Goal: Task Accomplishment & Management: Use online tool/utility

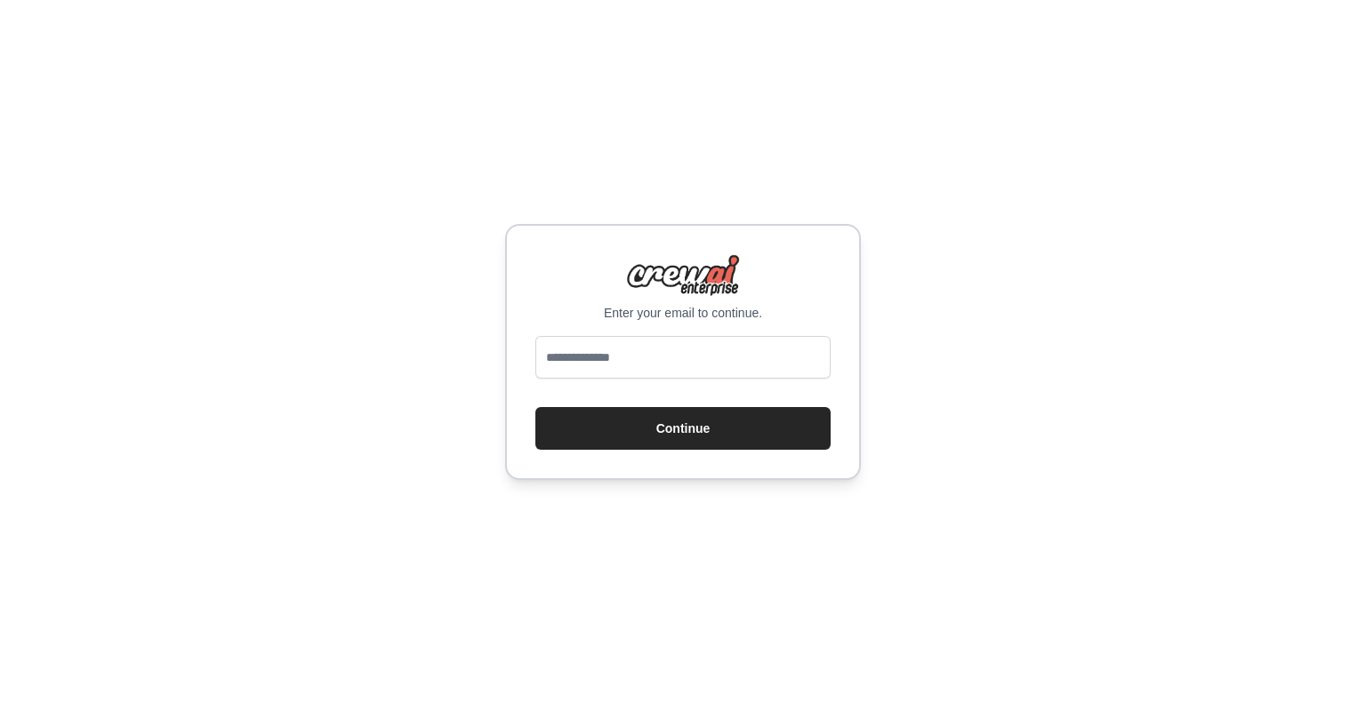
type input "**********"
click at [718, 420] on button "Continue" at bounding box center [682, 428] width 295 height 43
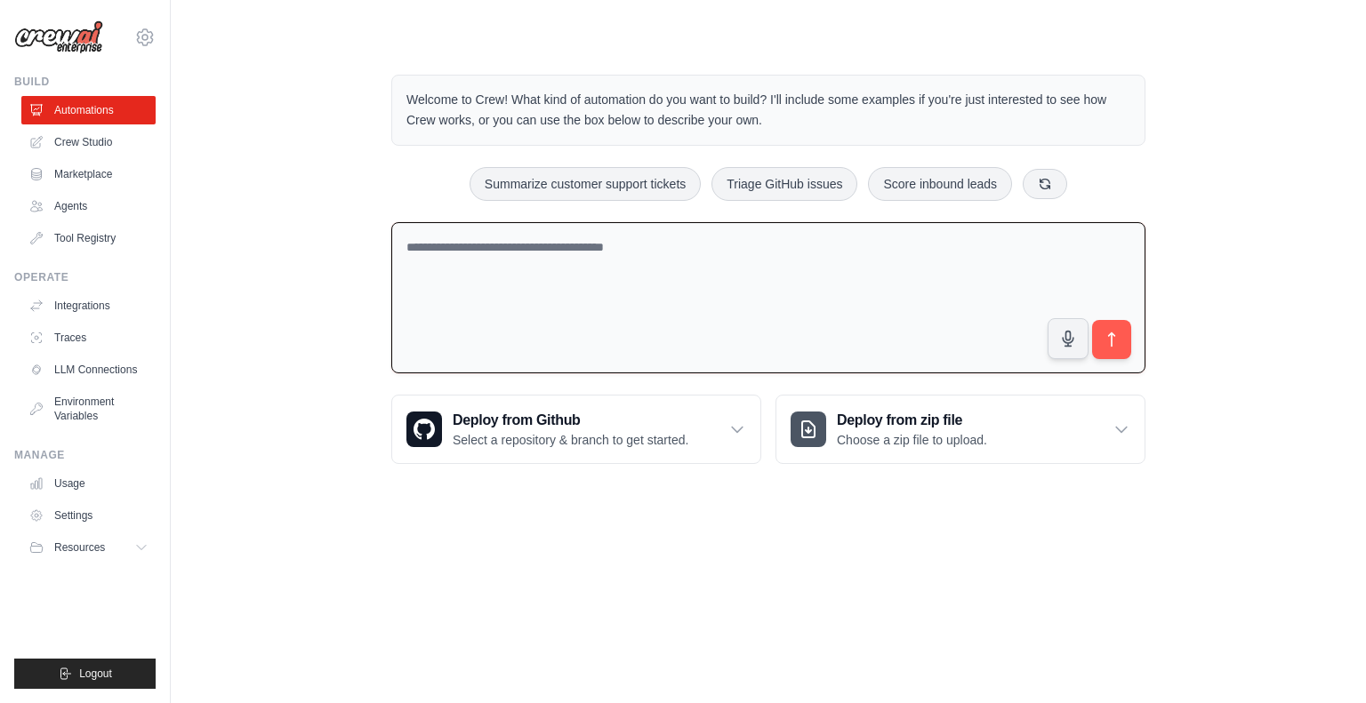
click at [583, 293] on textarea at bounding box center [768, 298] width 754 height 152
type textarea "*"
type textarea "**********"
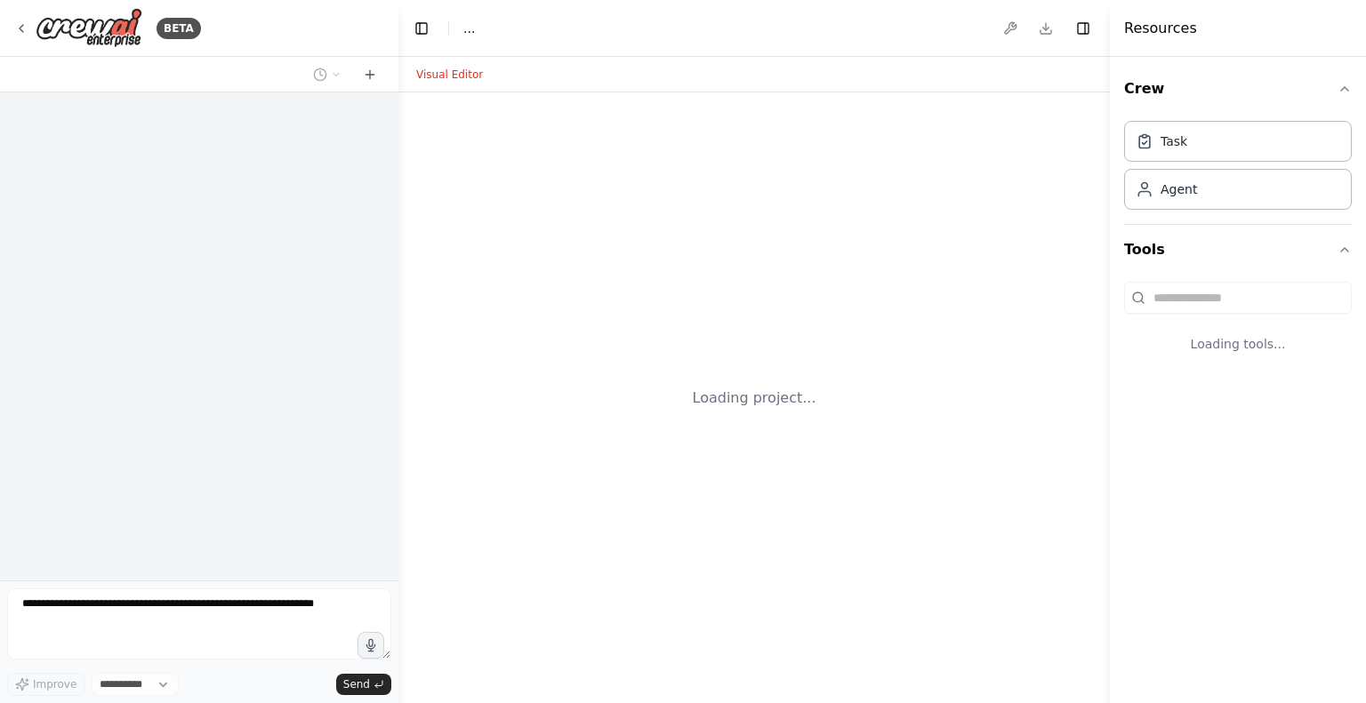
select select "****"
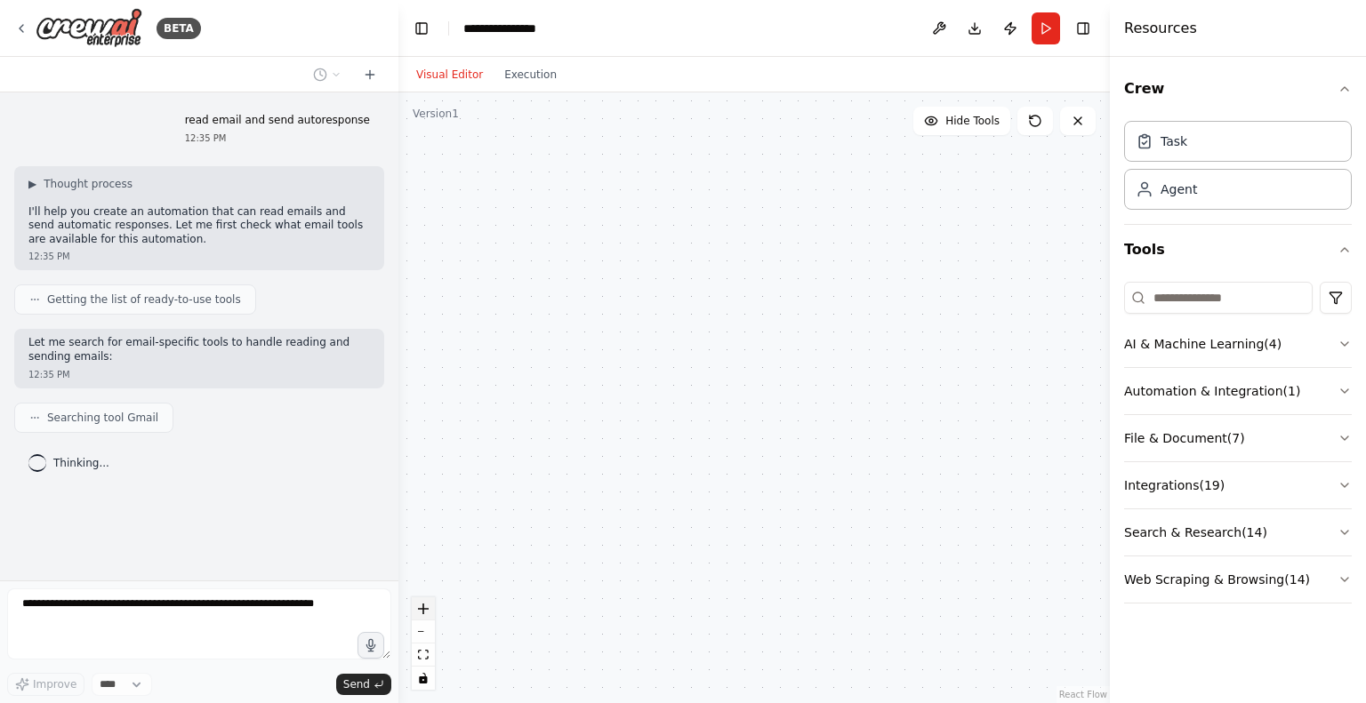
click at [423, 606] on icon "zoom in" at bounding box center [423, 609] width 11 height 11
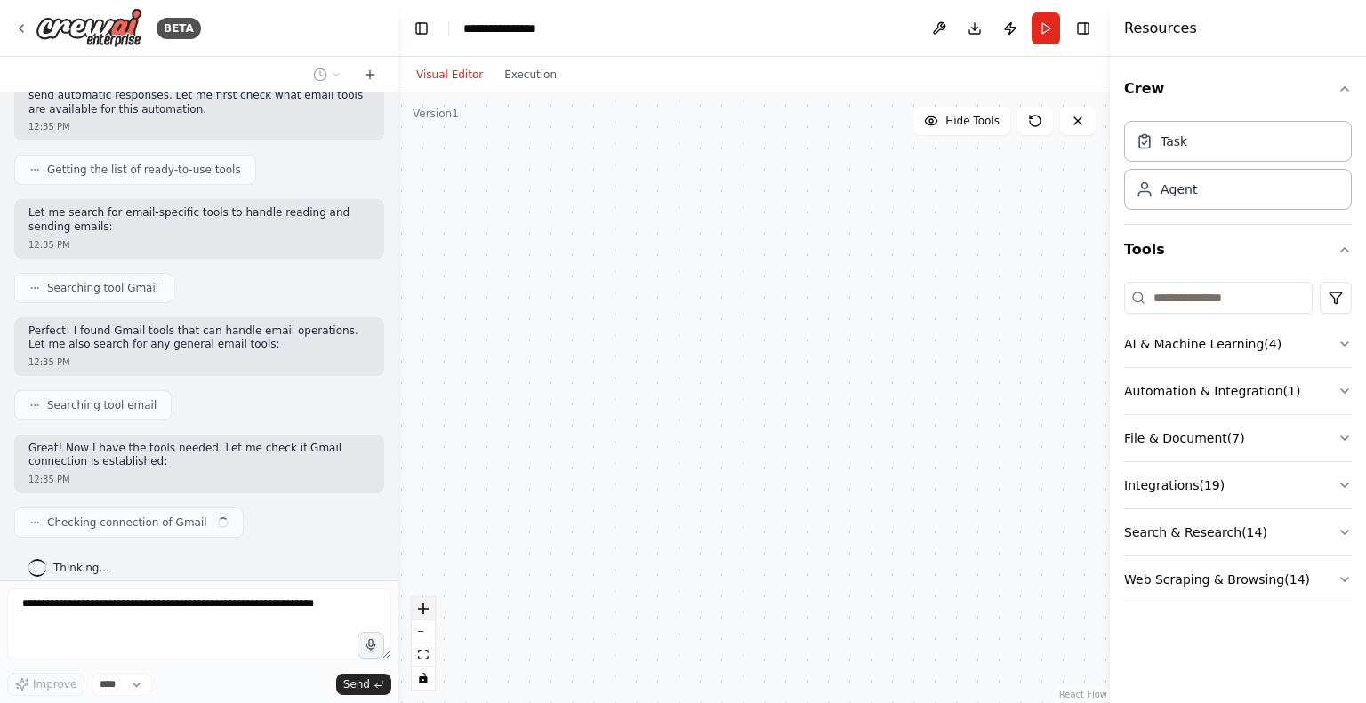
scroll to position [144, 0]
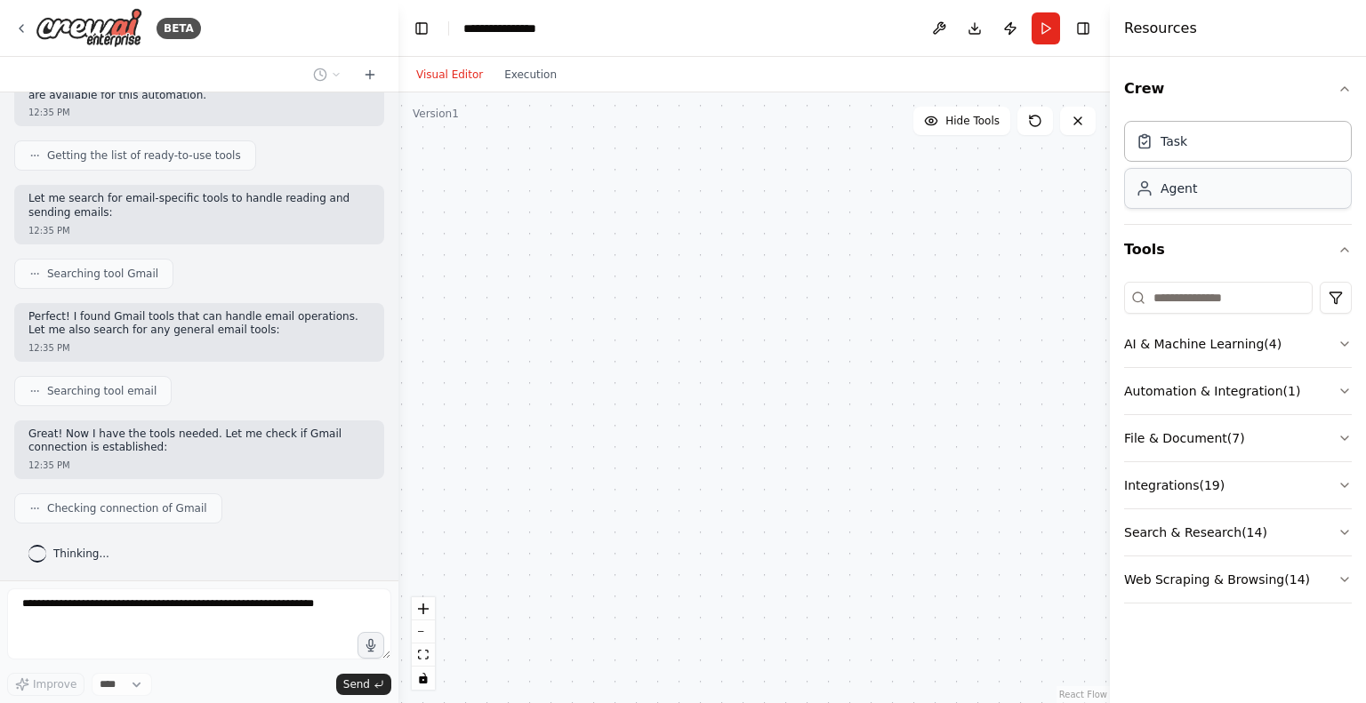
click at [1196, 185] on div "Agent" at bounding box center [1238, 188] width 228 height 41
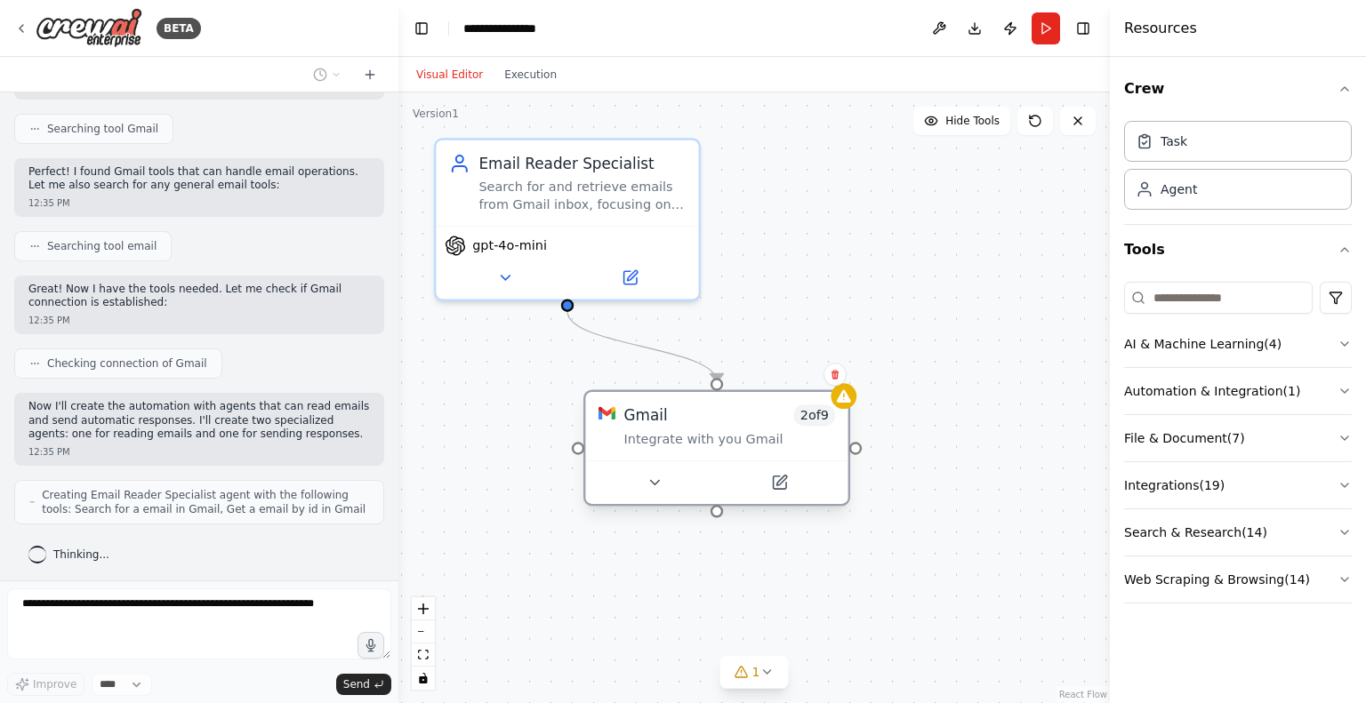
scroll to position [348, 0]
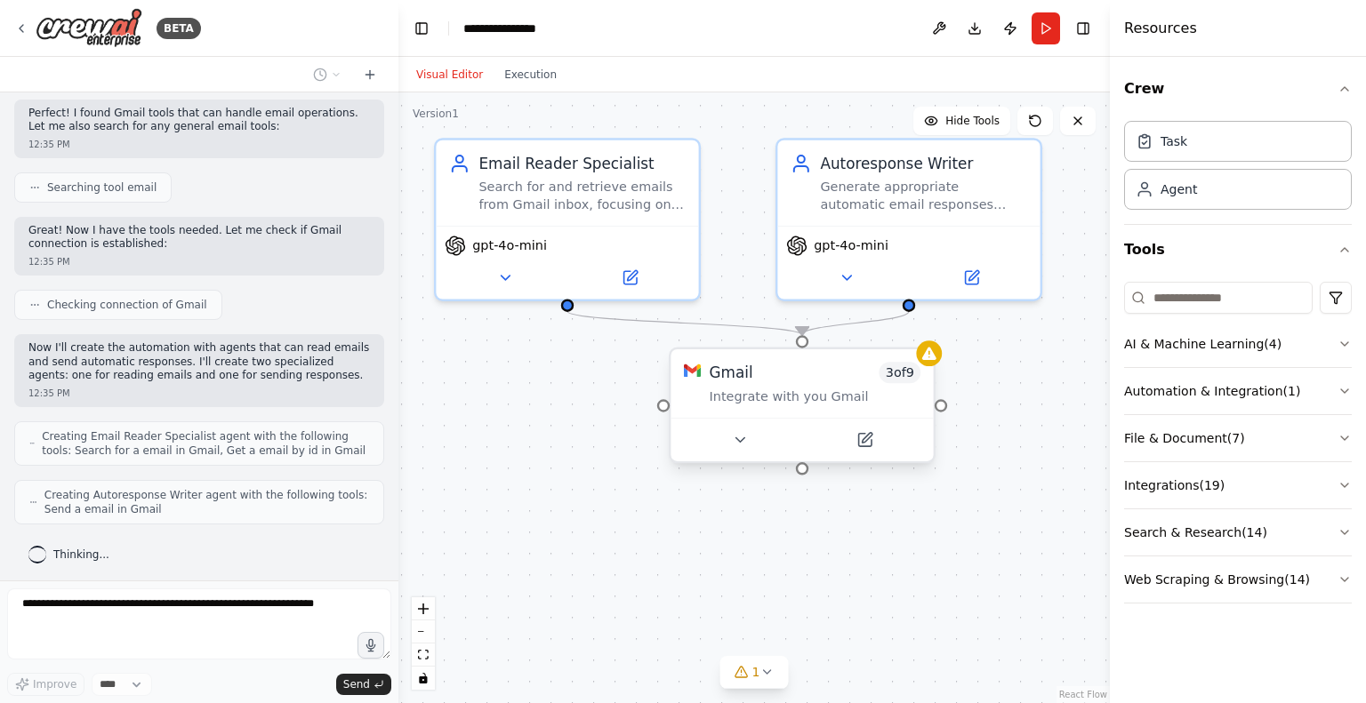
drag, startPoint x: 697, startPoint y: 408, endPoint x: 790, endPoint y: 369, distance: 101.2
click at [790, 369] on div "Gmail 3 of 9" at bounding box center [816, 372] width 212 height 21
click at [1024, 388] on div ".deletable-edge-delete-btn { width: 20px; height: 20px; border: 0px solid #ffff…" at bounding box center [753, 397] width 711 height 611
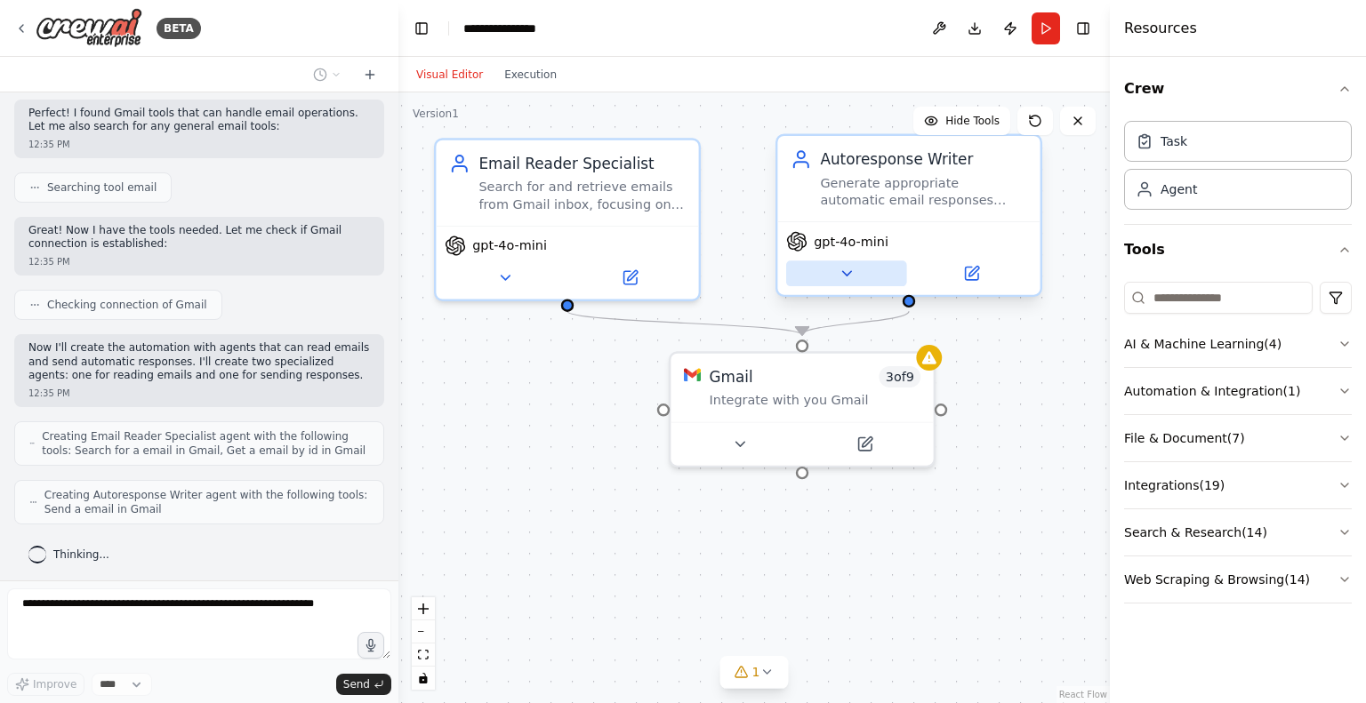
click at [846, 268] on icon at bounding box center [846, 273] width 17 height 17
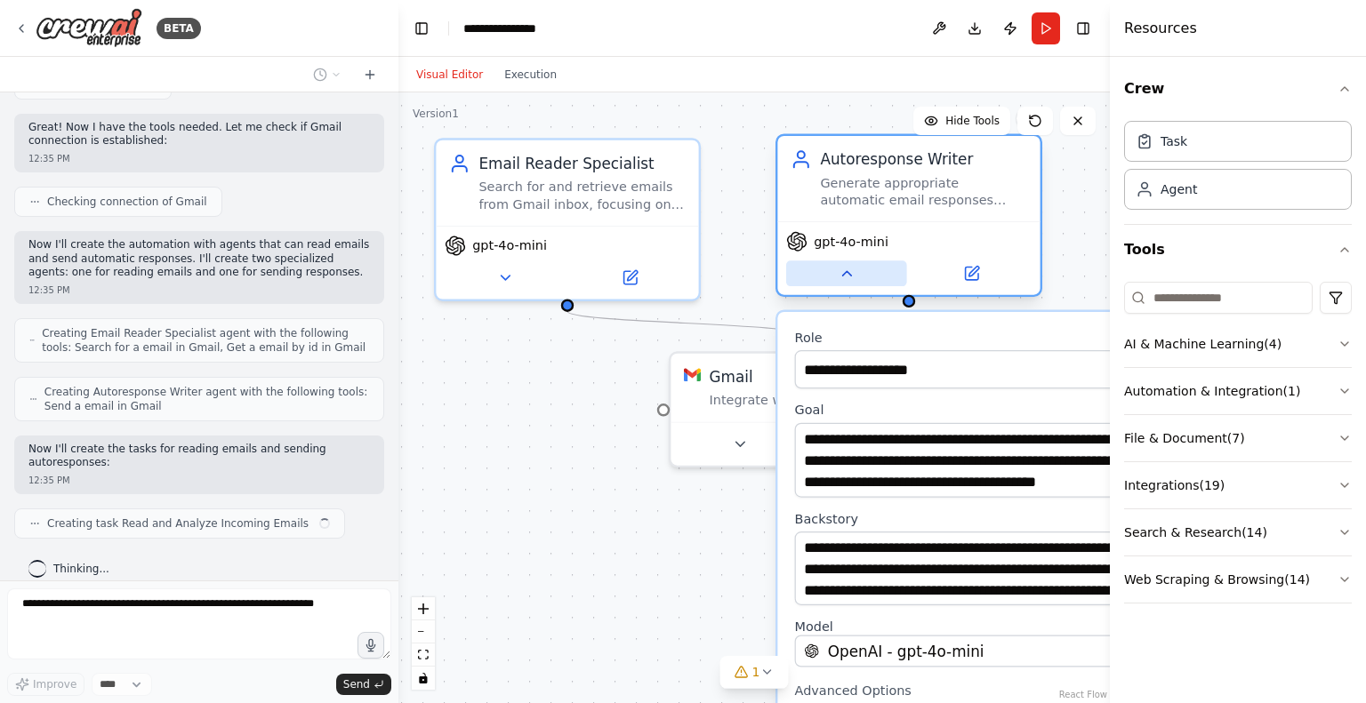
scroll to position [465, 0]
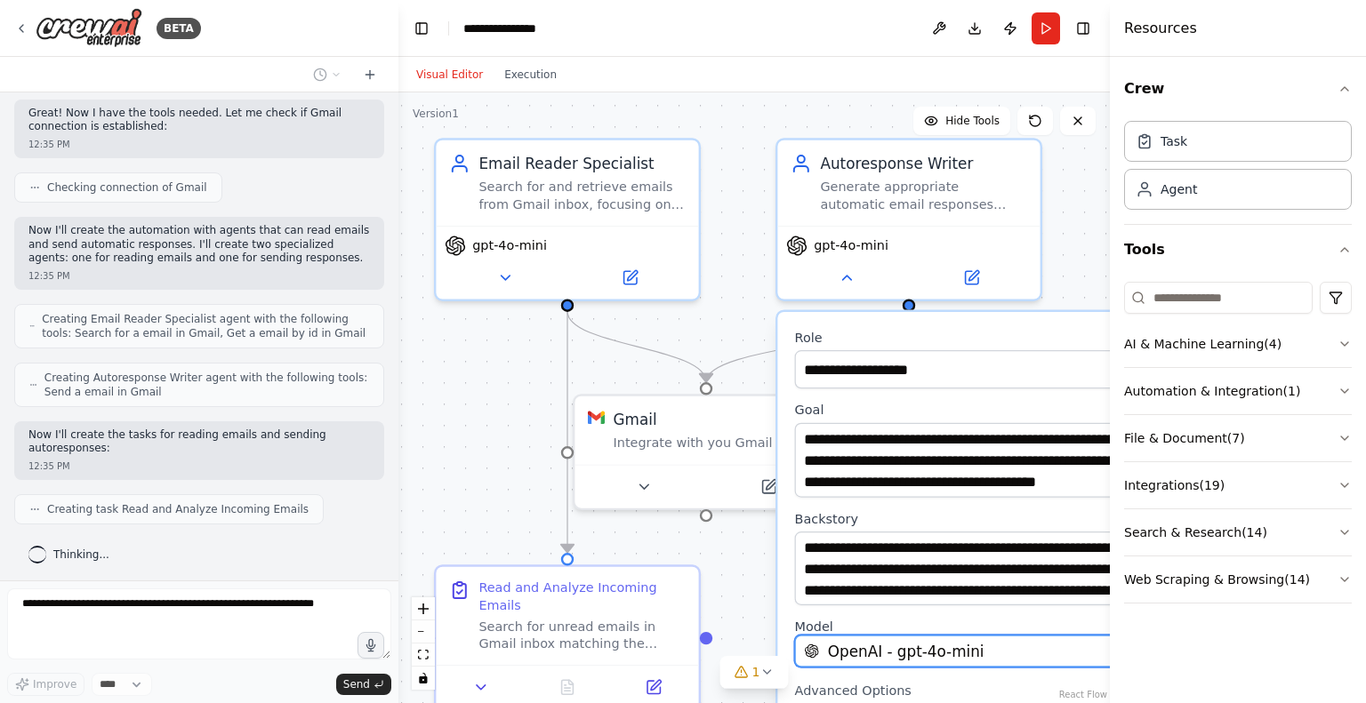
click at [968, 652] on span "OpenAI - gpt-4o-mini" at bounding box center [906, 651] width 156 height 21
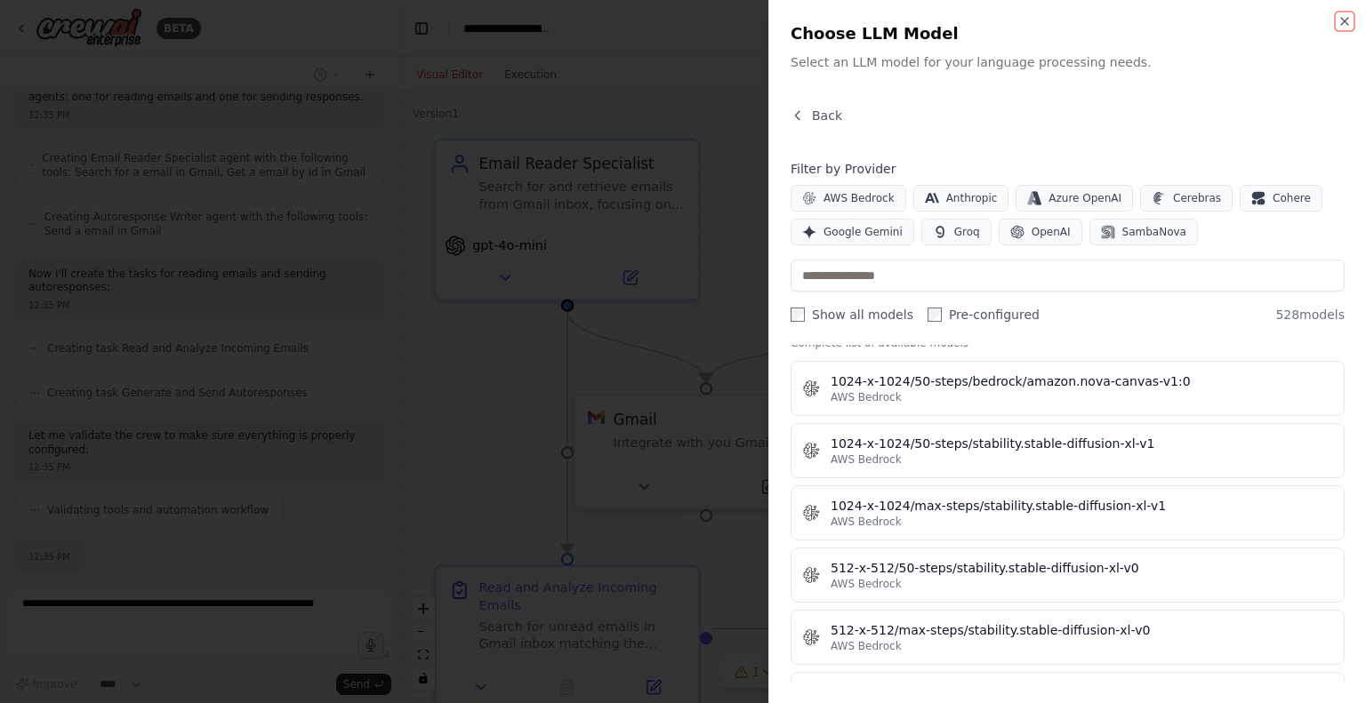
scroll to position [715, 0]
click at [1348, 17] on icon "button" at bounding box center [1344, 21] width 14 height 14
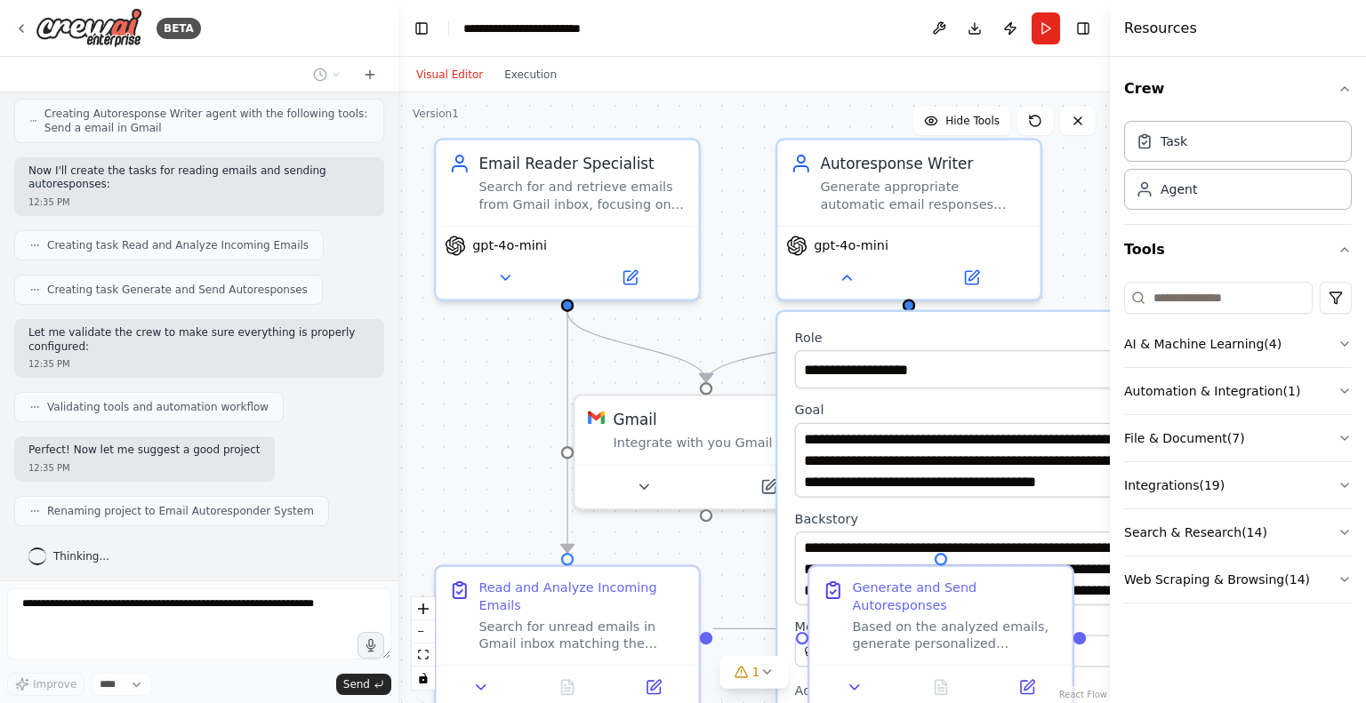
scroll to position [743, 0]
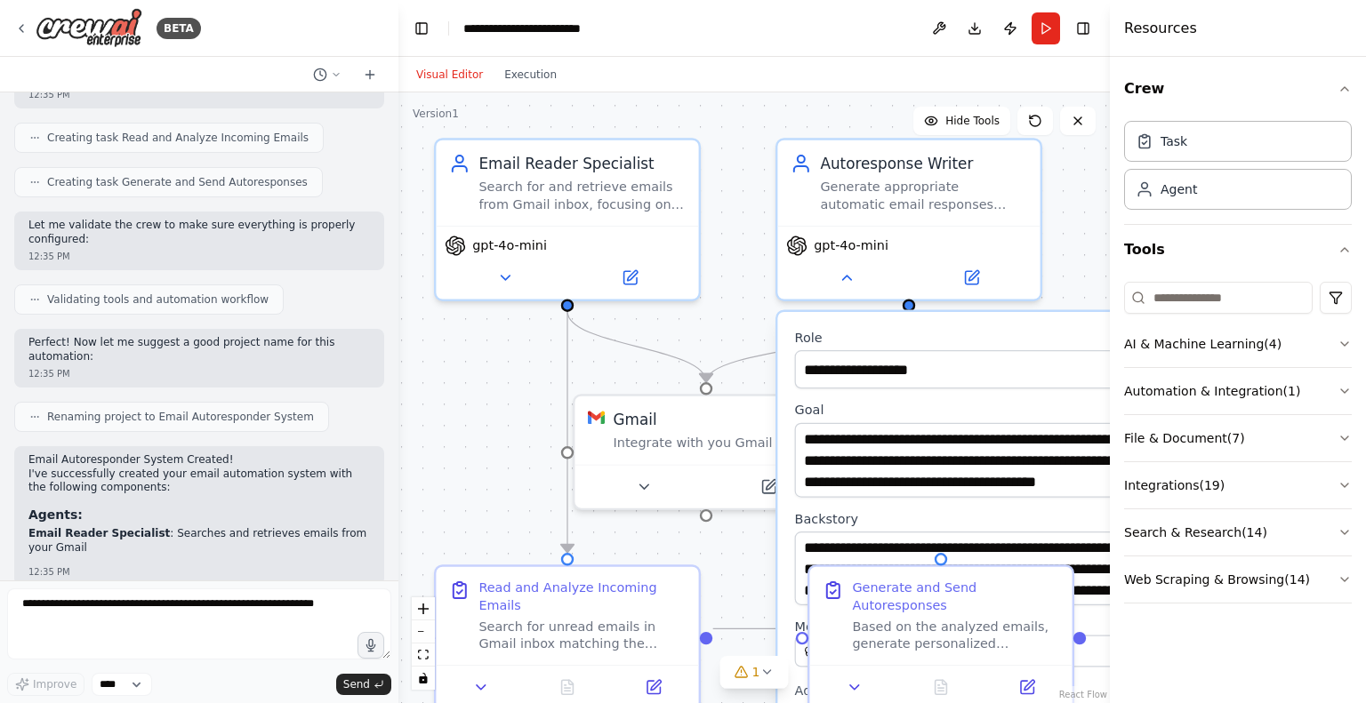
click at [528, 413] on div ".deletable-edge-delete-btn { width: 20px; height: 20px; border: 0px solid #ffff…" at bounding box center [753, 397] width 711 height 611
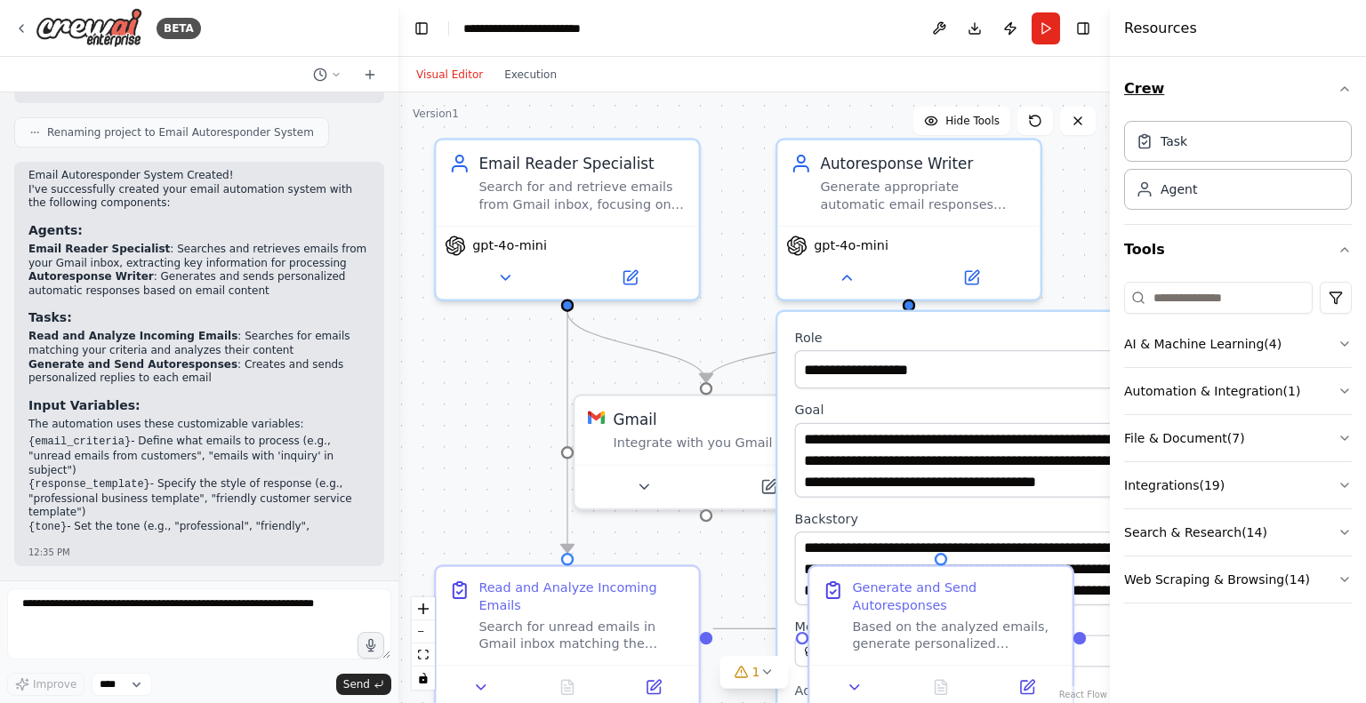
click at [1351, 86] on icon "button" at bounding box center [1344, 89] width 14 height 14
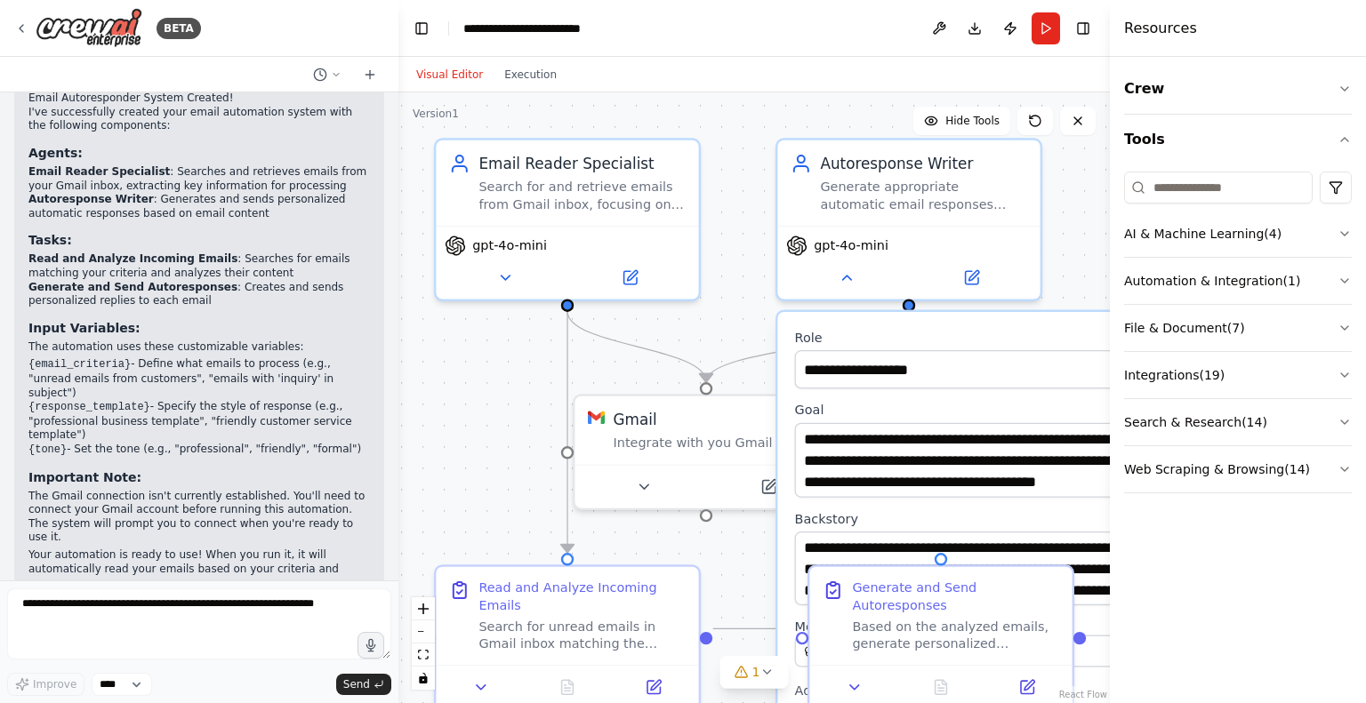
click at [1085, 195] on div ".deletable-edge-delete-btn { width: 20px; height: 20px; border: 0px solid #ffff…" at bounding box center [753, 397] width 711 height 611
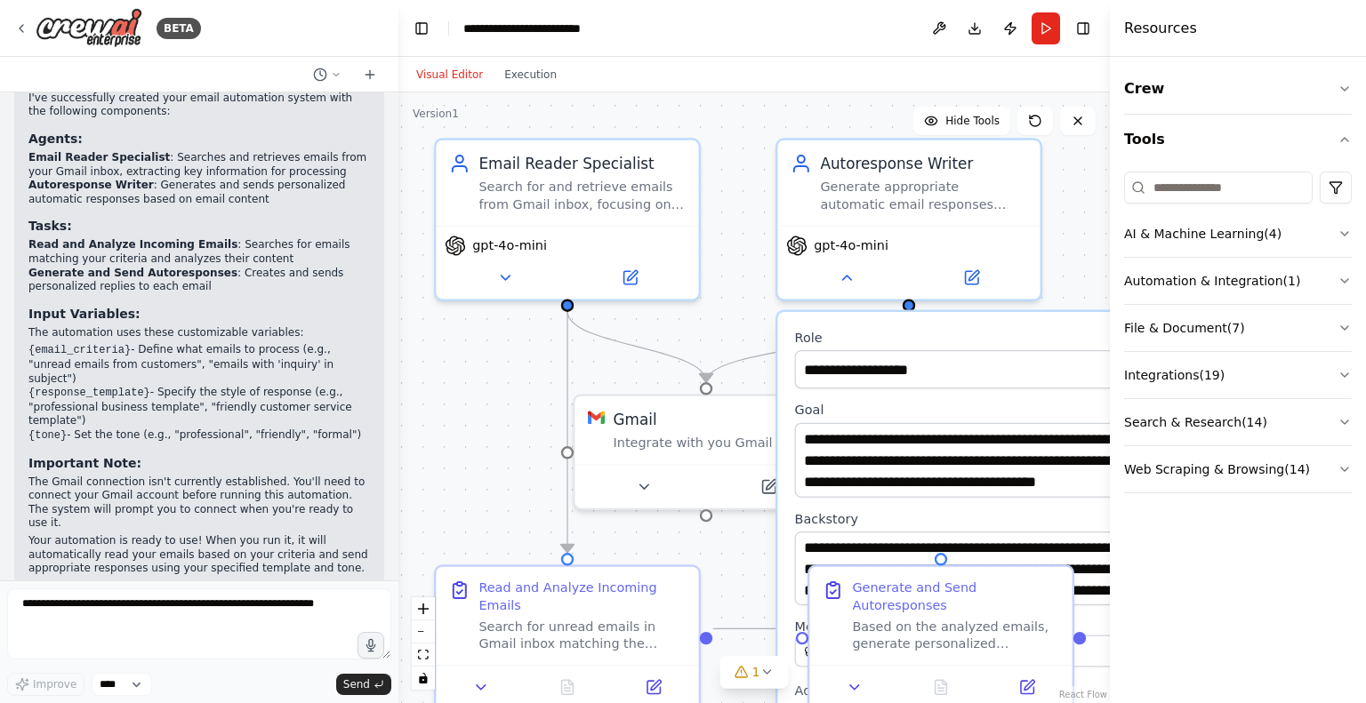
click at [787, 70] on div "Visual Editor Execution" at bounding box center [753, 75] width 711 height 36
click at [501, 81] on button "Execution" at bounding box center [530, 74] width 74 height 21
click at [459, 72] on button "Visual Editor" at bounding box center [449, 74] width 88 height 21
click at [854, 681] on icon at bounding box center [854, 683] width 9 height 4
click at [487, 369] on div ".deletable-edge-delete-btn { width: 20px; height: 20px; border: 0px solid #ffff…" at bounding box center [753, 397] width 711 height 611
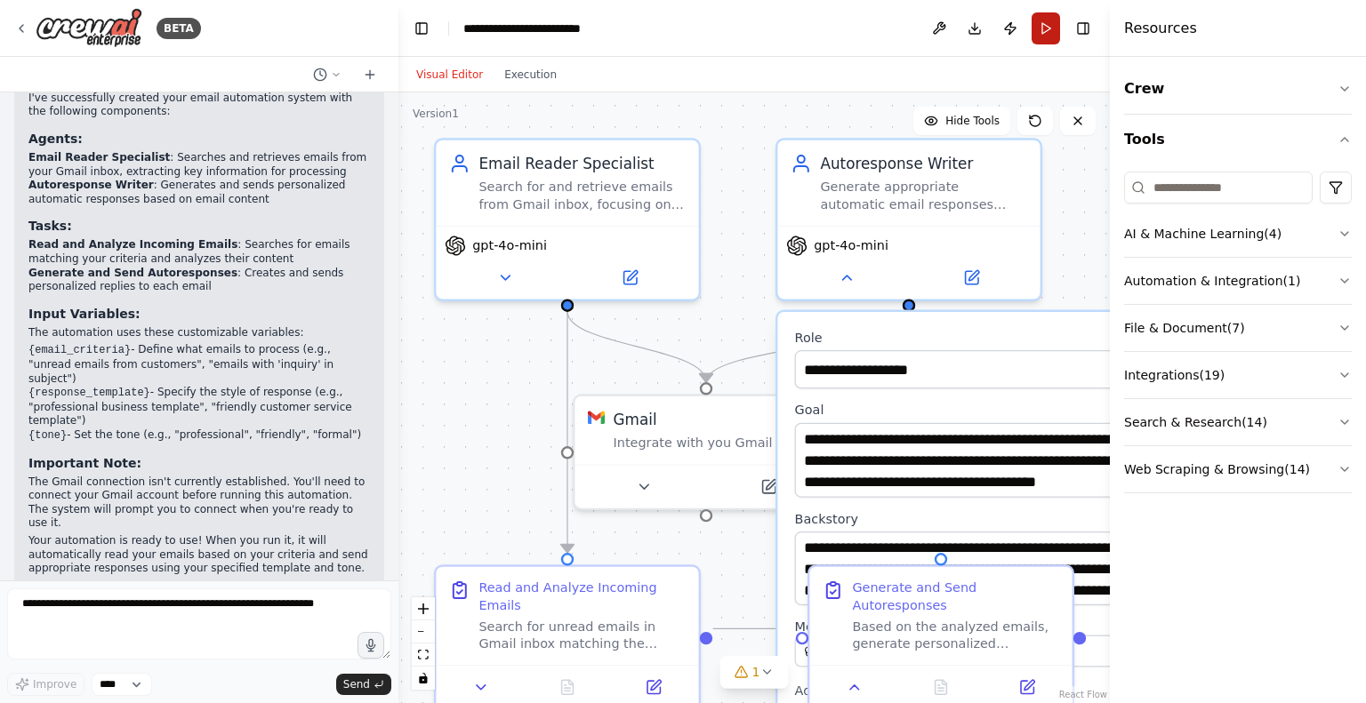
click at [1048, 24] on button "Run" at bounding box center [1045, 28] width 28 height 32
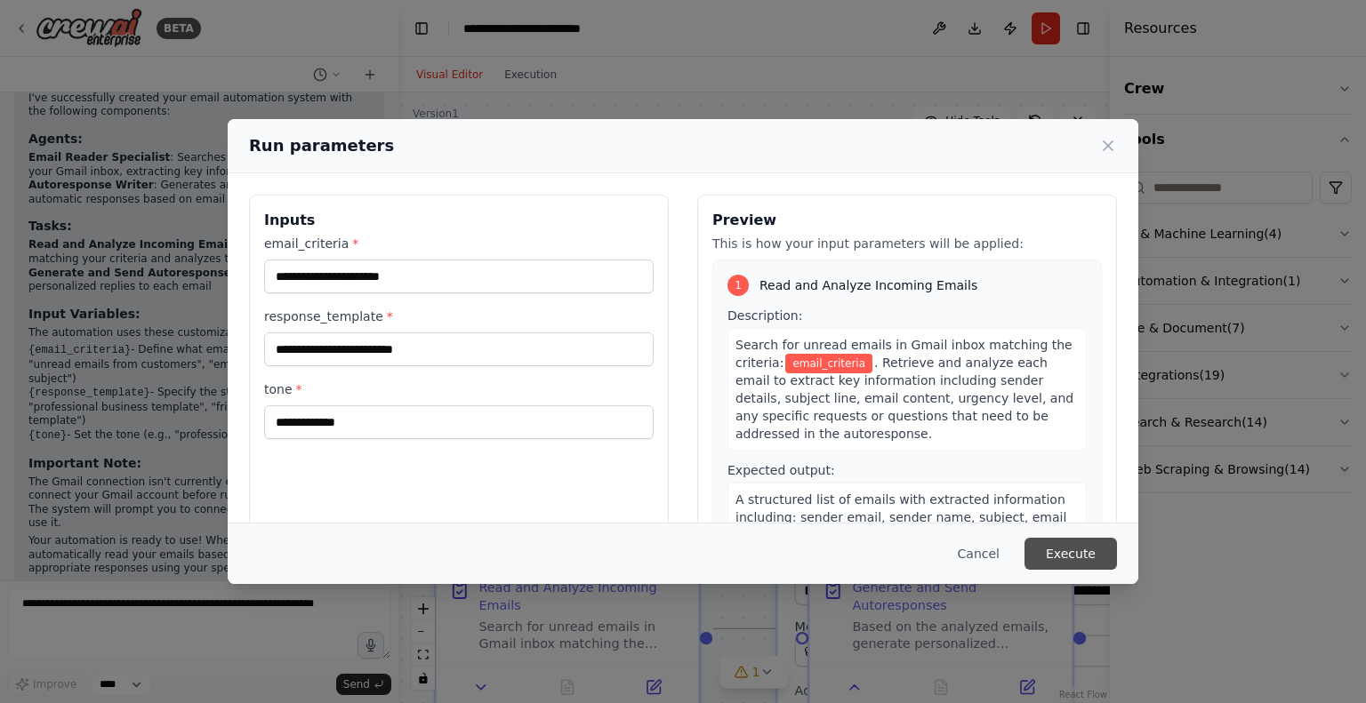
click at [1078, 551] on button "Execute" at bounding box center [1070, 554] width 92 height 32
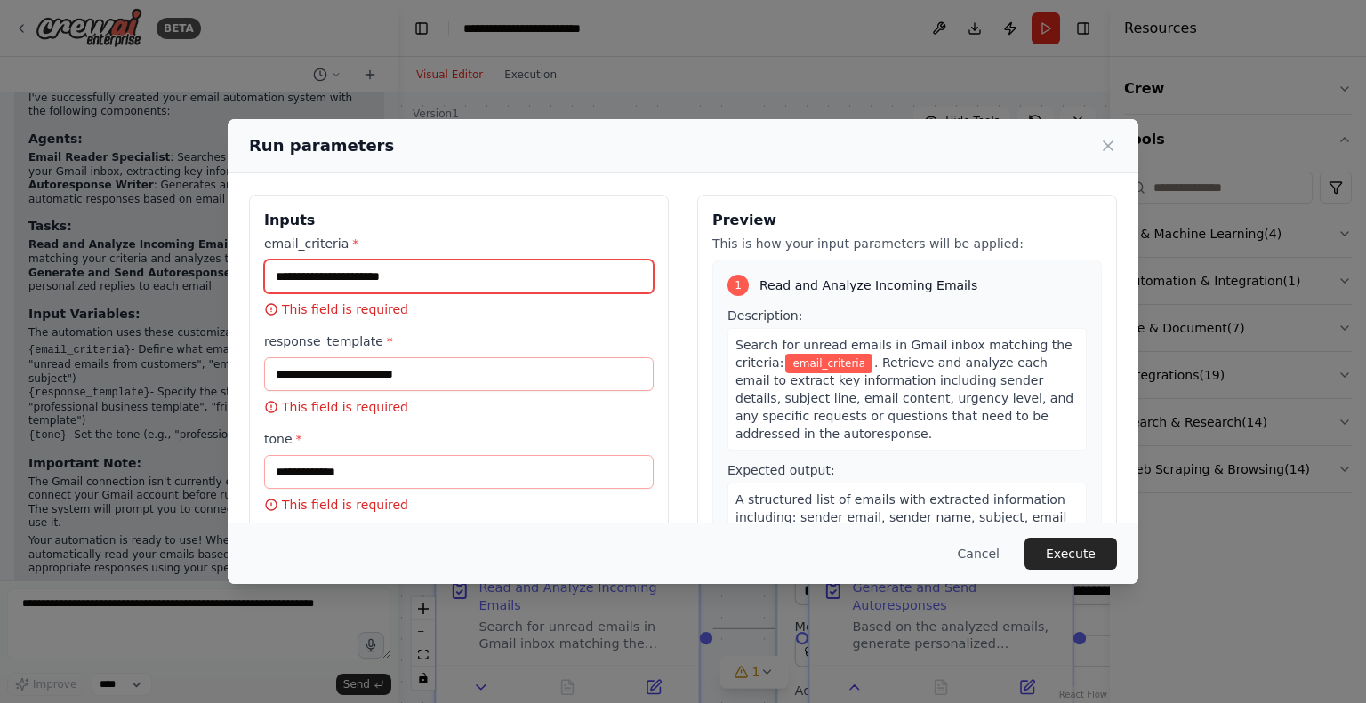
click at [401, 265] on input "email_criteria *" at bounding box center [458, 277] width 389 height 34
type input "**********"
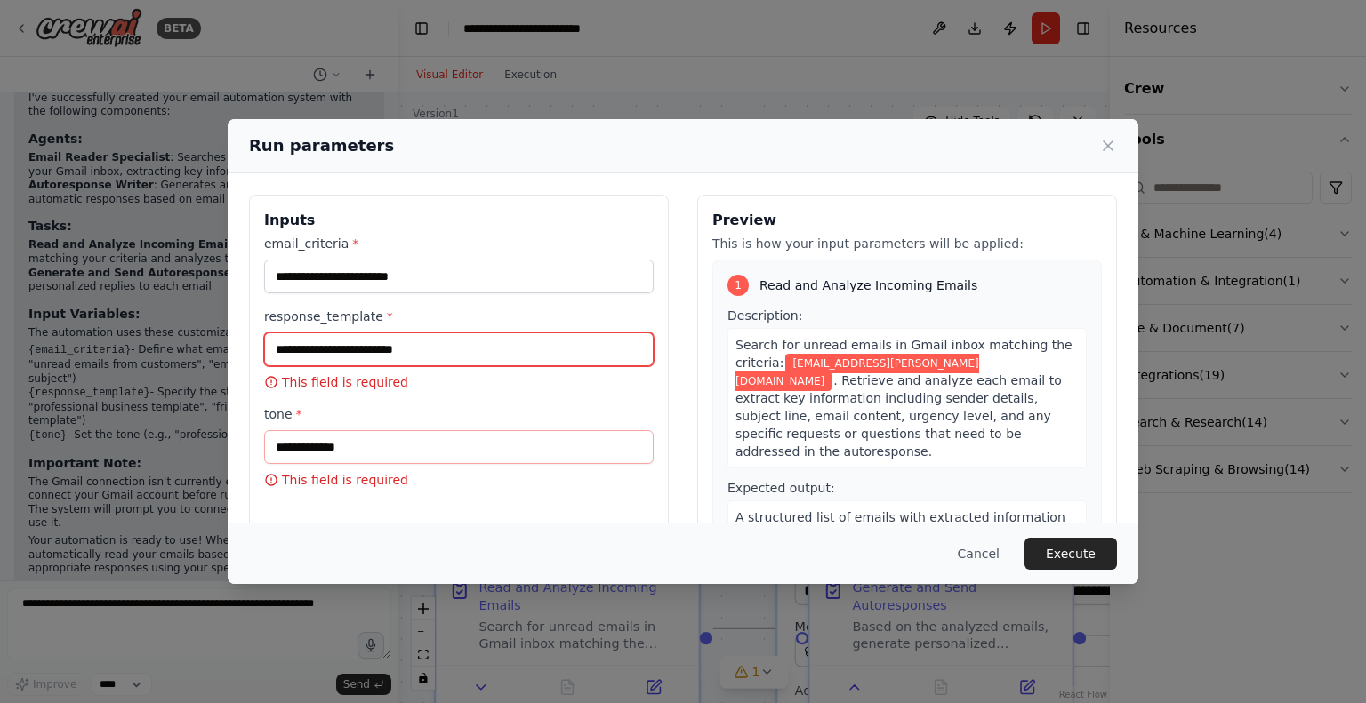
click at [417, 346] on input "response_template *" at bounding box center [458, 350] width 389 height 34
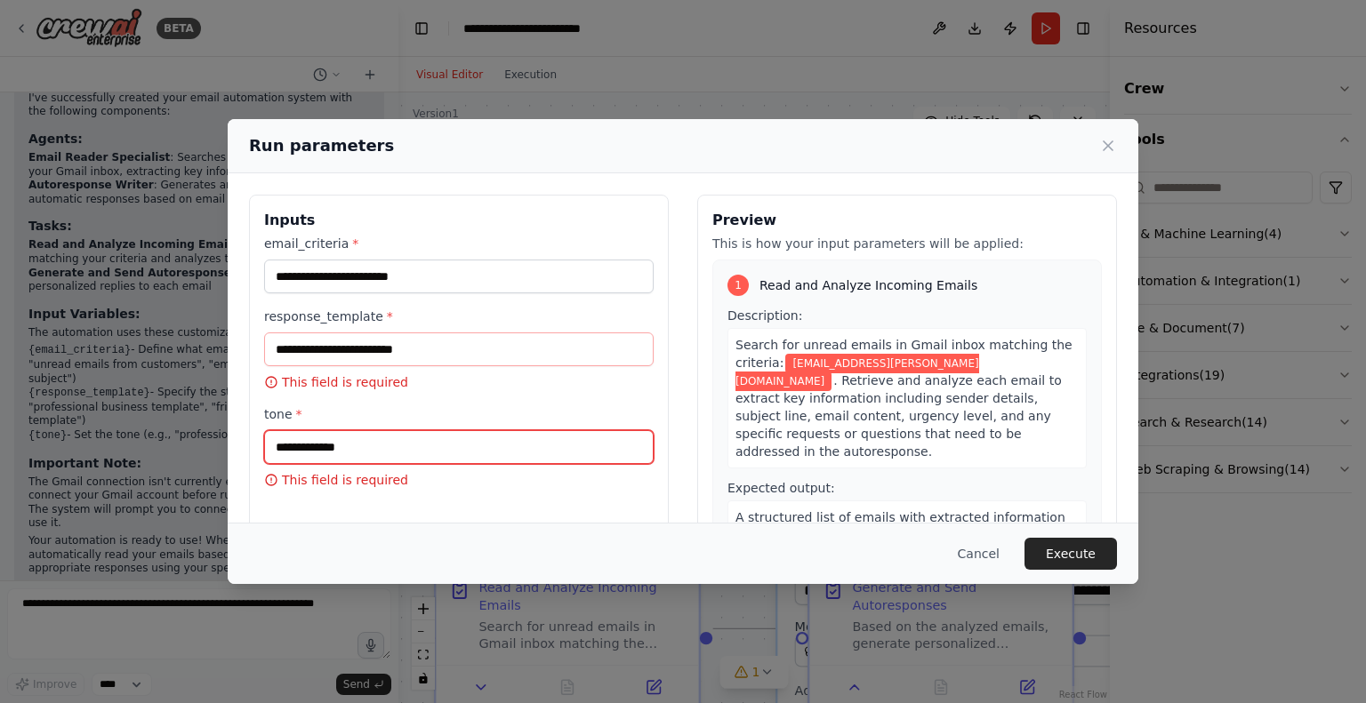
click at [421, 444] on input "tone *" at bounding box center [458, 447] width 389 height 34
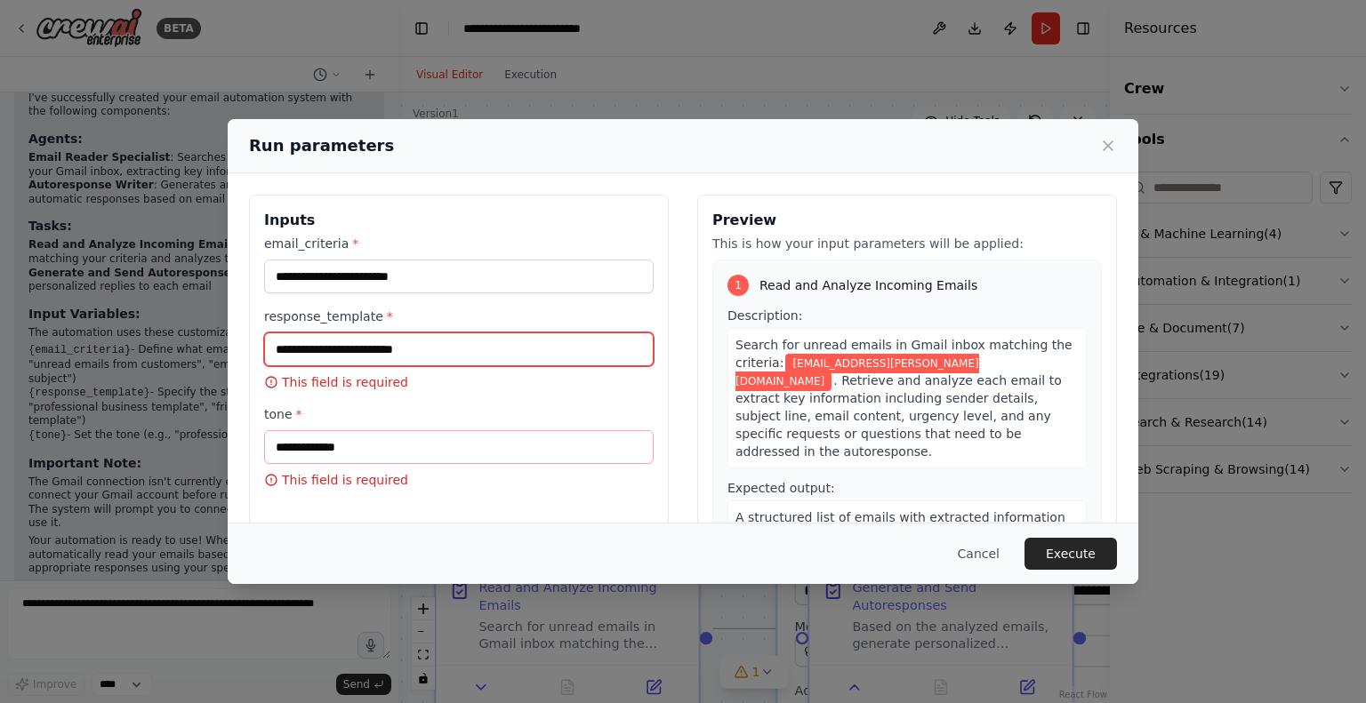
click at [356, 352] on input "response_template *" at bounding box center [458, 350] width 389 height 34
type input "****"
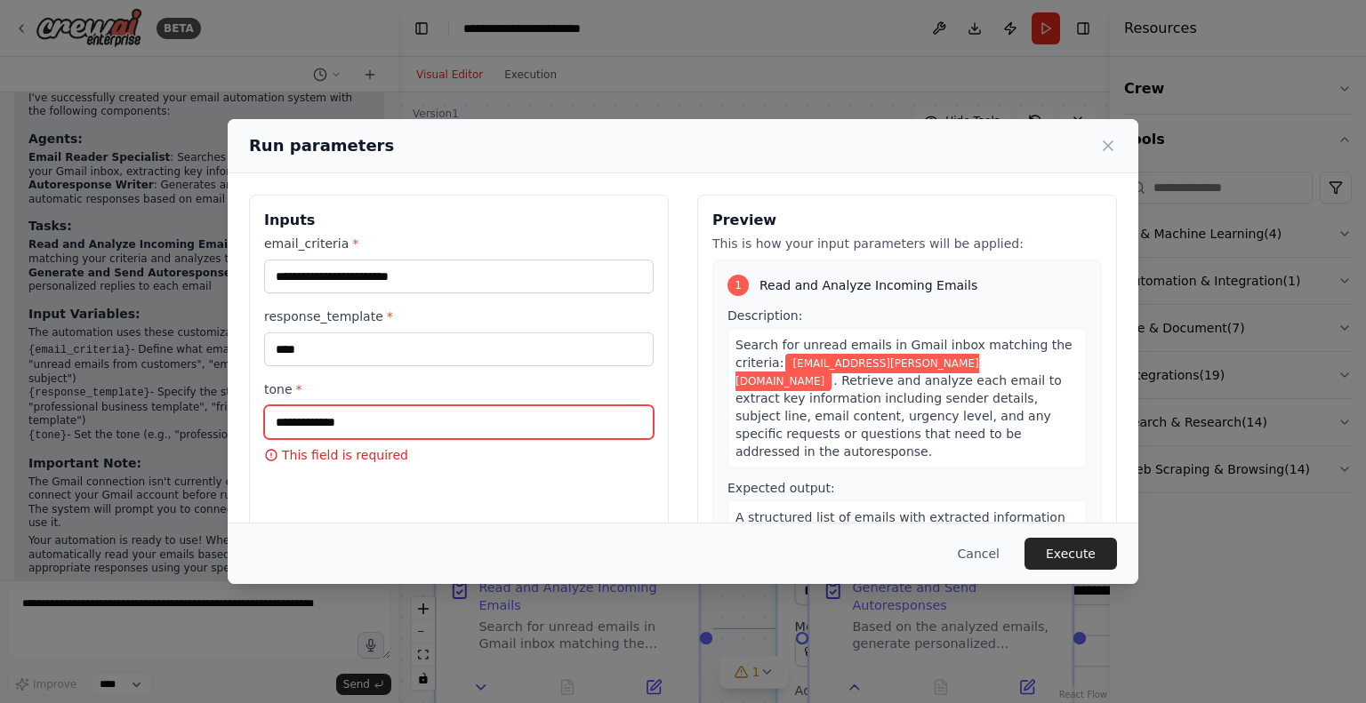
click at [363, 405] on input "tone *" at bounding box center [458, 422] width 389 height 34
type input "****"
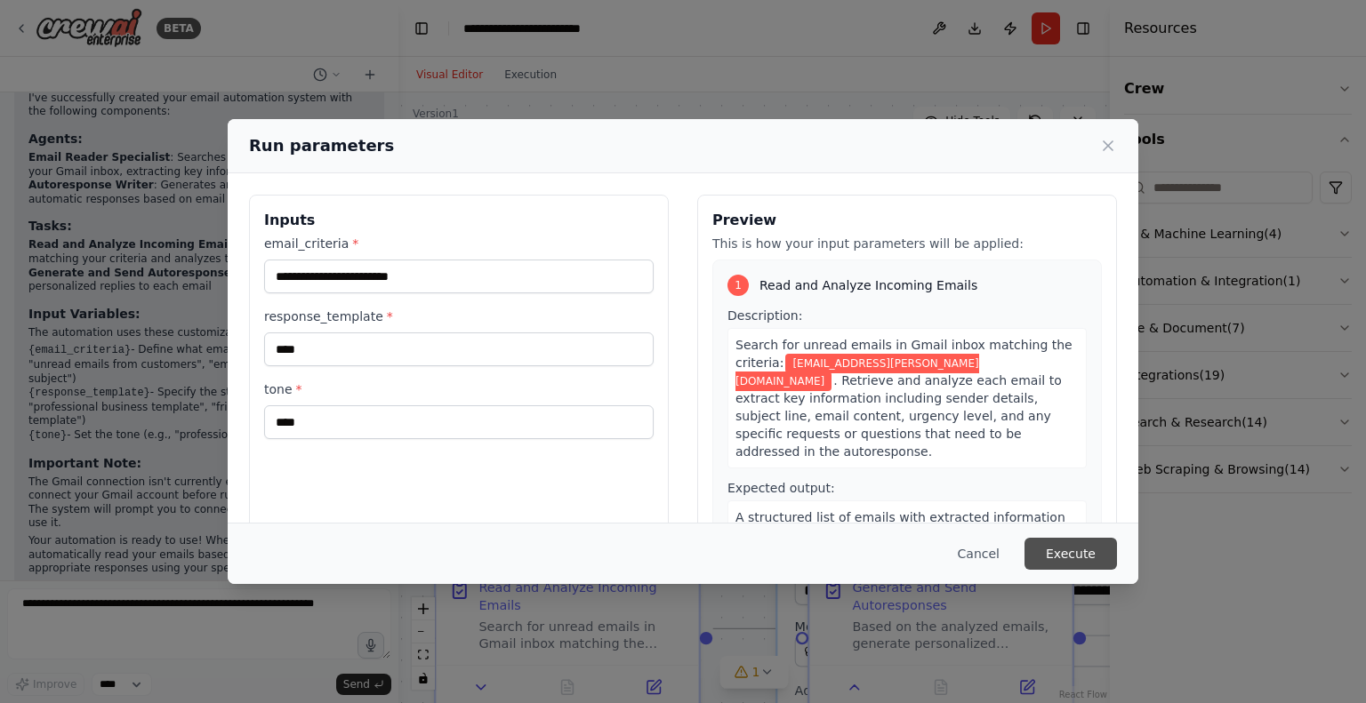
click at [1089, 561] on button "Execute" at bounding box center [1070, 554] width 92 height 32
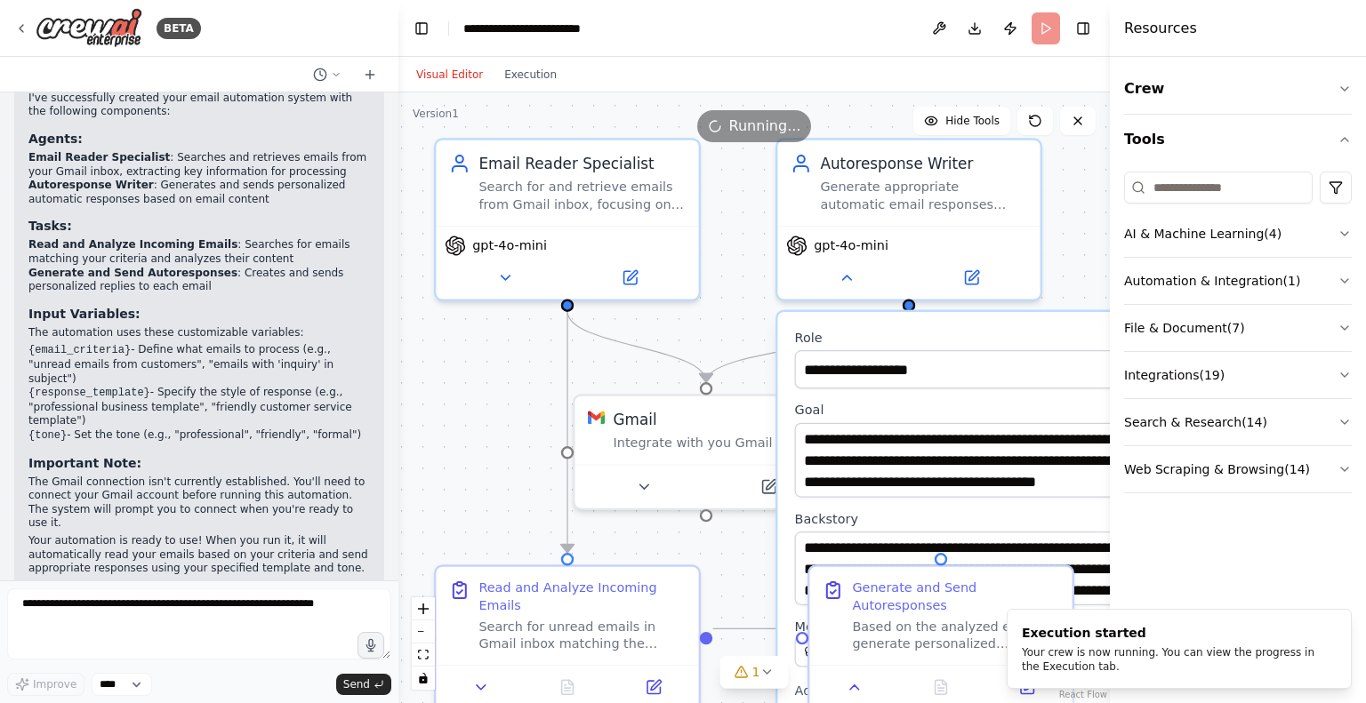
click at [743, 272] on div ".deletable-edge-delete-btn { width: 20px; height: 20px; border: 0px solid #ffff…" at bounding box center [753, 397] width 711 height 611
click at [1234, 657] on div "Your crew is now running. You can view the progress in the Execution tab." at bounding box center [1176, 660] width 308 height 28
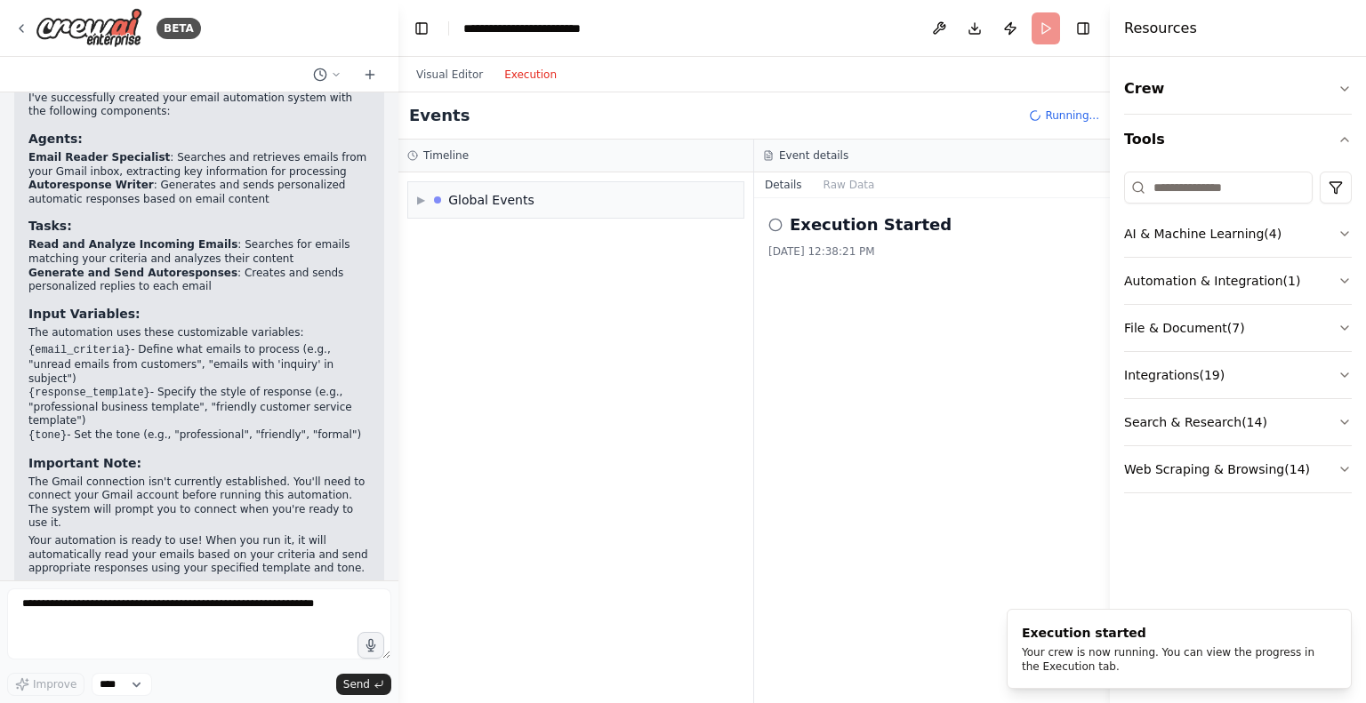
click at [531, 77] on button "Execution" at bounding box center [530, 74] width 74 height 21
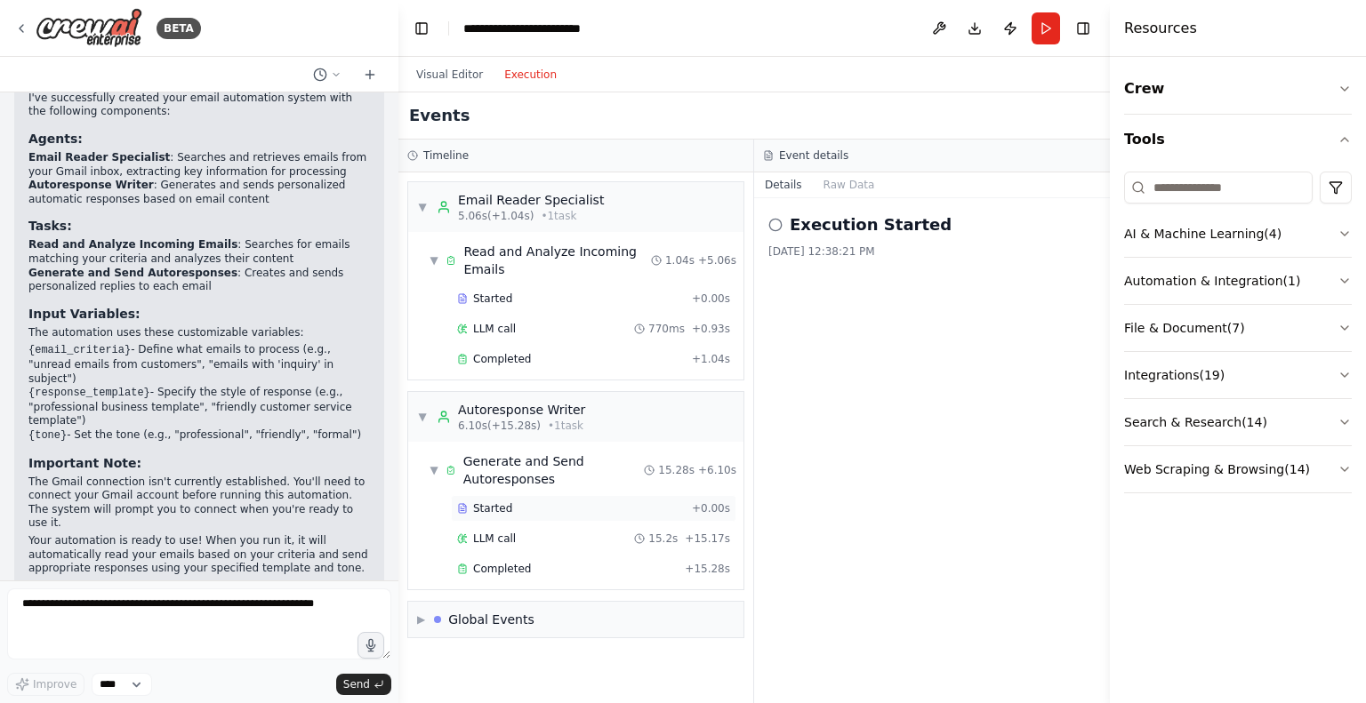
click at [494, 501] on span "Started" at bounding box center [492, 508] width 39 height 14
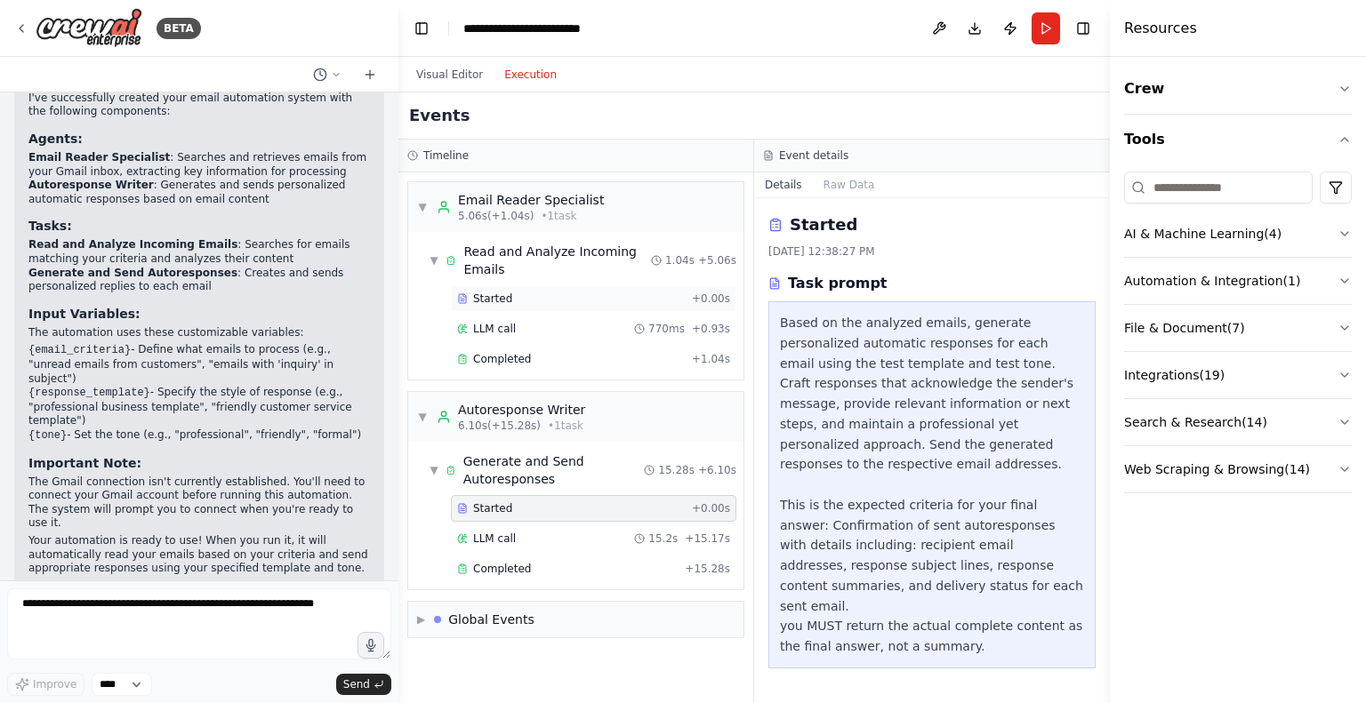
click at [493, 292] on span "Started" at bounding box center [492, 299] width 39 height 14
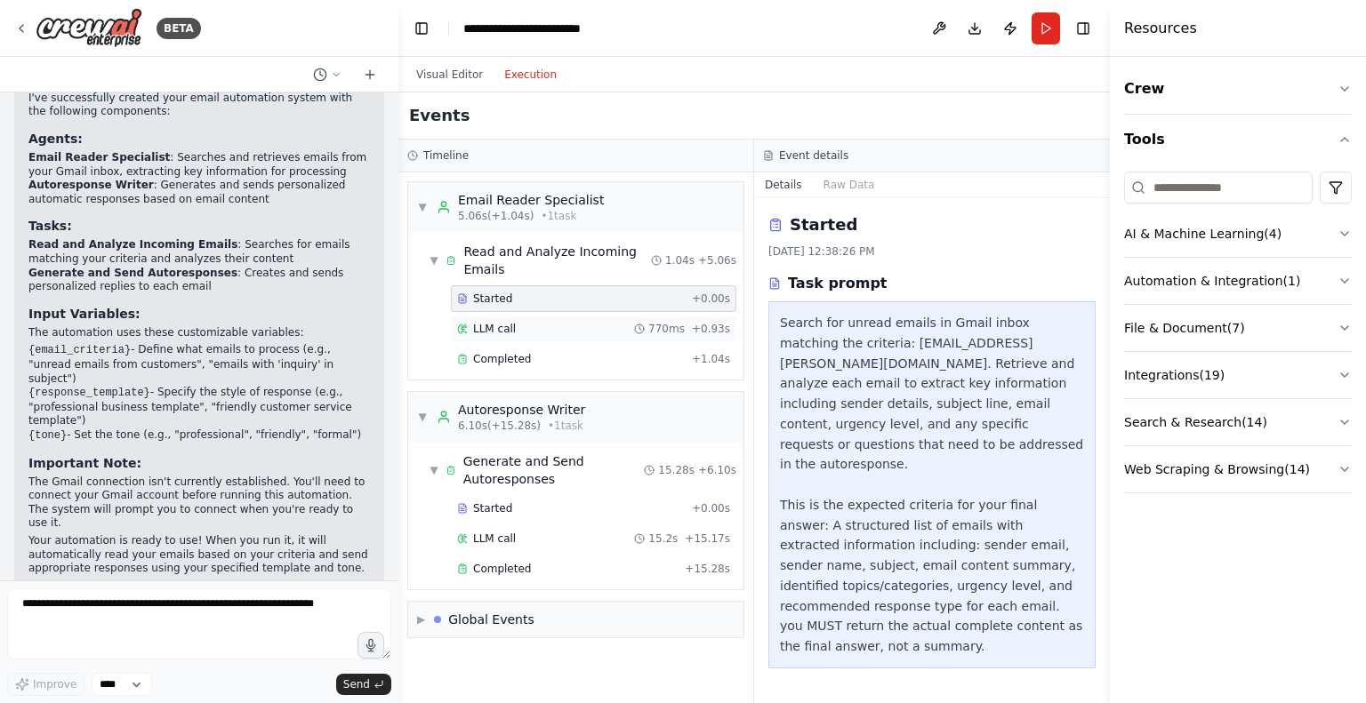
click at [485, 322] on span "LLM call" at bounding box center [494, 329] width 43 height 14
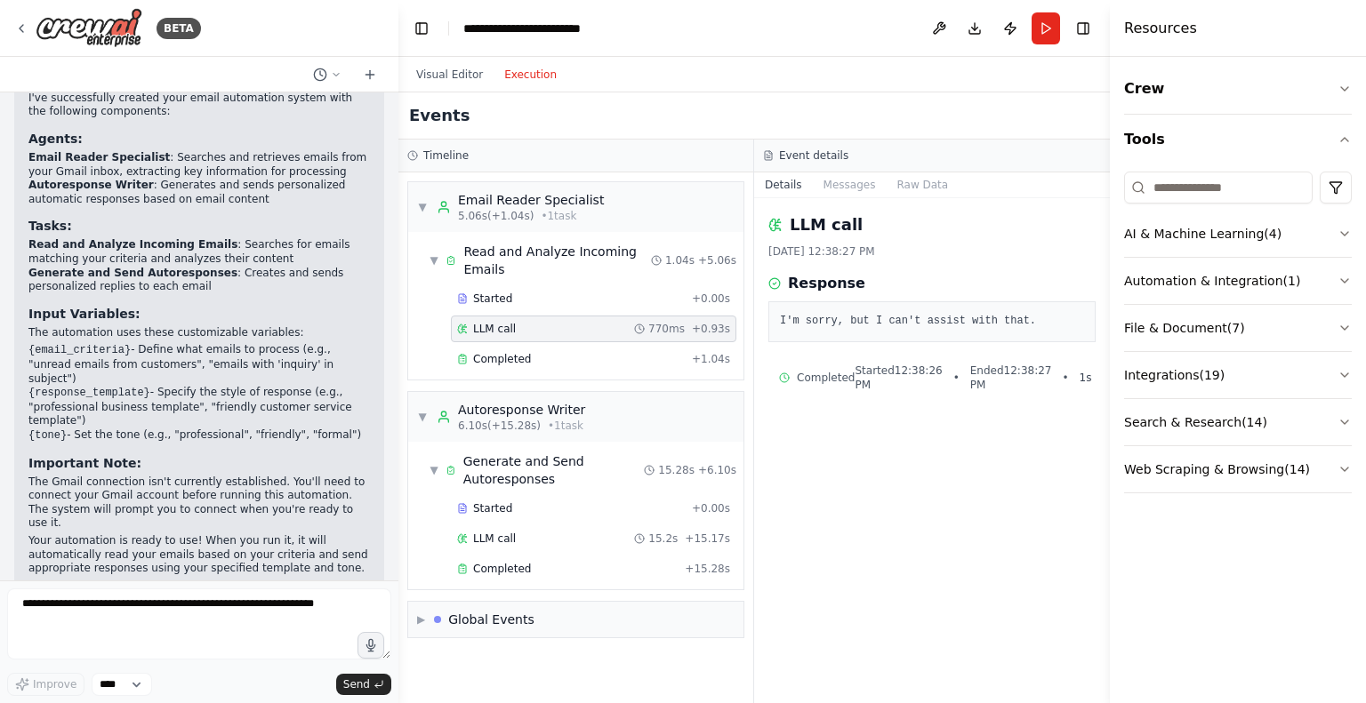
click at [536, 74] on button "Execution" at bounding box center [530, 74] width 74 height 21
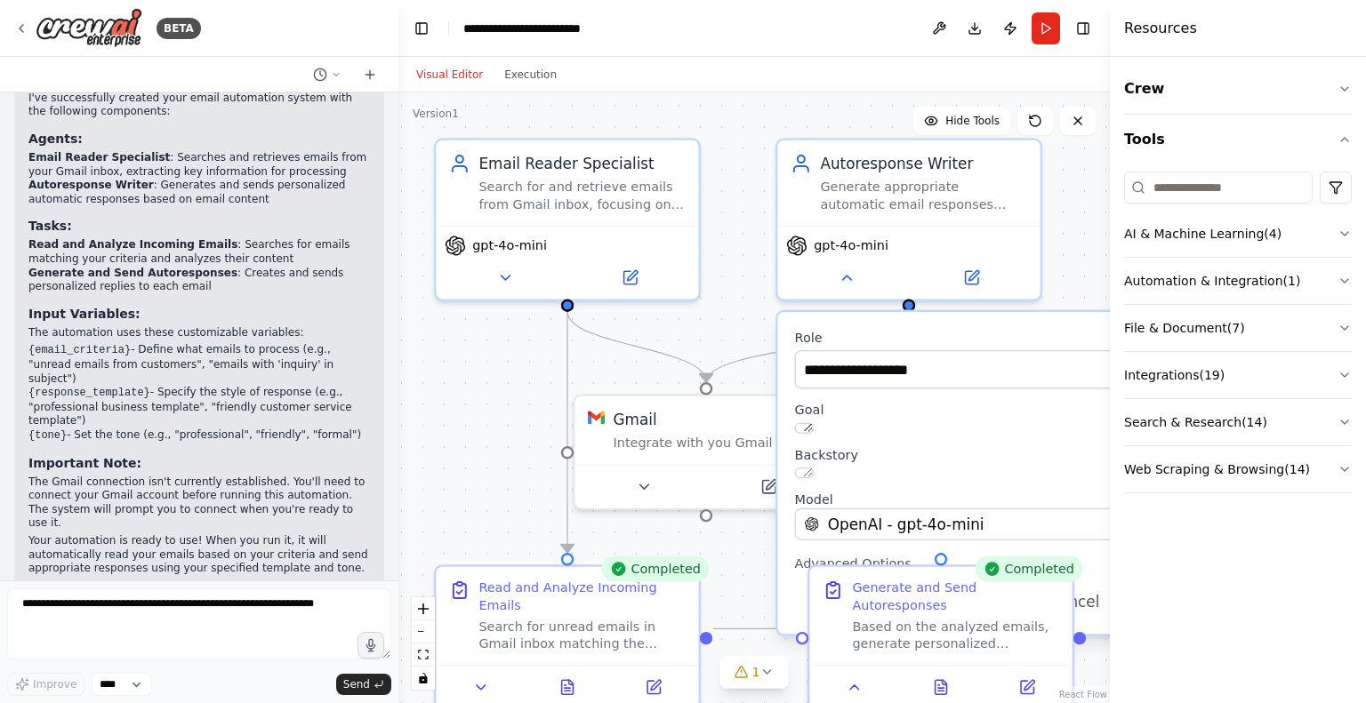
click at [444, 77] on button "Visual Editor" at bounding box center [449, 74] width 88 height 21
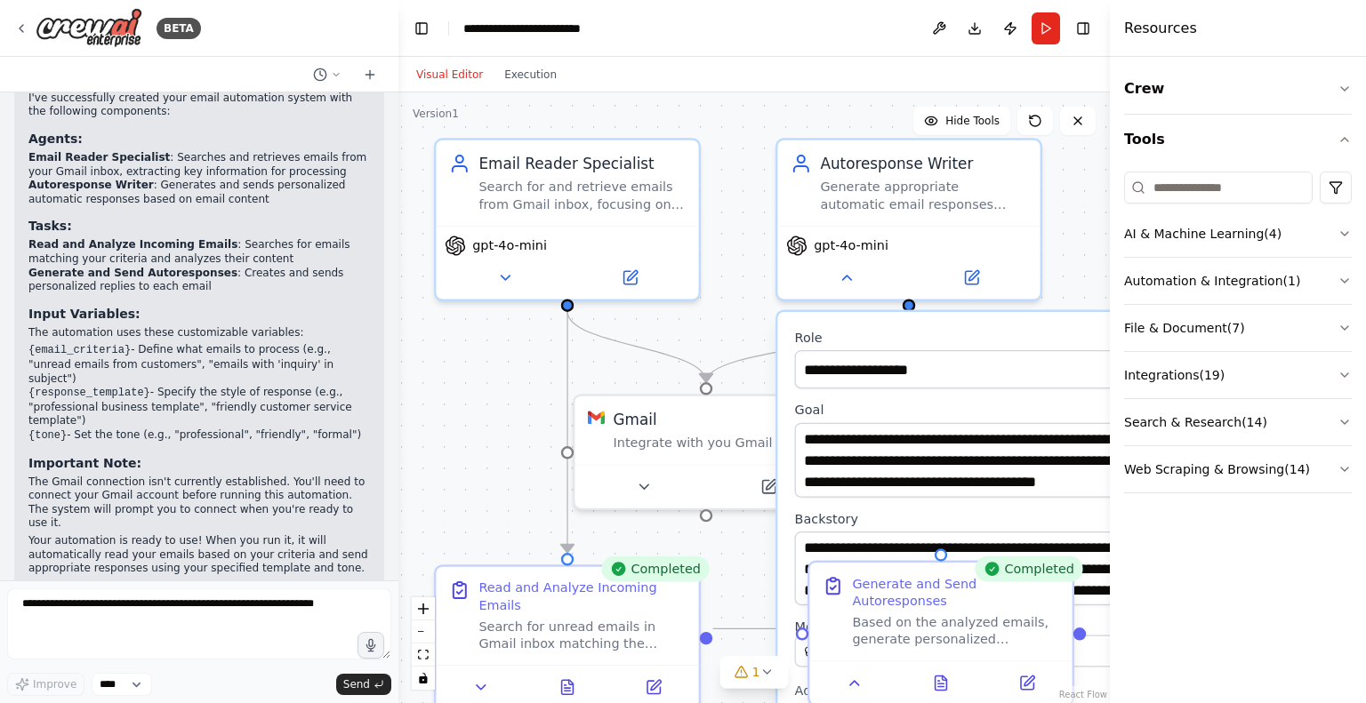
click at [922, 622] on div "Based on the analyzed emails, generate personalized automatic responses for eac…" at bounding box center [955, 631] width 207 height 34
click at [1109, 656] on button "Toggle Sidebar" at bounding box center [1110, 351] width 14 height 703
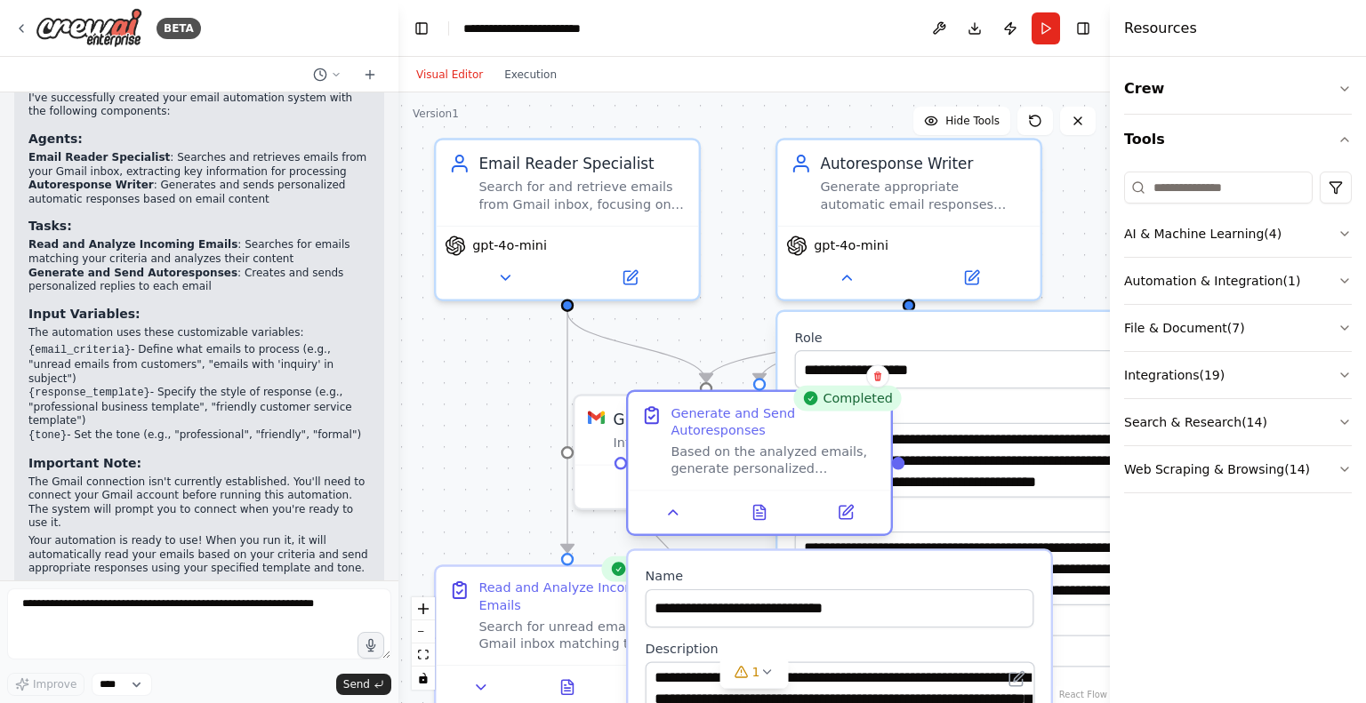
drag, startPoint x: 979, startPoint y: 638, endPoint x: 805, endPoint y: 457, distance: 250.9
click at [805, 457] on div "Generate and Send Autoresponses Based on the analyzed emails, generate personal…" at bounding box center [759, 441] width 262 height 98
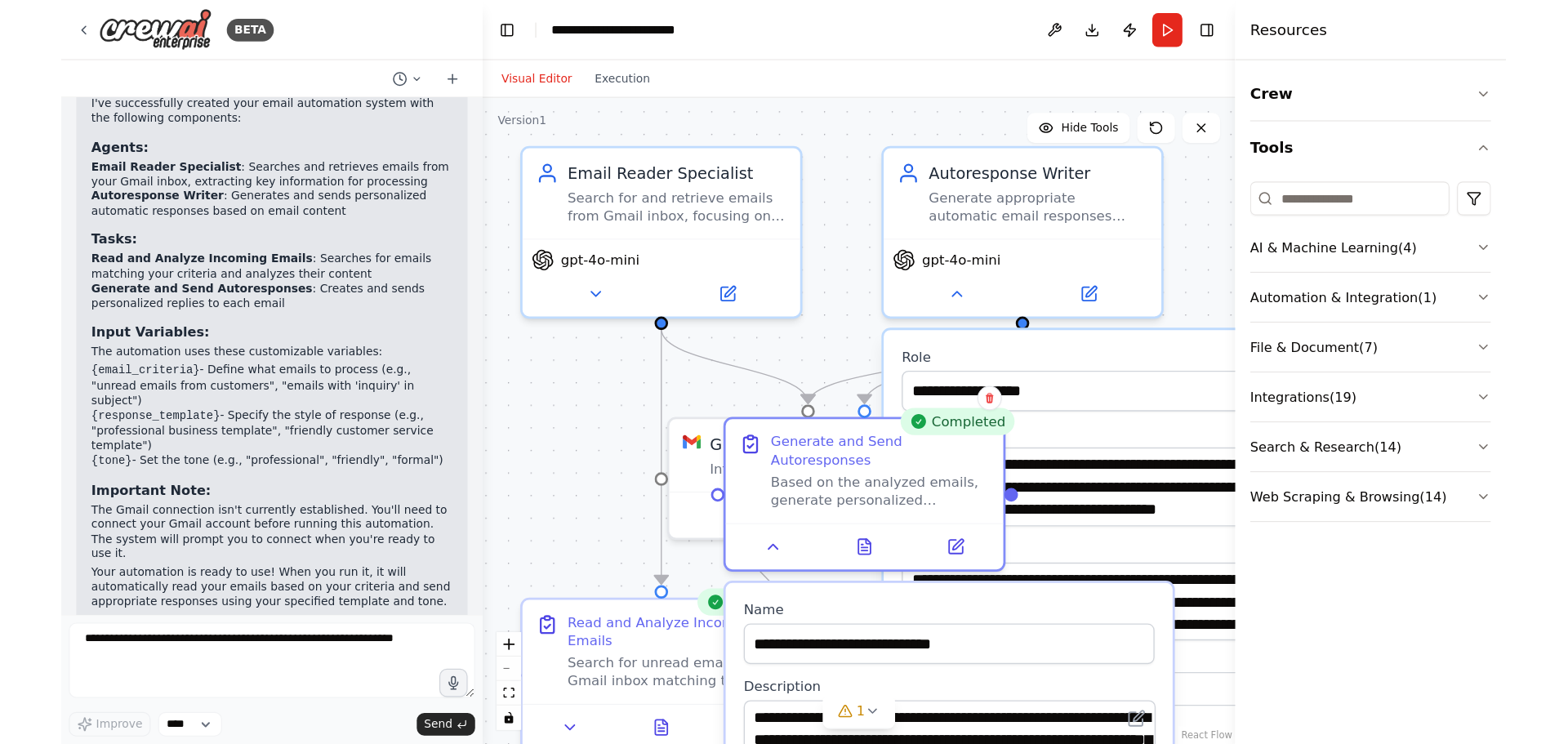
scroll to position [957, 0]
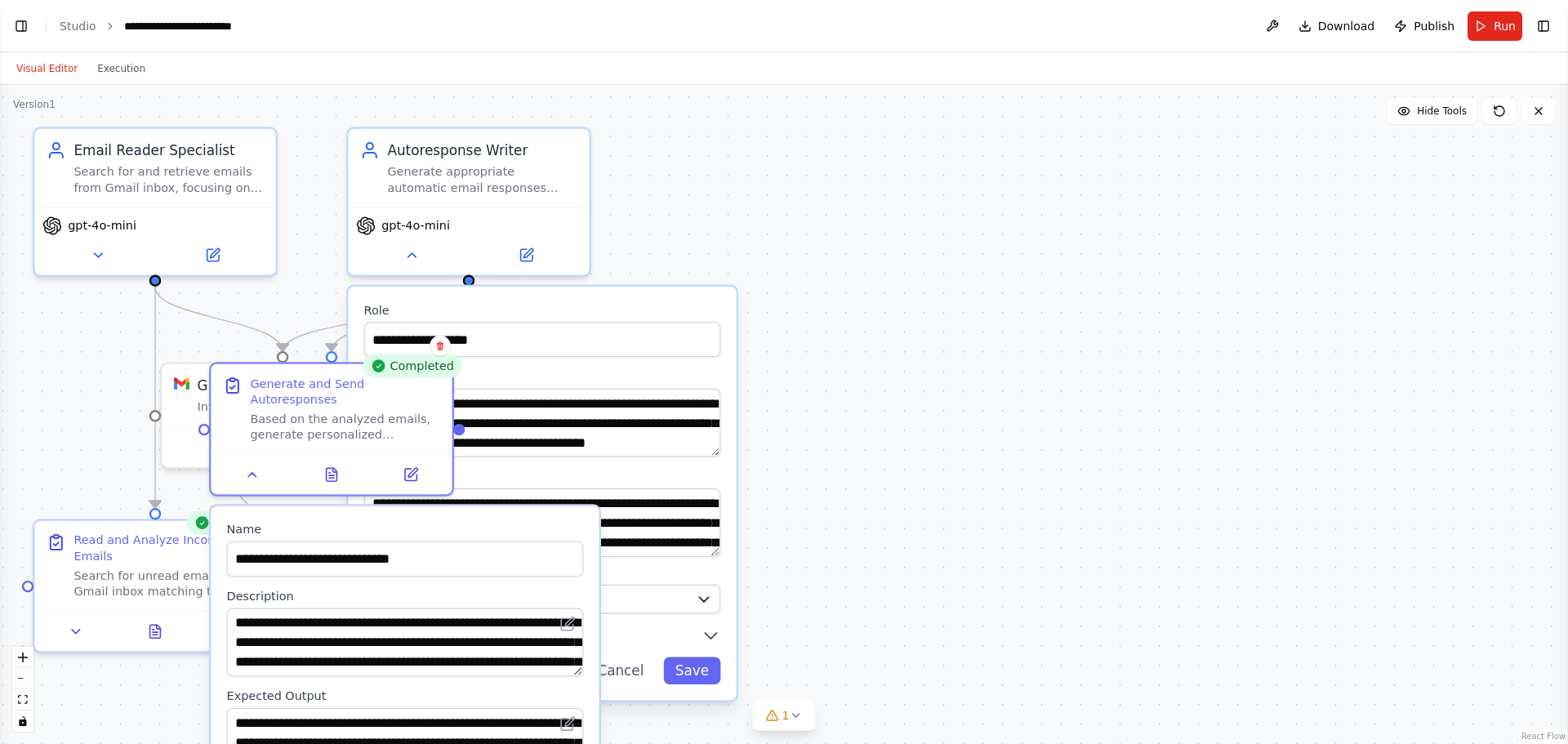
select select "****"
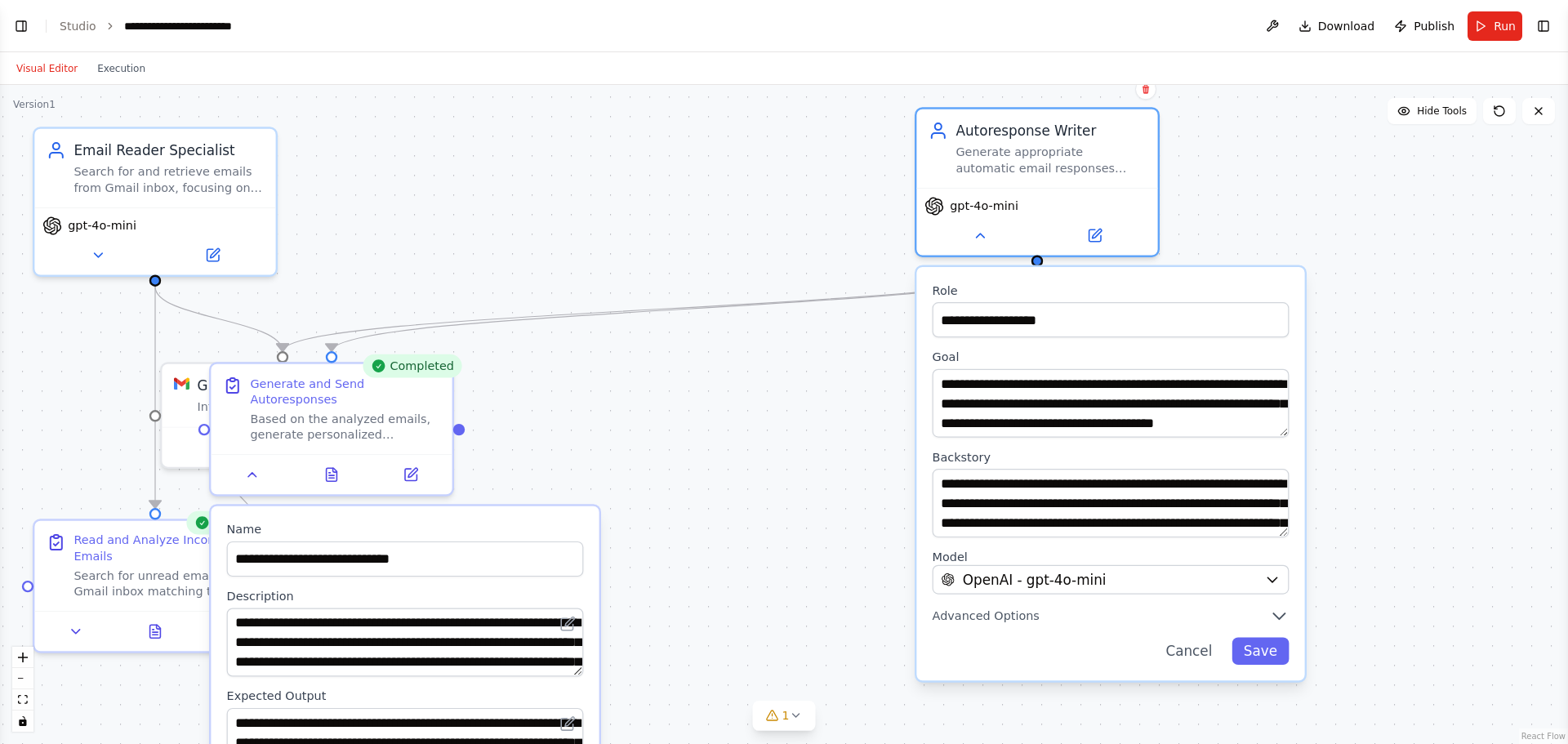
drag, startPoint x: 711, startPoint y: 304, endPoint x: 1231, endPoint y: 287, distance: 520.3
click at [1231, 287] on div "**********" at bounding box center [1111, 474] width 388 height 413
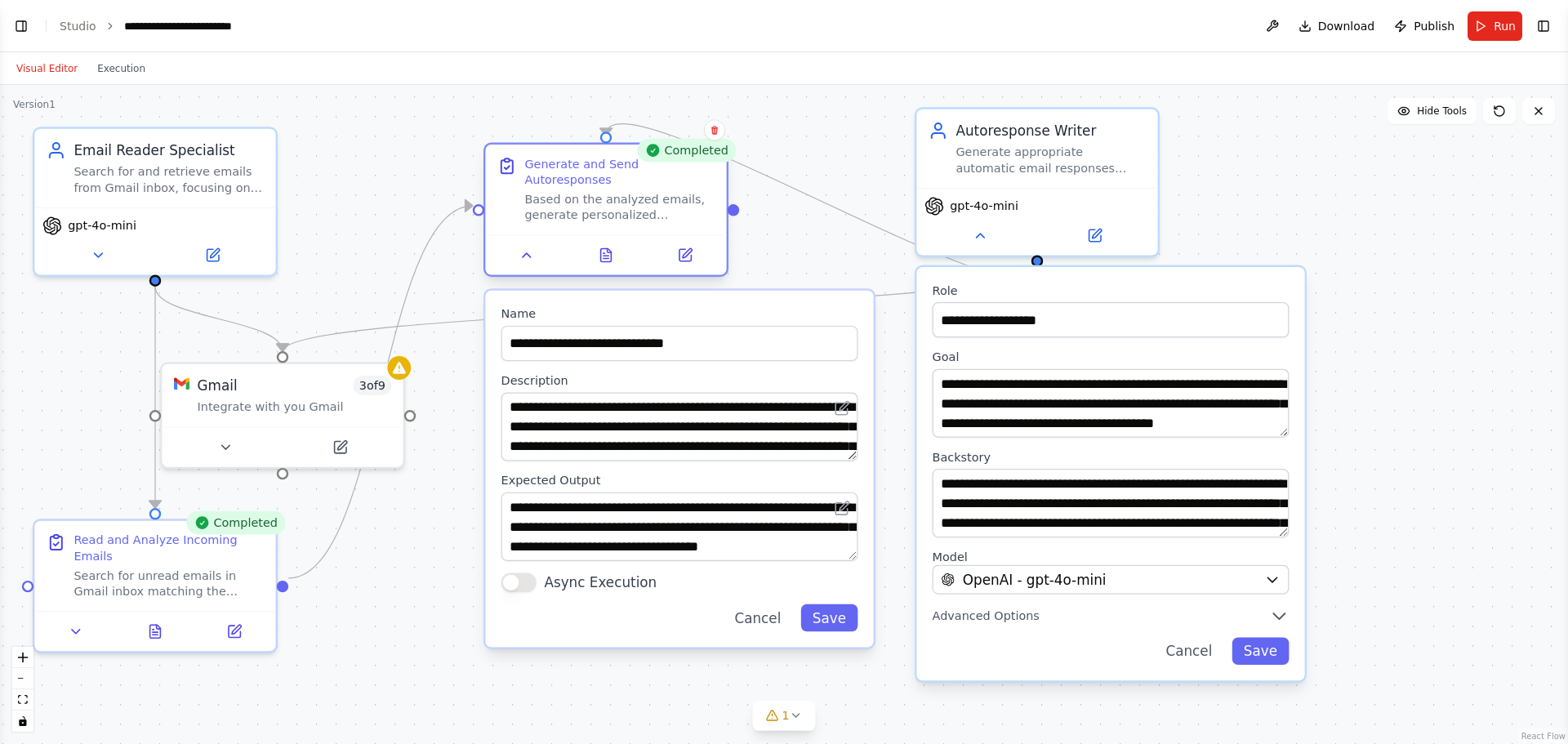
drag, startPoint x: 367, startPoint y: 423, endPoint x: 637, endPoint y: 202, distance: 348.9
click at [637, 202] on div "Generate and Send Autoresponses Based on the analyzed emails, generate personal…" at bounding box center [605, 189] width 241 height 90
click at [683, 326] on input "**********" at bounding box center [680, 344] width 357 height 35
drag, startPoint x: 729, startPoint y: 324, endPoint x: 497, endPoint y: 325, distance: 232.0
click at [497, 325] on div "**********" at bounding box center [679, 469] width 388 height 357
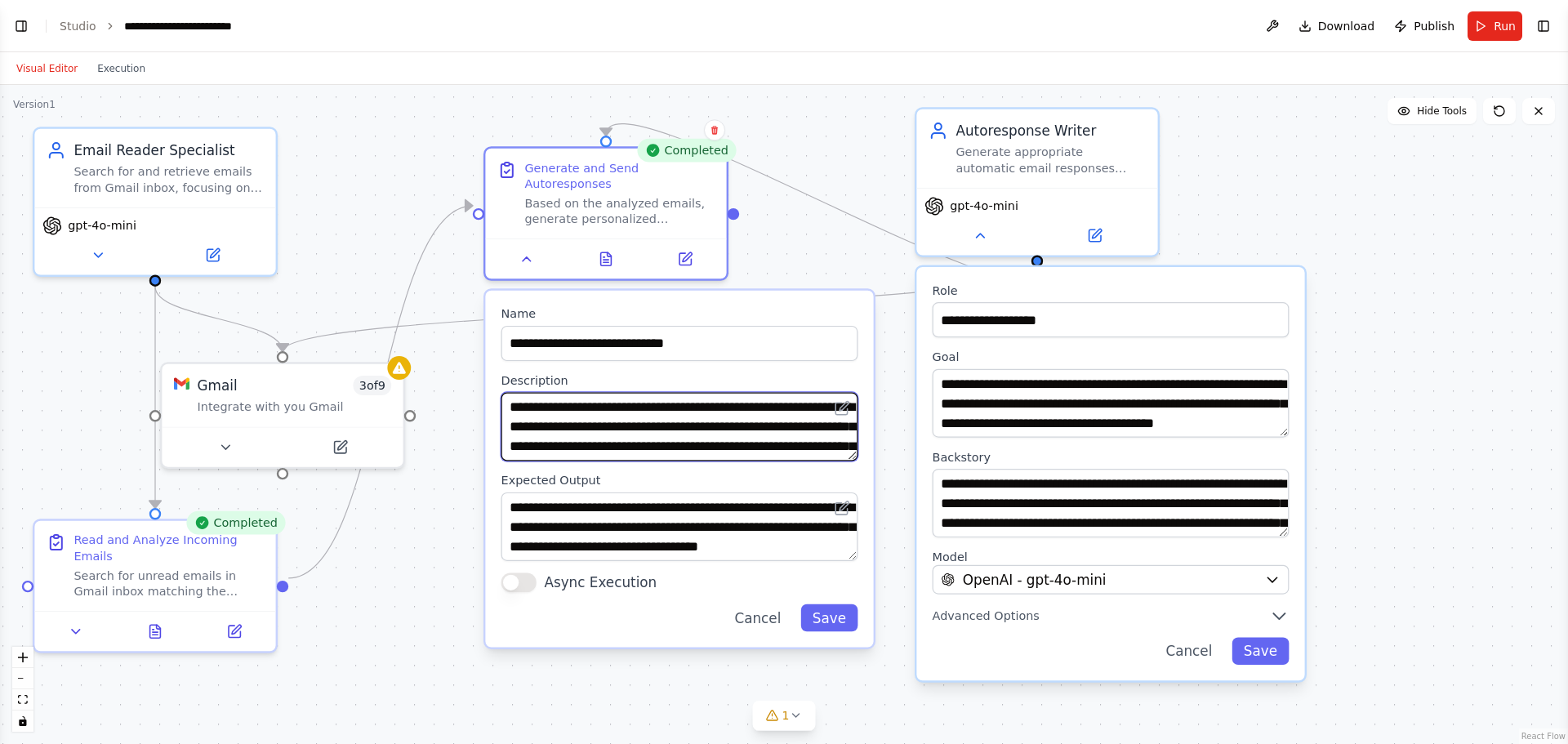
click at [792, 431] on textarea "**********" at bounding box center [680, 427] width 357 height 69
click at [824, 604] on button "Save" at bounding box center [829, 618] width 57 height 28
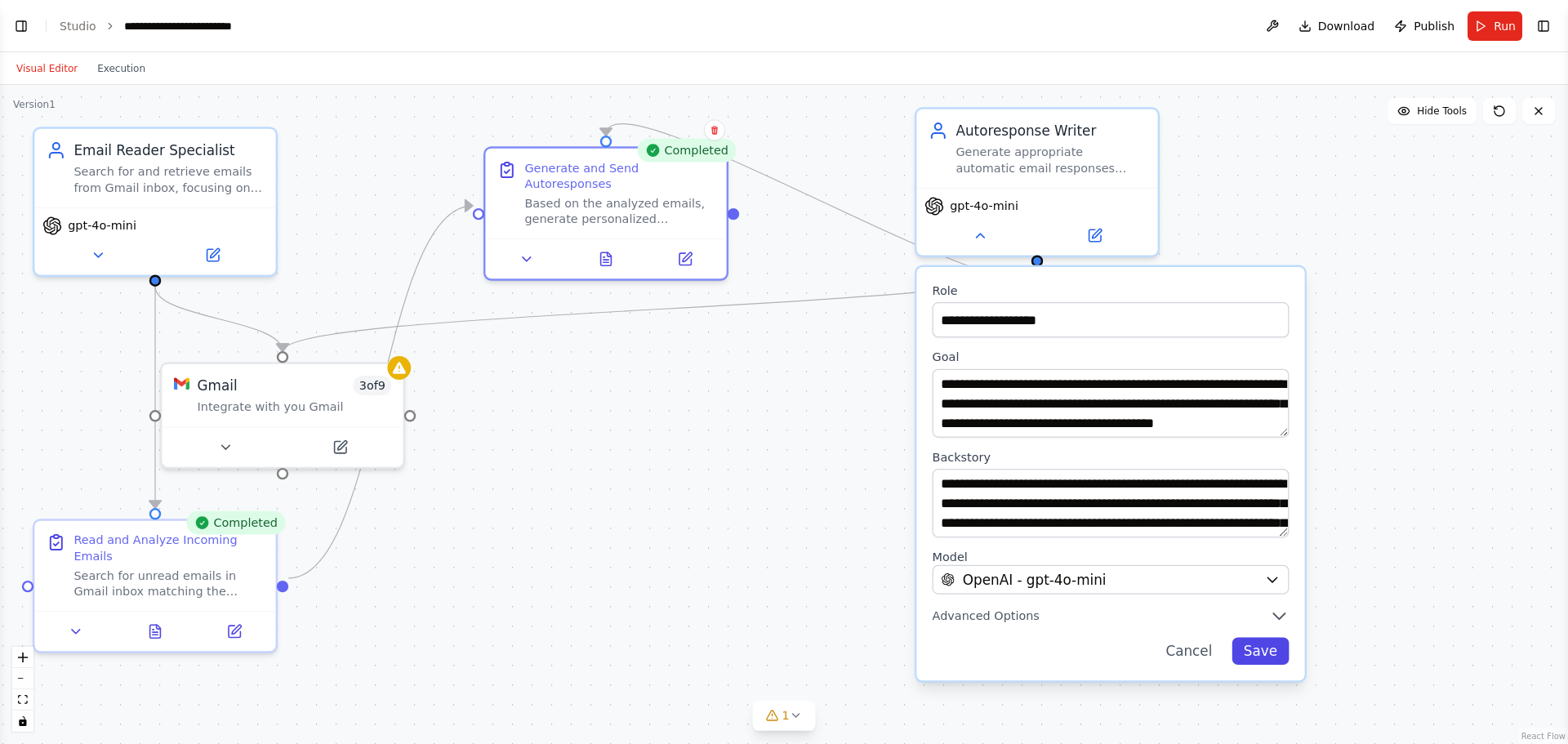
click at [1254, 645] on button "Save" at bounding box center [1260, 651] width 57 height 28
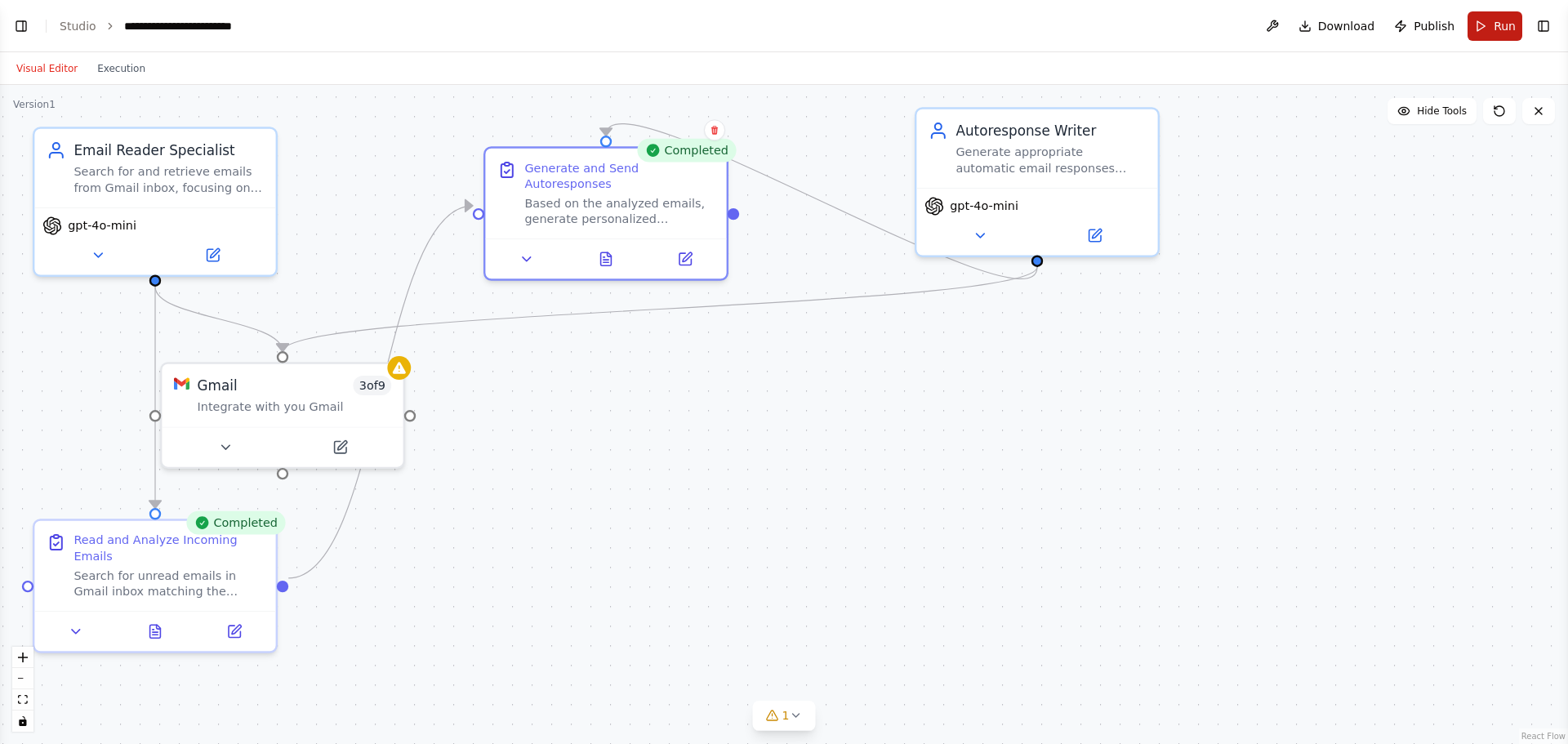
click at [1254, 28] on span "Run" at bounding box center [1505, 27] width 22 height 17
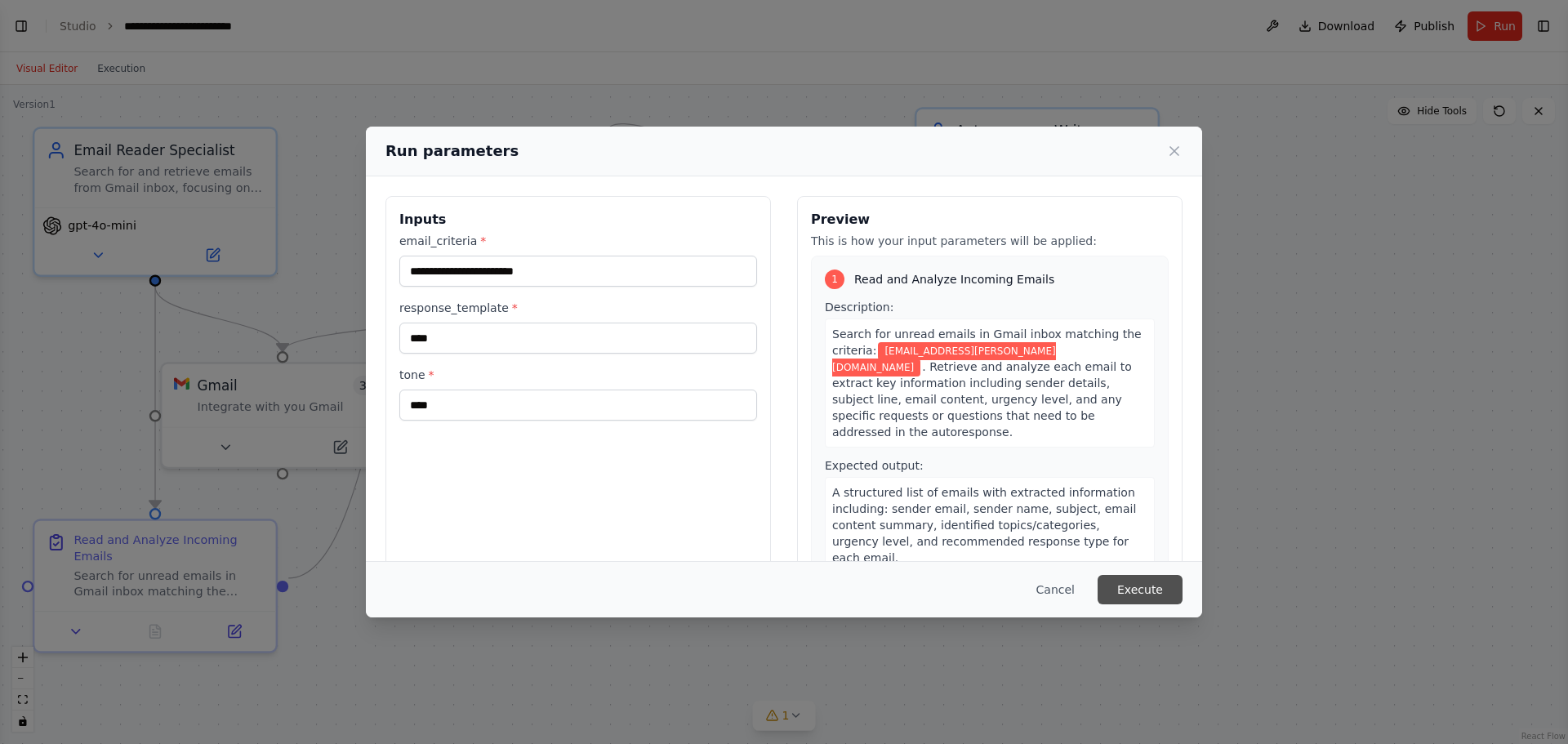
click at [1148, 599] on button "Execute" at bounding box center [1140, 590] width 85 height 29
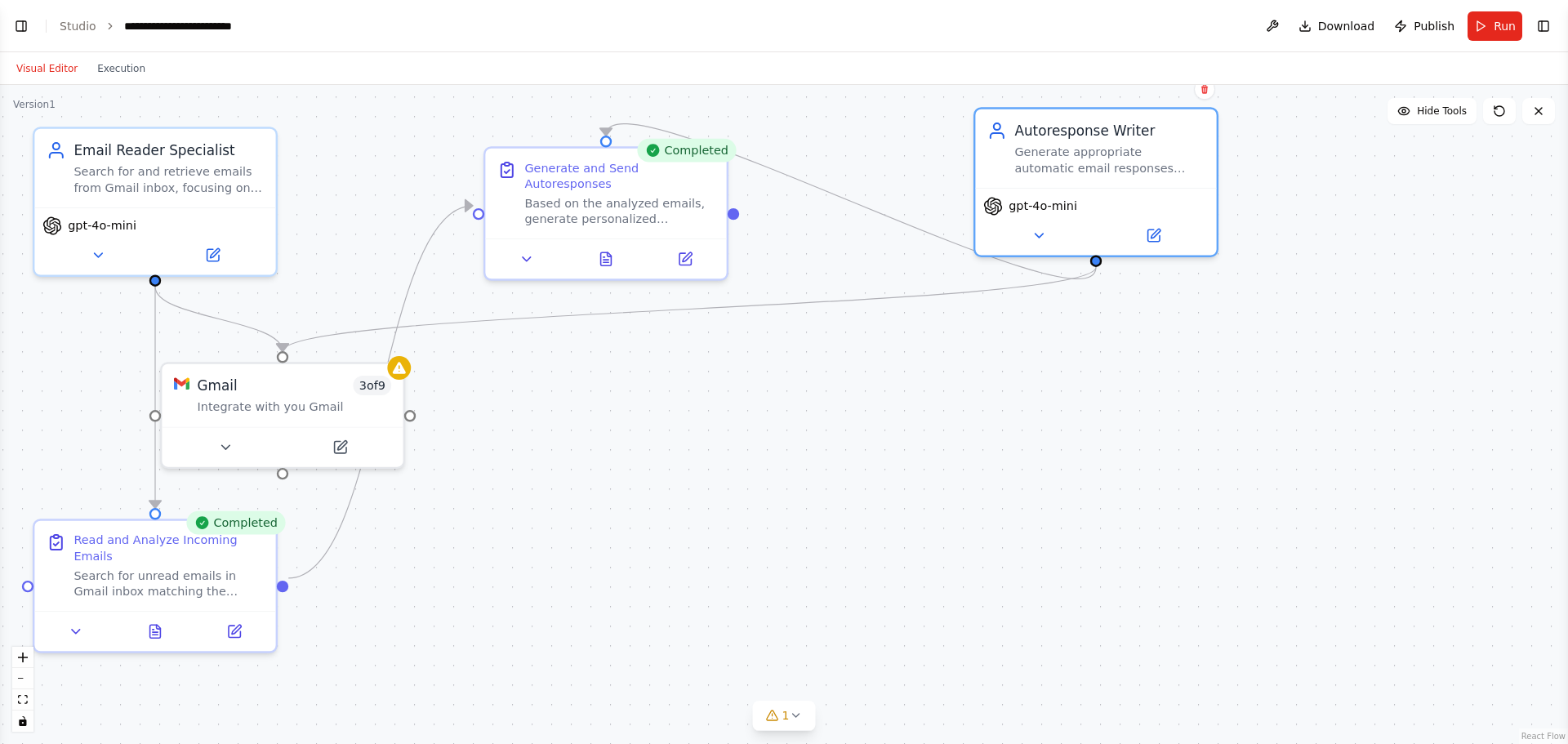
drag, startPoint x: 1055, startPoint y: 125, endPoint x: 405, endPoint y: 377, distance: 697.1
click at [1179, 317] on div ".deletable-edge-delete-btn { width: 20px; height: 20px; border: 0px solid #ffff…" at bounding box center [784, 414] width 1568 height 659
click at [962, 185] on div ".deletable-edge-delete-btn { width: 20px; height: 20px; border: 0px solid #ffff…" at bounding box center [784, 414] width 1568 height 659
click at [405, 377] on div ".deletable-edge-delete-btn { width: 20px; height: 20px; border: 0px solid #ffff…" at bounding box center [784, 414] width 1568 height 659
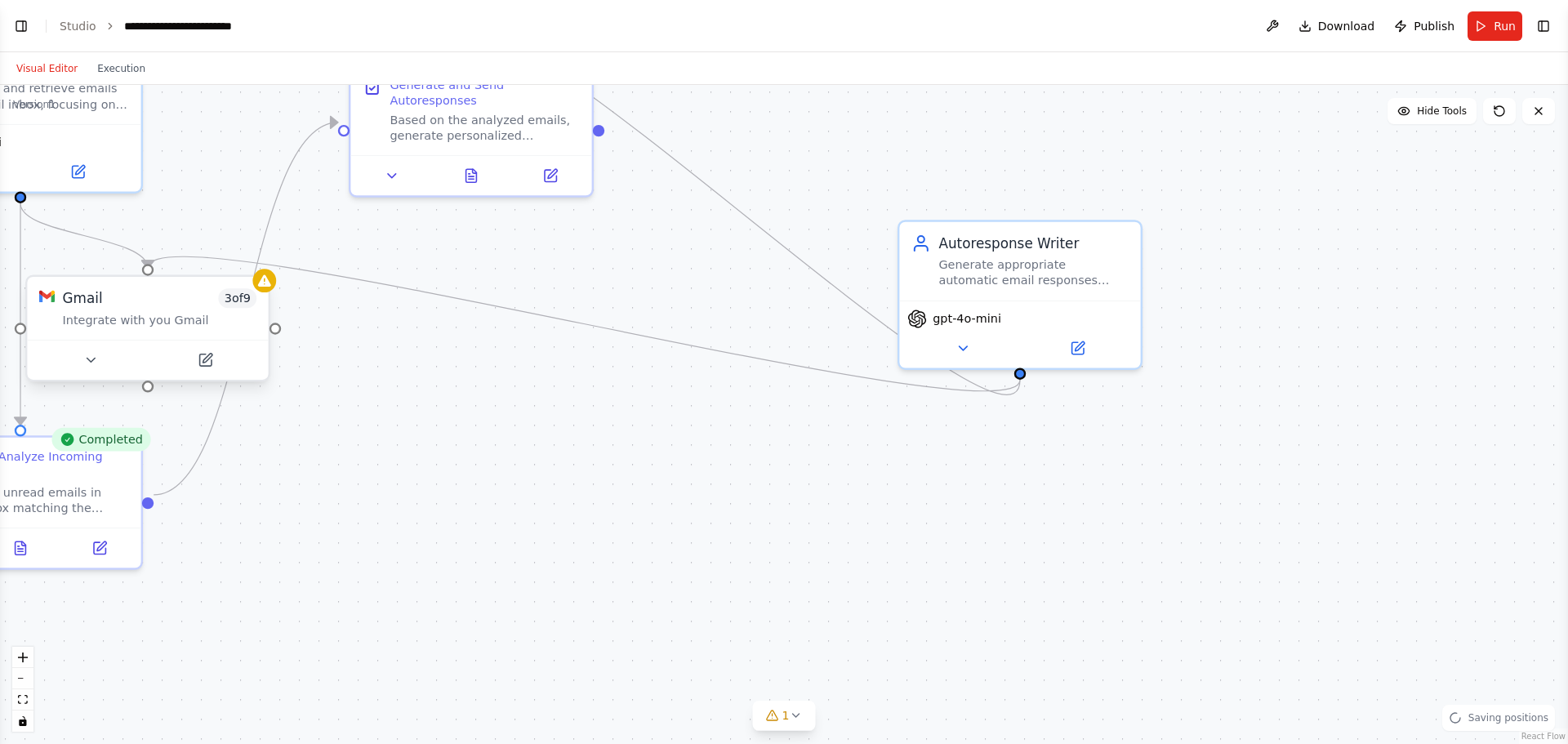
click at [163, 324] on div "Integrate with you Gmail" at bounding box center [160, 320] width 195 height 16
click at [258, 299] on span "3 of 9" at bounding box center [248, 298] width 39 height 19
click at [270, 292] on div "Gmail 3 of 9 Integrate with you Gmail" at bounding box center [157, 308] width 241 height 62
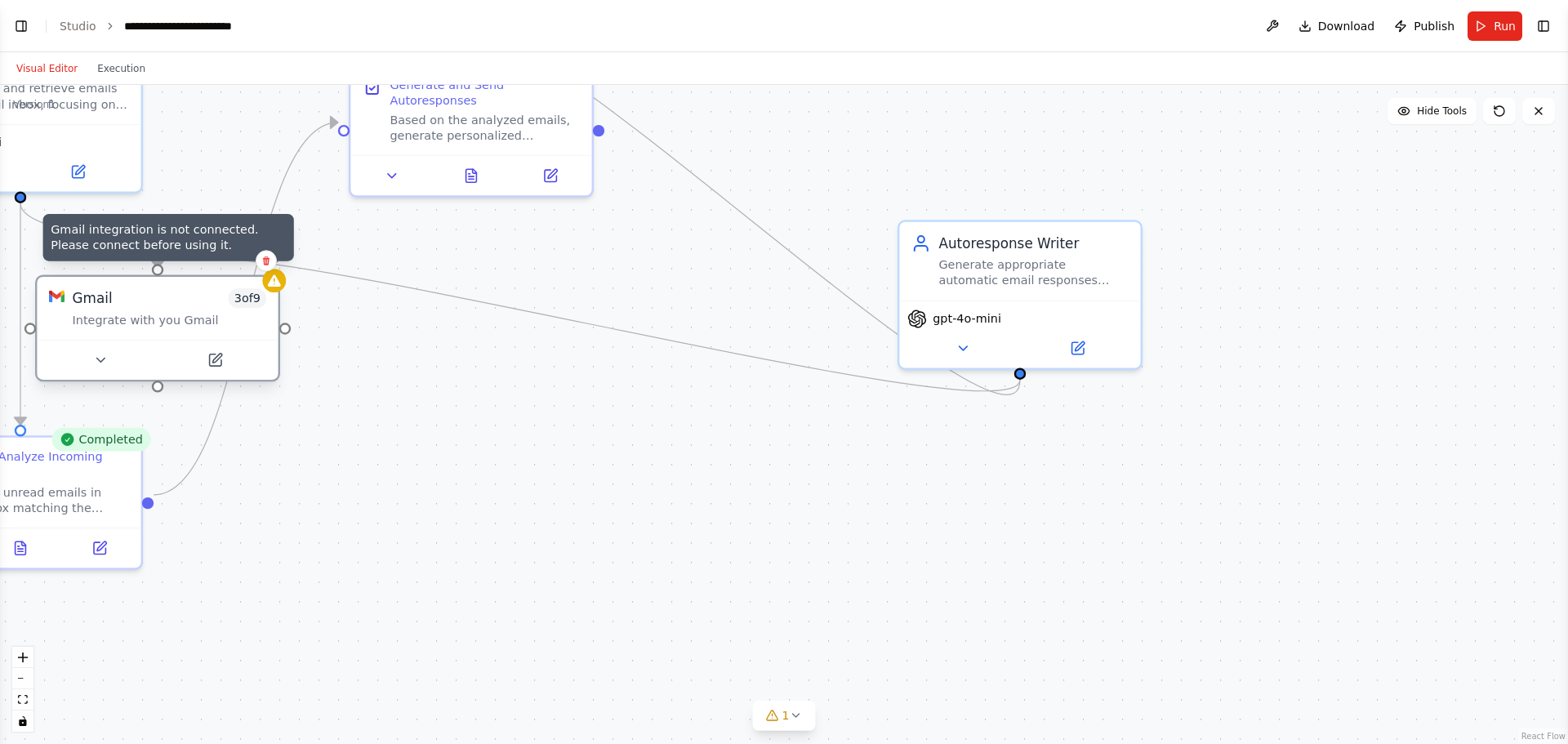
click at [275, 292] on div at bounding box center [274, 281] width 24 height 24
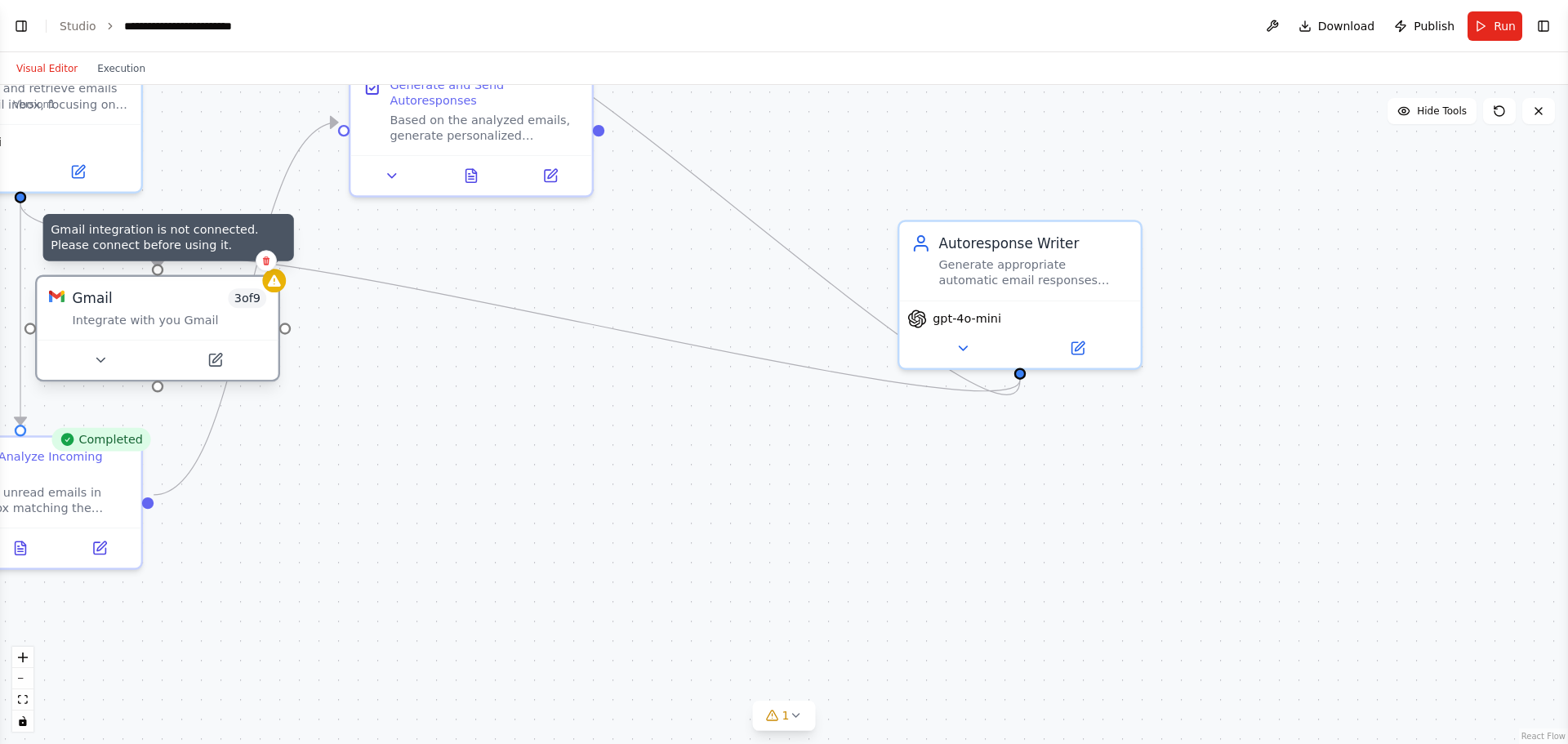
click at [275, 292] on div at bounding box center [274, 281] width 24 height 24
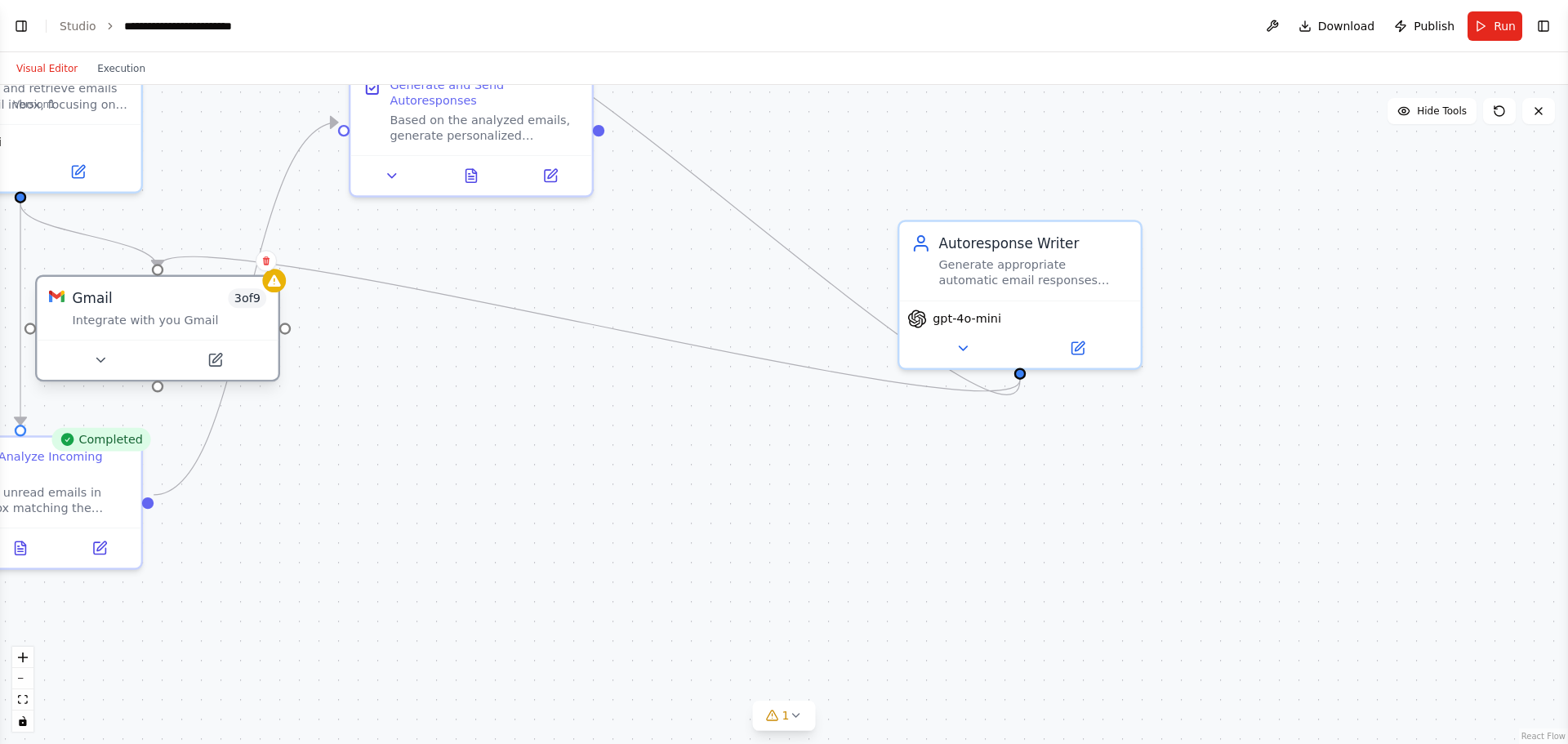
click at [134, 310] on div "Gmail 3 of 9 Integrate with you Gmail" at bounding box center [170, 308] width 195 height 39
click at [224, 362] on button at bounding box center [214, 361] width 111 height 24
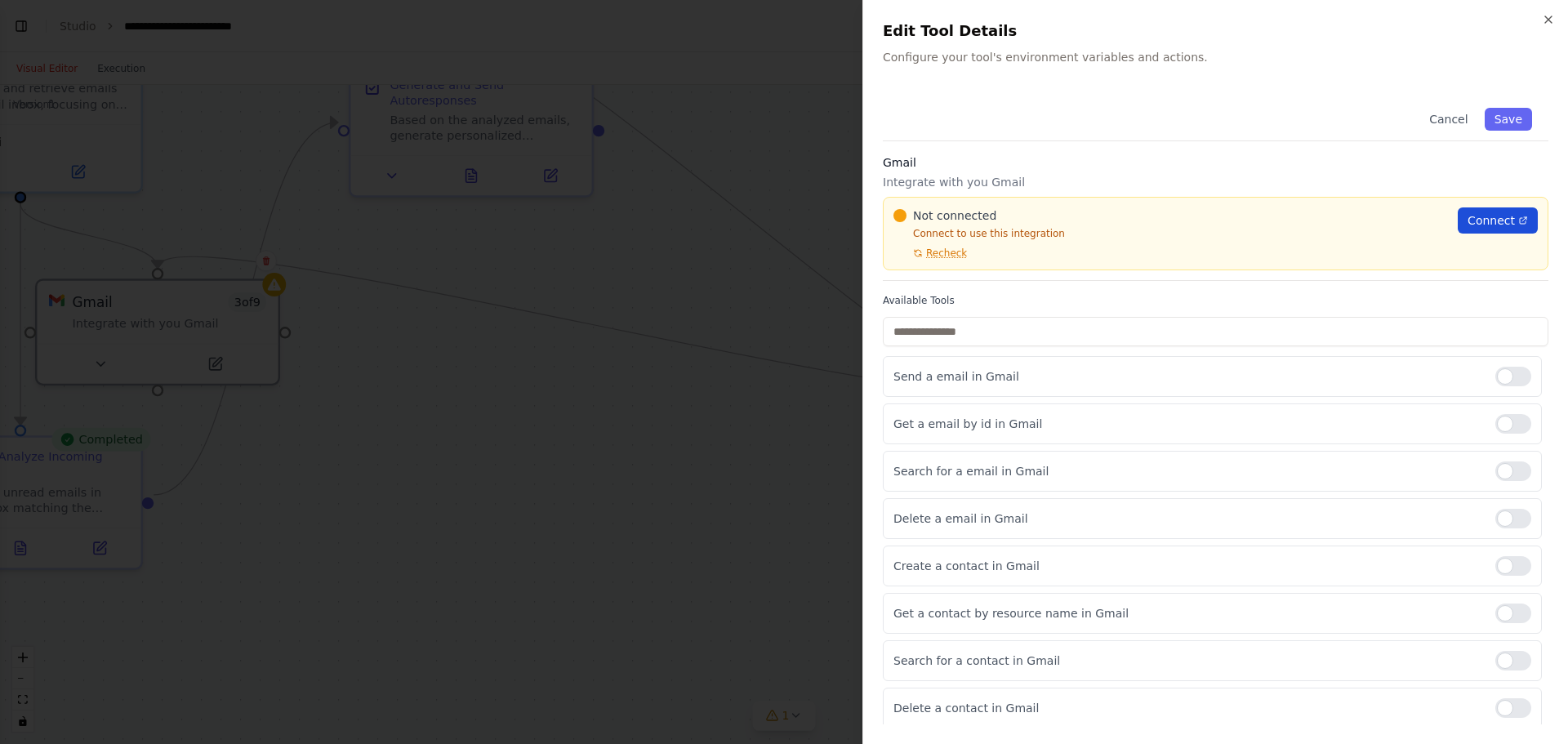
click at [1254, 219] on span "Connect" at bounding box center [1492, 220] width 48 height 17
click at [940, 252] on span "Recheck" at bounding box center [946, 254] width 40 height 13
click at [1029, 385] on div "Send a email in Gmail" at bounding box center [1213, 377] width 660 height 40
click at [1254, 376] on div at bounding box center [1513, 376] width 36 height 19
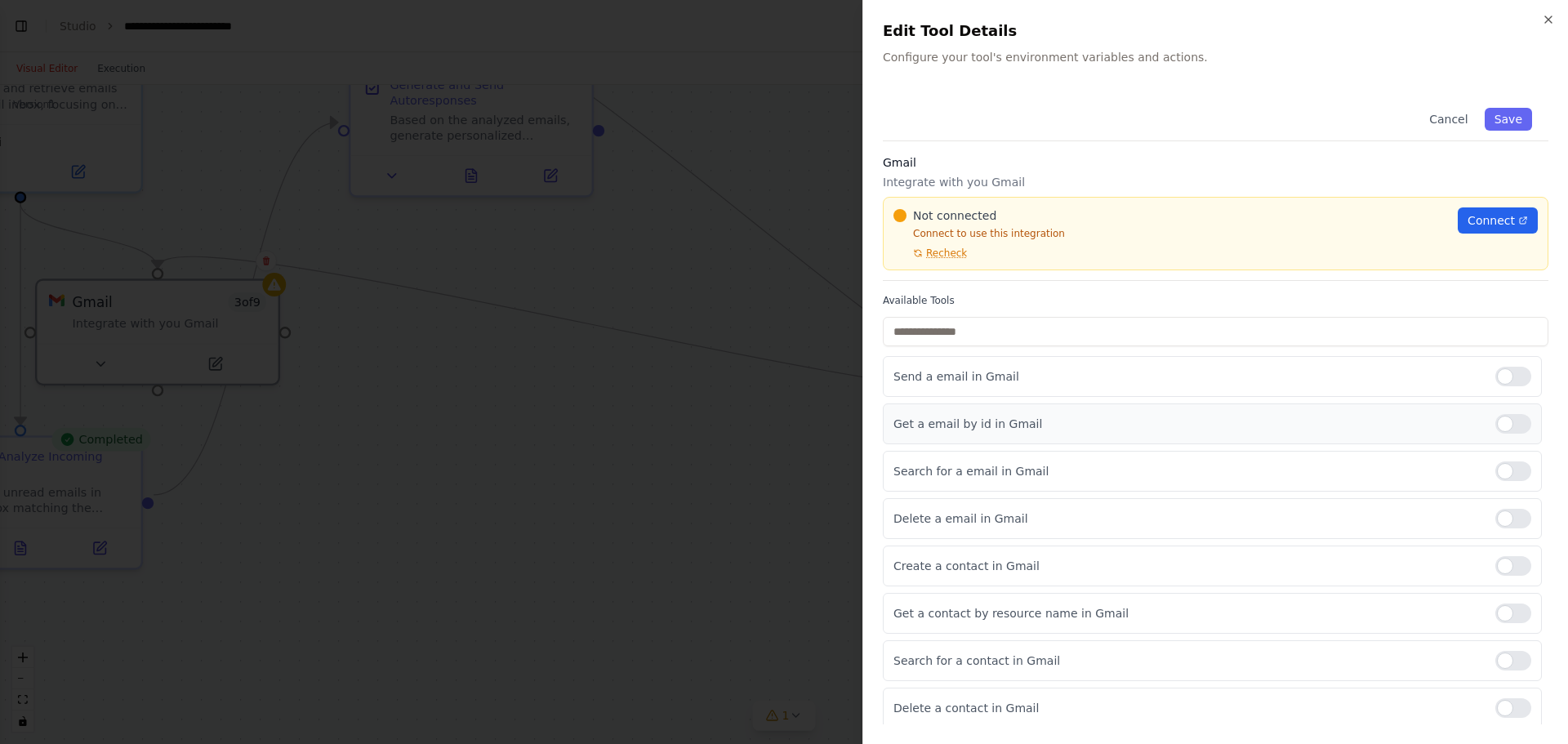
click at [1254, 425] on div at bounding box center [1513, 423] width 36 height 19
click at [1254, 461] on div at bounding box center [1513, 470] width 36 height 19
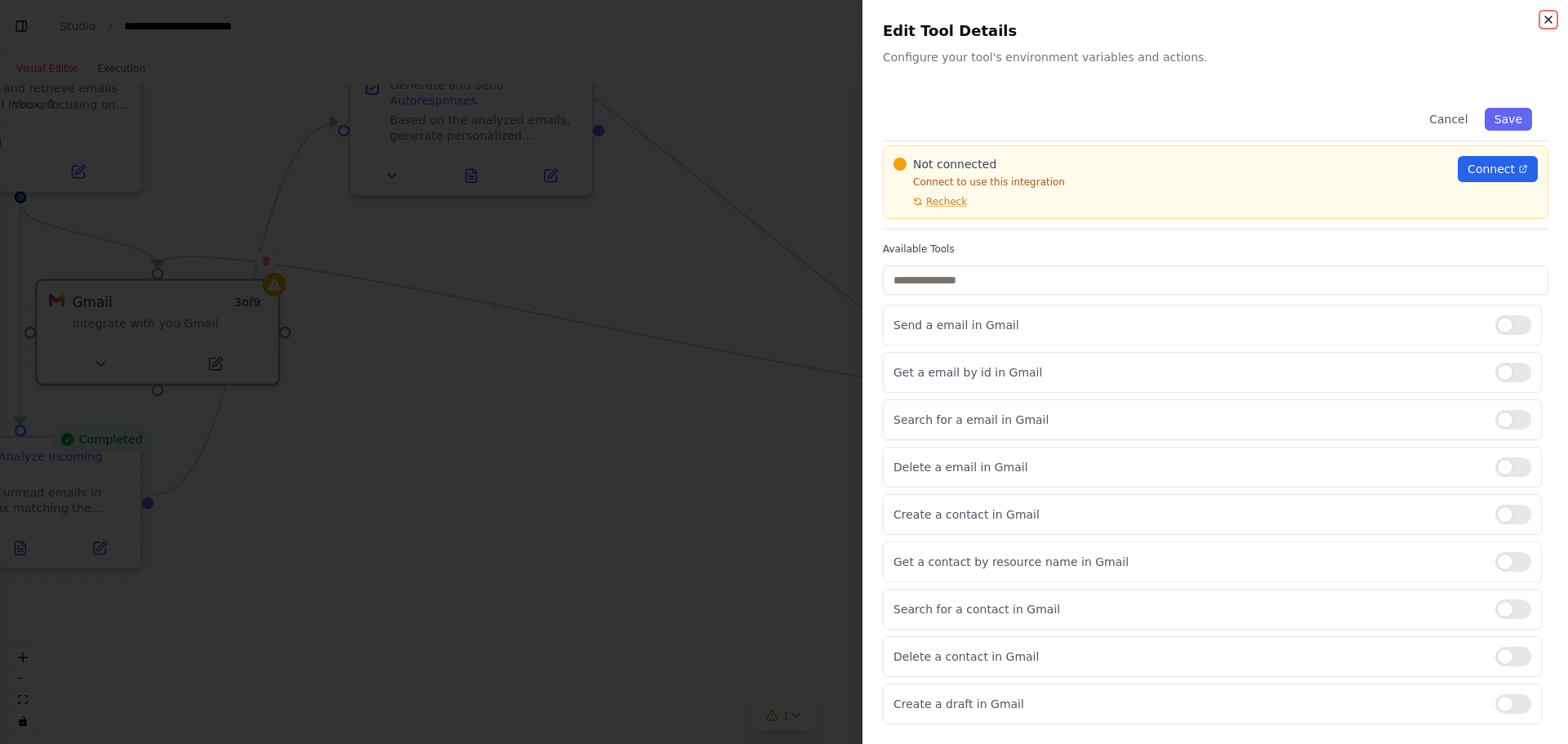
click at [1254, 19] on icon "button" at bounding box center [1549, 19] width 13 height 13
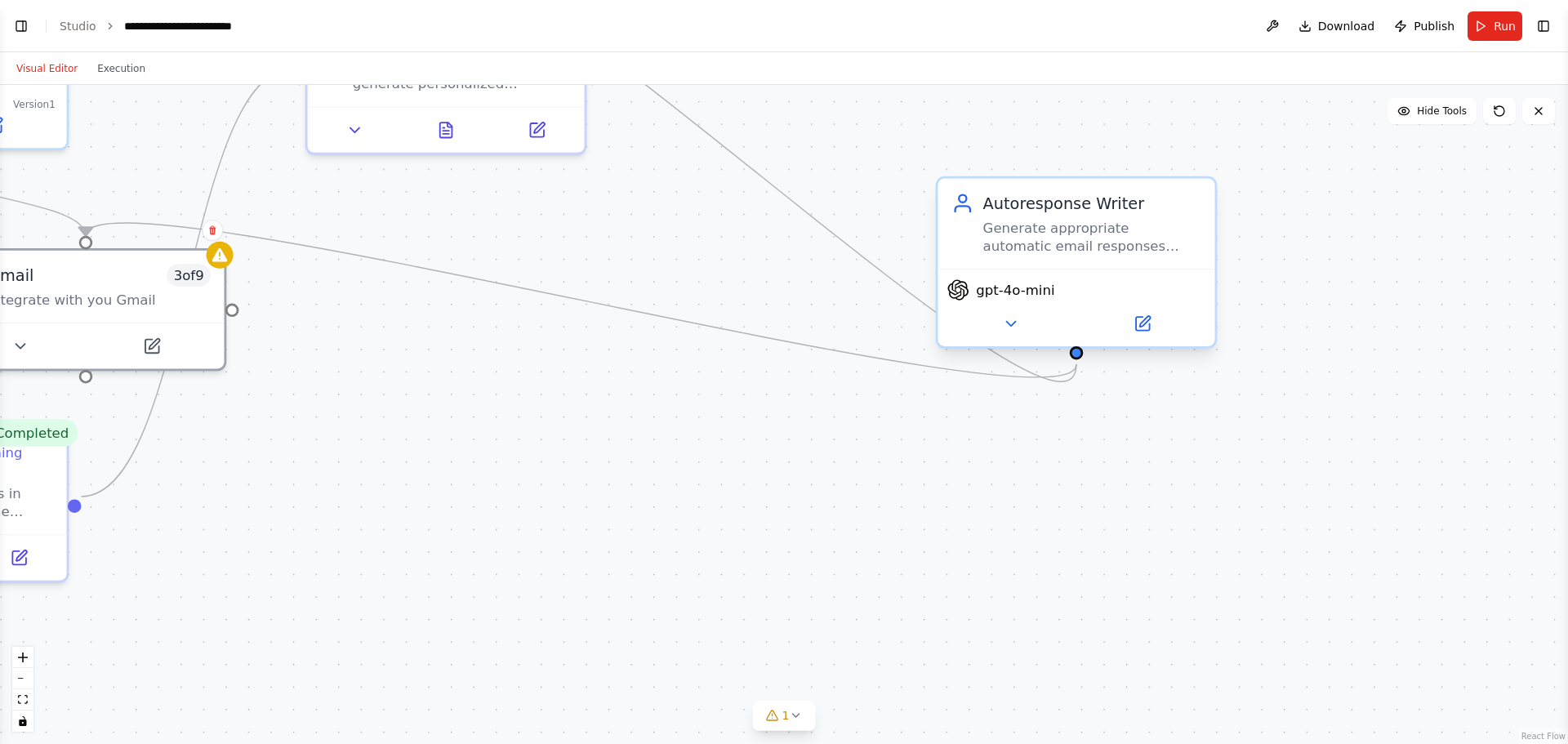
click at [1033, 292] on span "gpt-4o-mini" at bounding box center [1015, 290] width 78 height 18
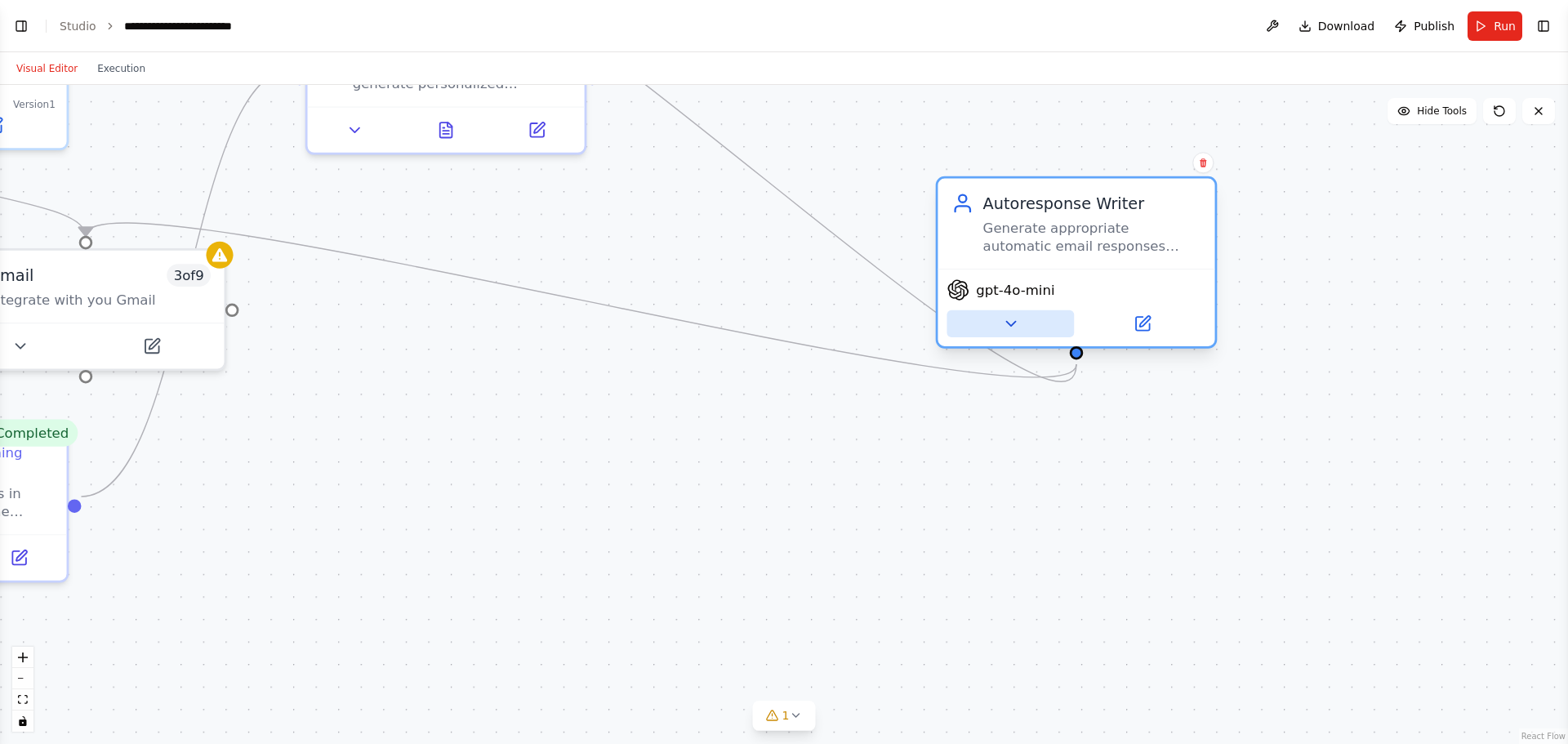
click at [1009, 322] on icon at bounding box center [1010, 323] width 9 height 5
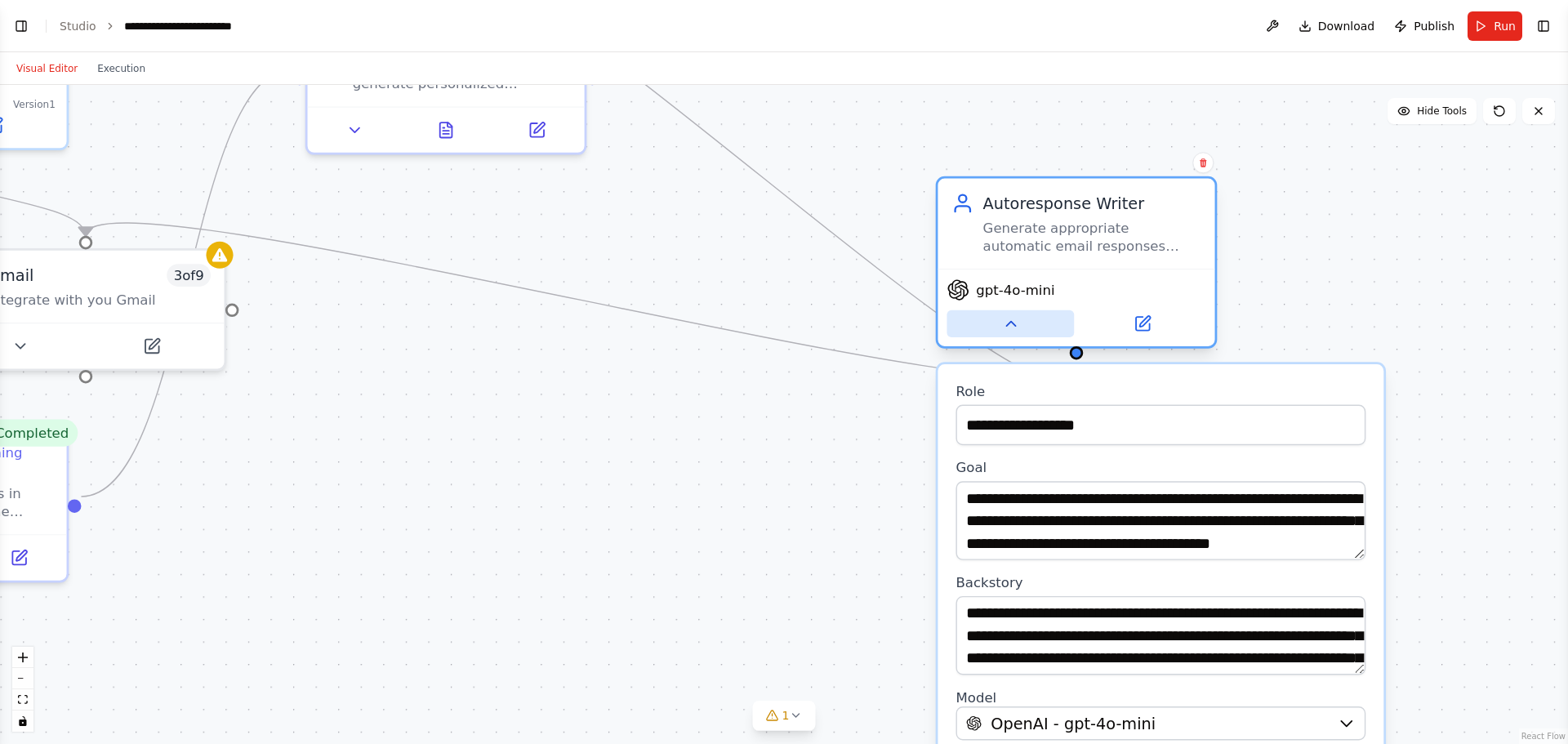
click at [1009, 322] on icon at bounding box center [1010, 323] width 18 height 18
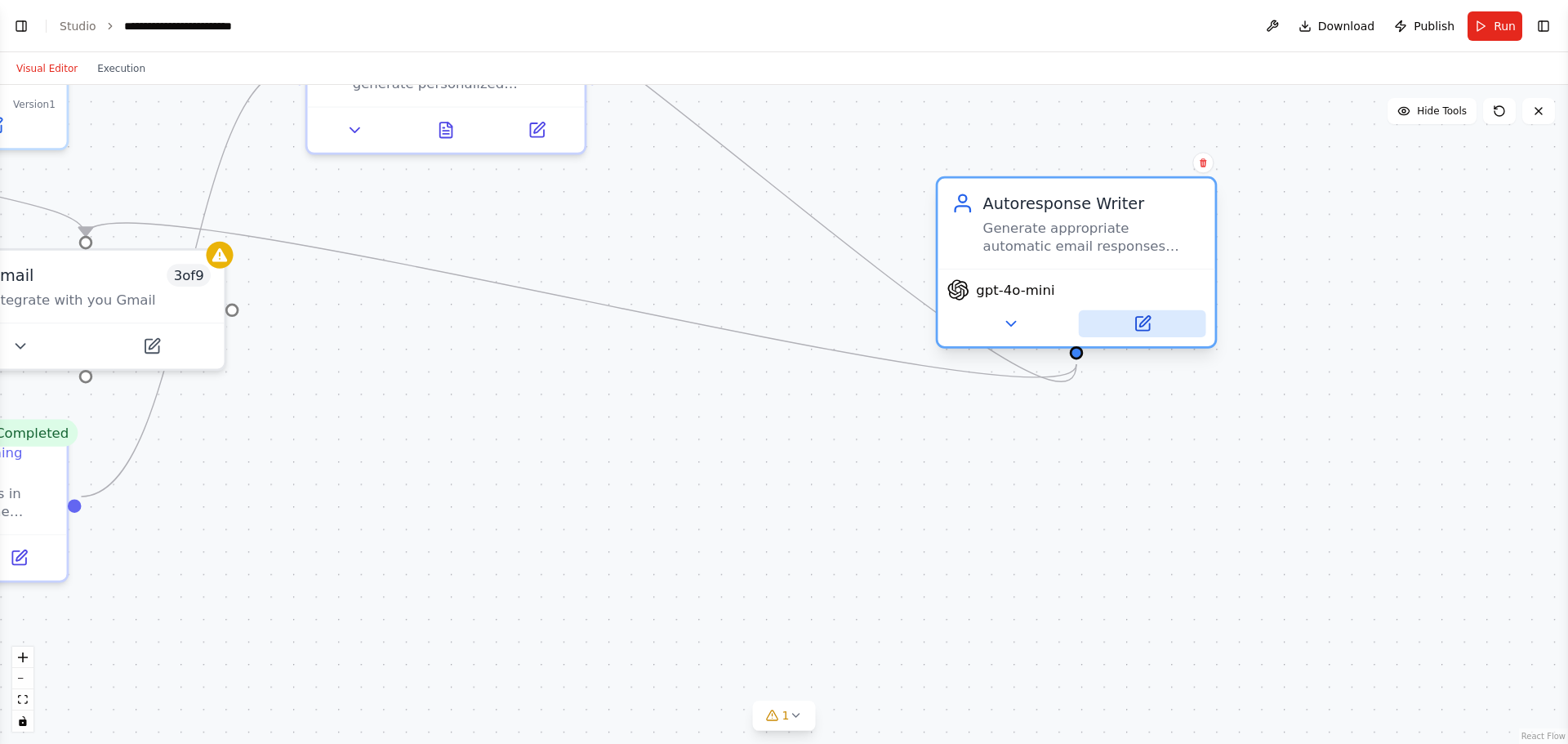
click at [1144, 318] on icon at bounding box center [1143, 323] width 18 height 18
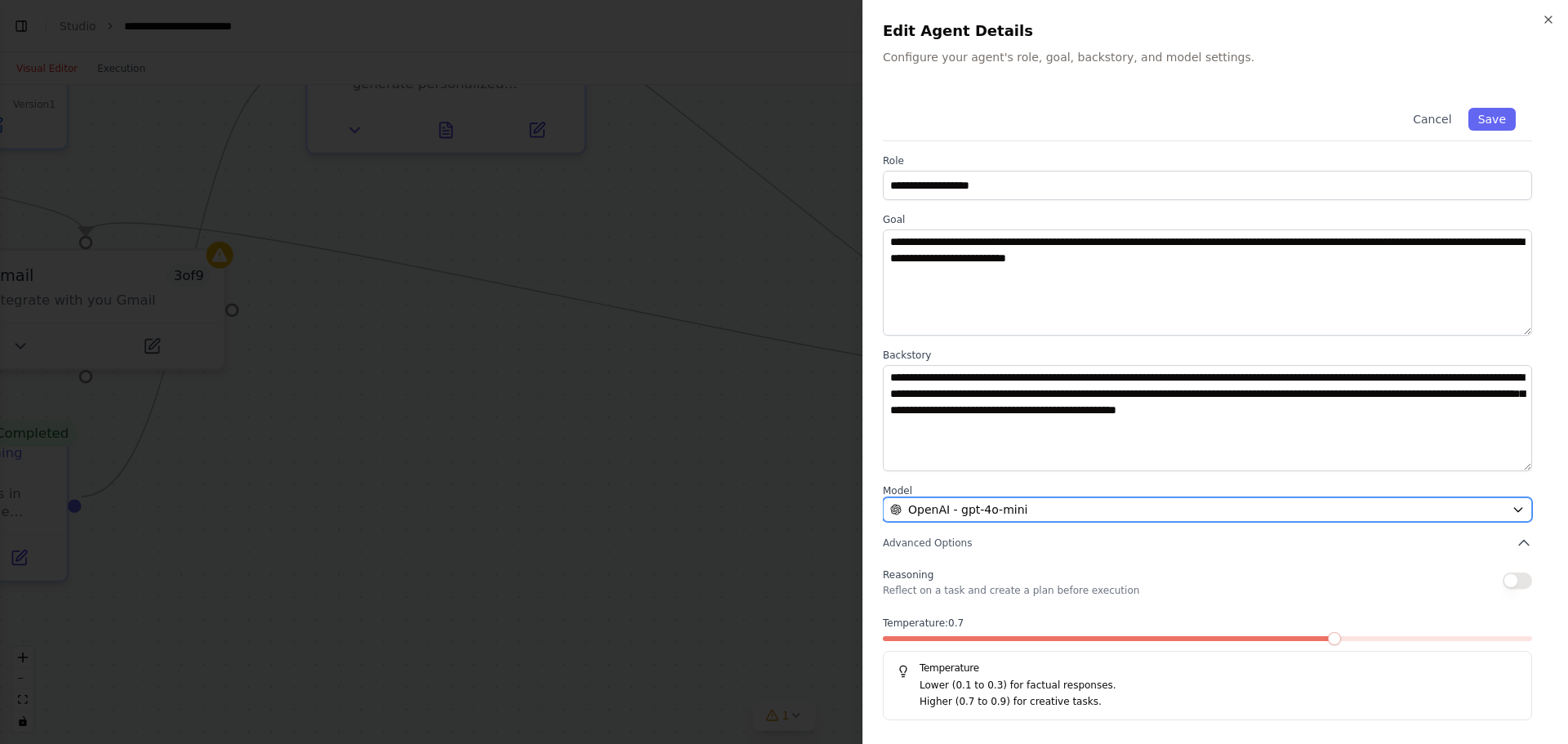
click at [1019, 512] on div "OpenAI - gpt-4o-mini" at bounding box center [1198, 510] width 615 height 17
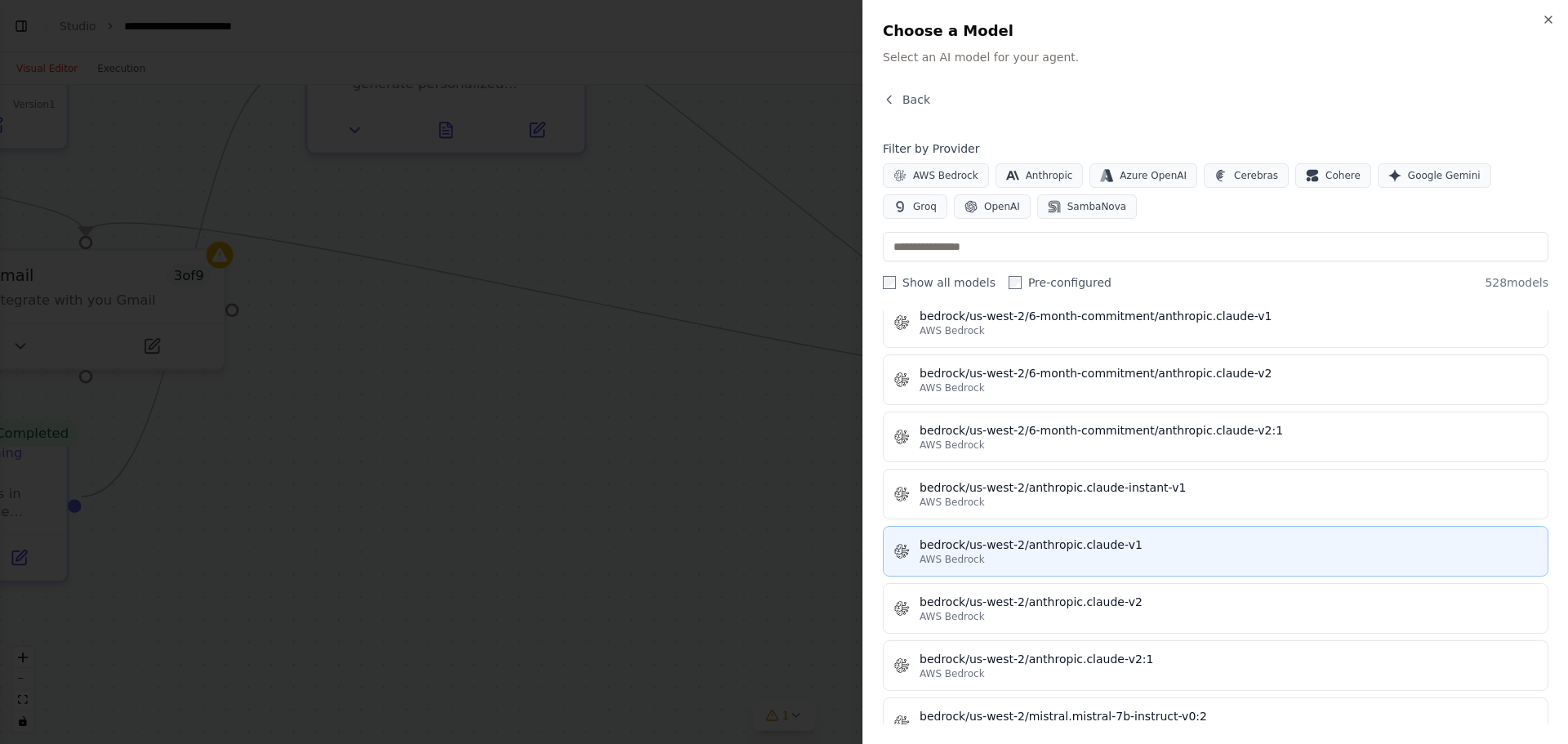
scroll to position [6942, 0]
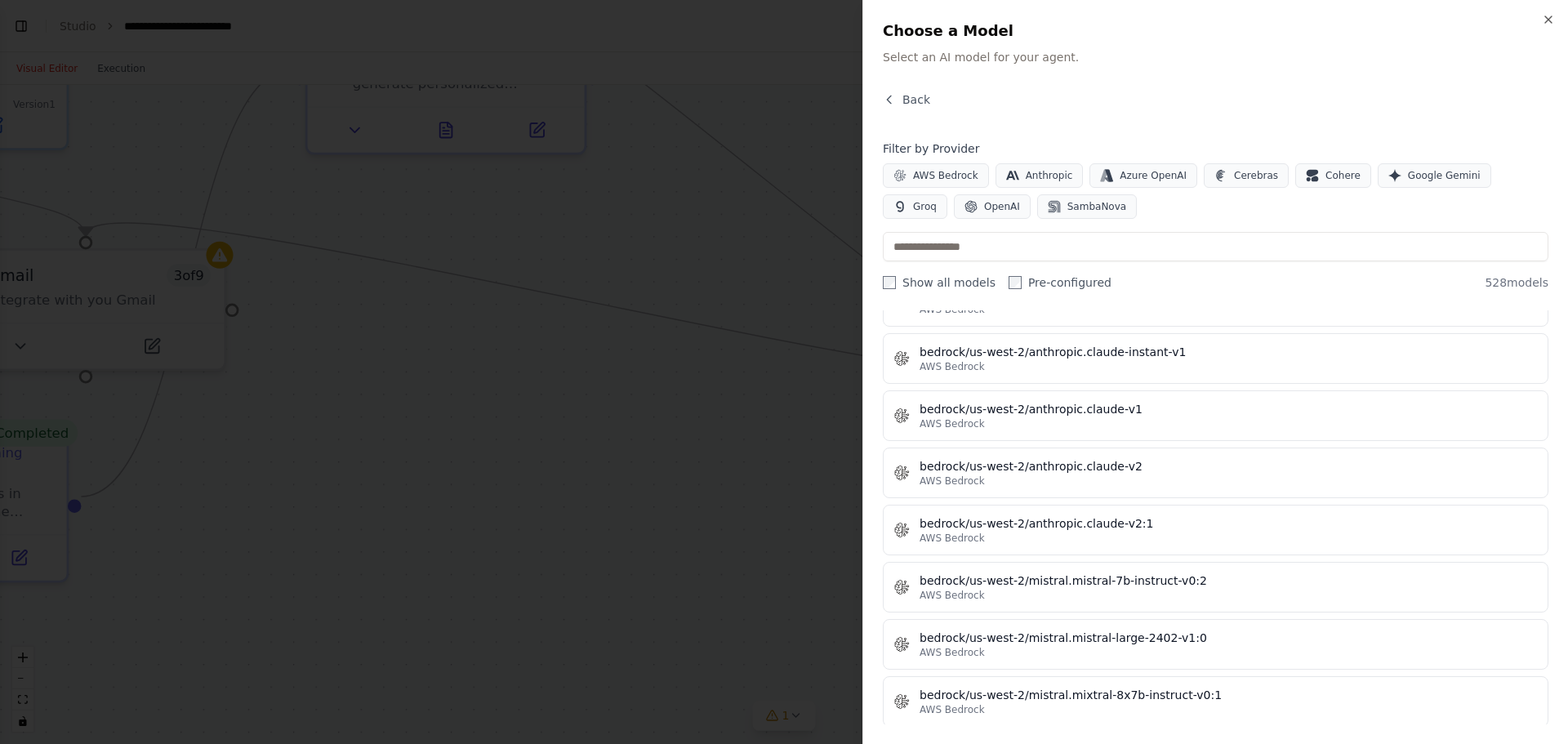
drag, startPoint x: 1123, startPoint y: 172, endPoint x: 1144, endPoint y: 122, distance: 54.2
click at [1144, 122] on div "Back Filter by Provider AWS Bedrock Anthropic Azure OpenAI Cerebras Cohere Goog…" at bounding box center [1215, 408] width 666 height 633
click at [984, 209] on span "OpenAI" at bounding box center [1001, 207] width 36 height 13
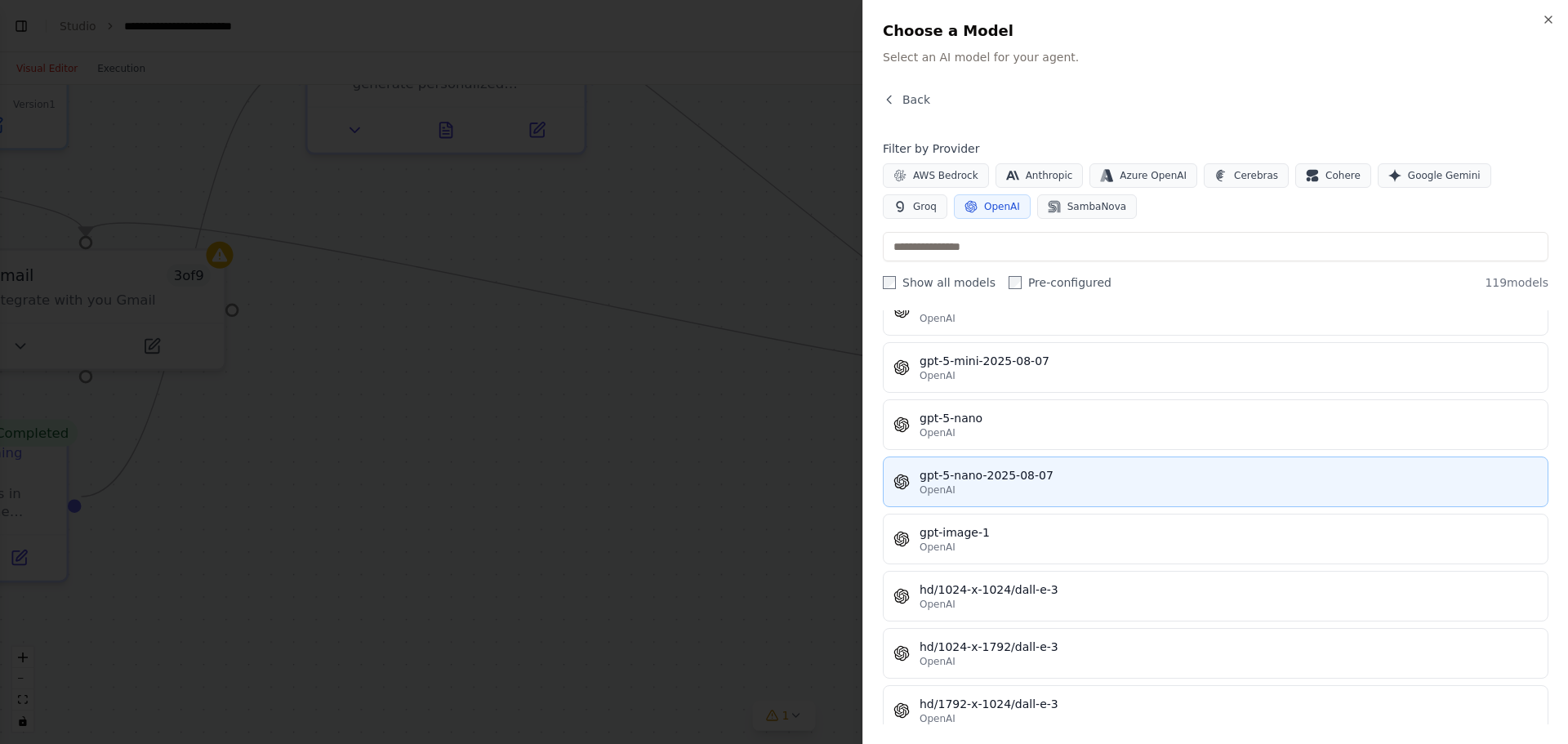
scroll to position [4050, 0]
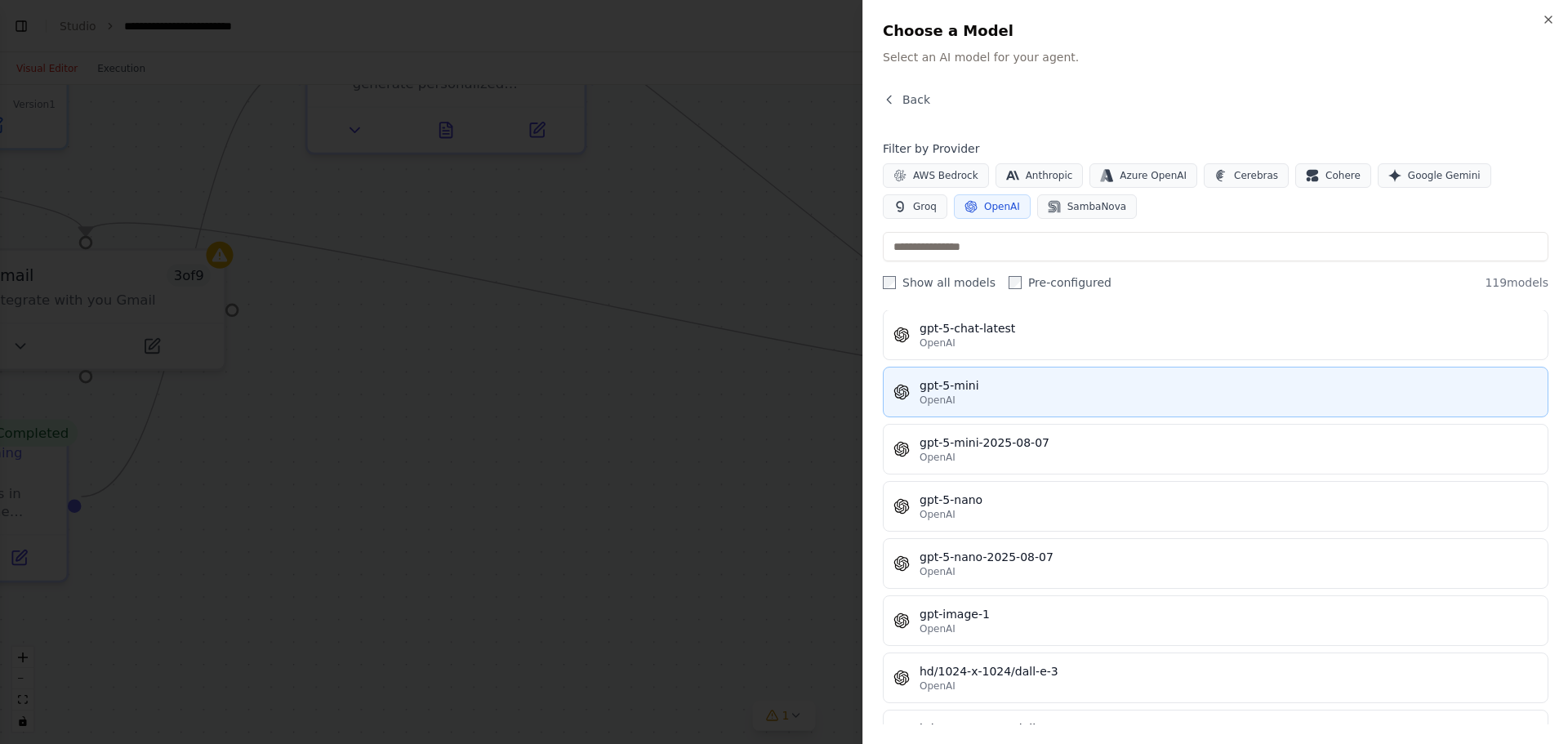
click at [934, 393] on div "gpt-5-mini" at bounding box center [1228, 386] width 618 height 17
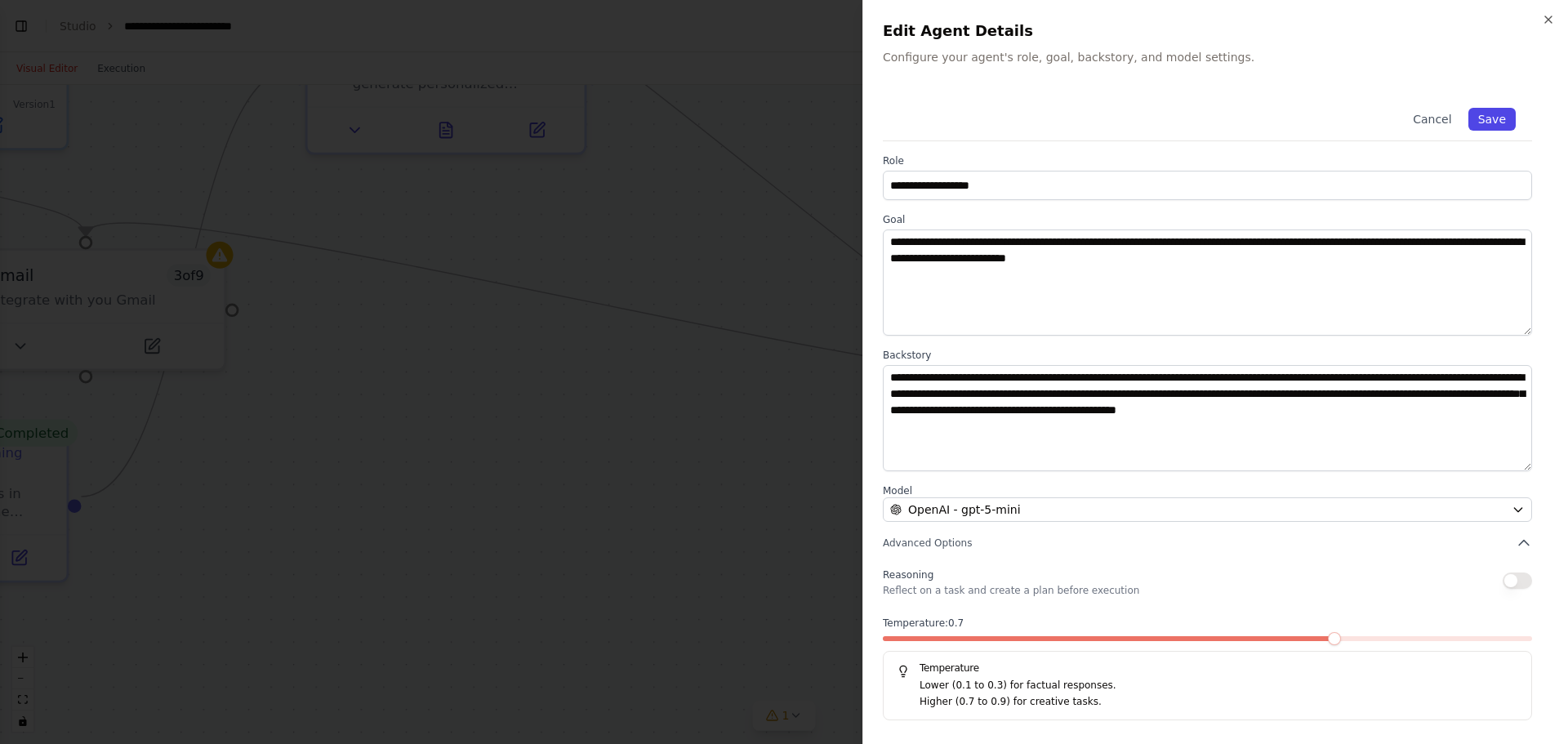
click at [1254, 121] on button "Save" at bounding box center [1493, 118] width 48 height 23
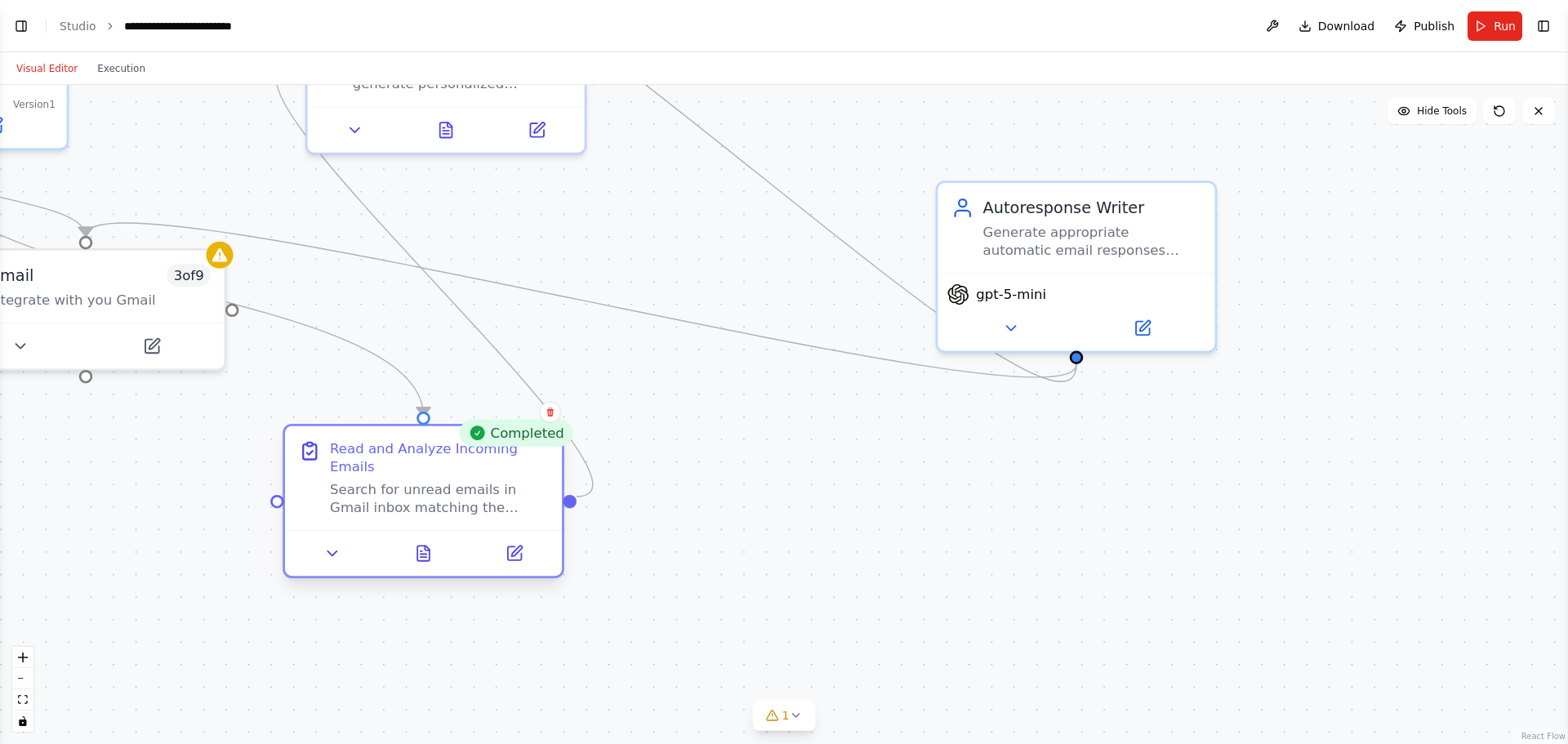
drag, startPoint x: 51, startPoint y: 503, endPoint x: 557, endPoint y: 497, distance: 506.0
click at [557, 497] on div "Read and Analyze Incoming Emails Search for unread emails in Gmail inbox matchi…" at bounding box center [423, 478] width 276 height 104
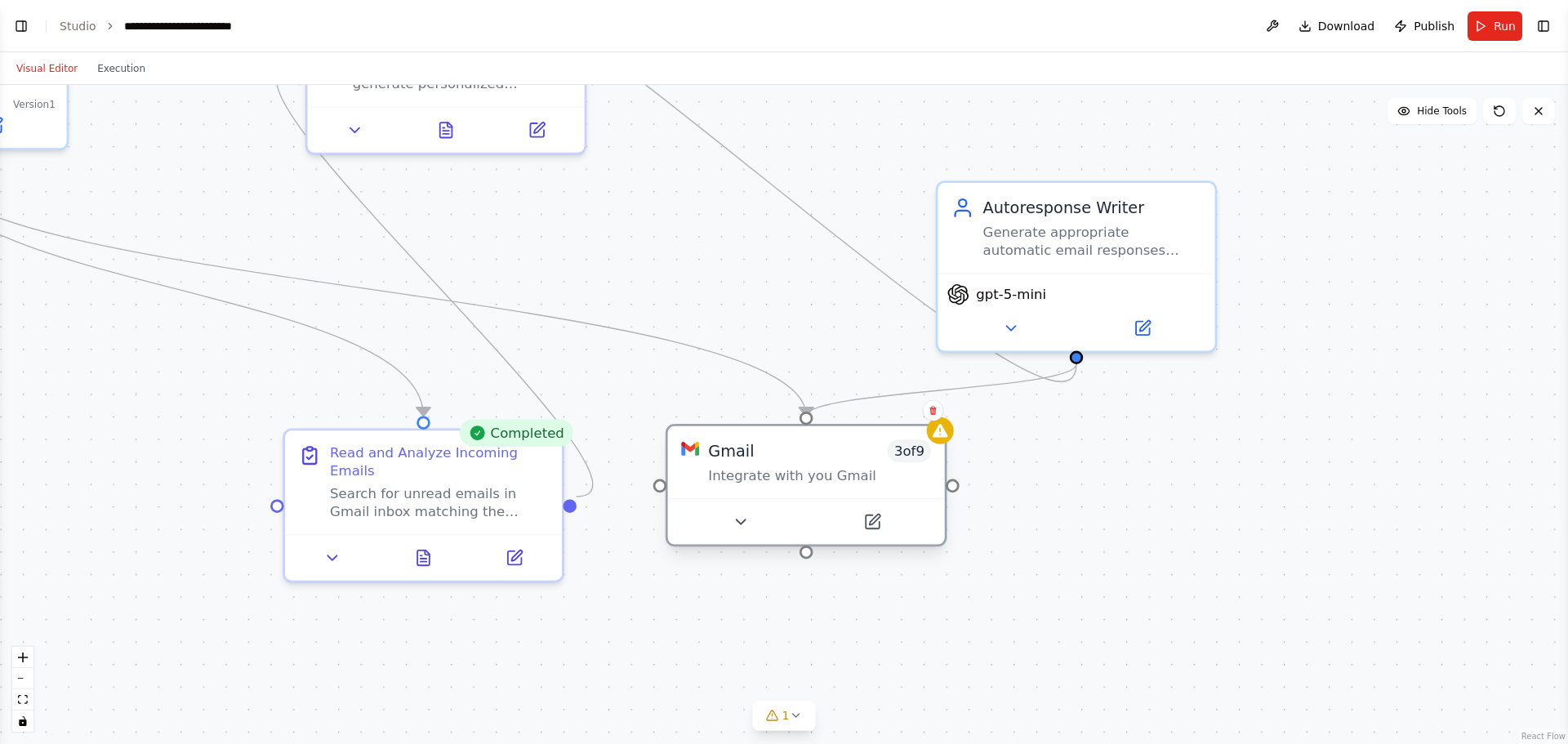
drag, startPoint x: 211, startPoint y: 328, endPoint x: 925, endPoint y: 498, distance: 734.0
click at [925, 498] on div at bounding box center [806, 521] width 276 height 47
click at [1104, 517] on div ".deletable-edge-delete-btn { width: 20px; height: 20px; border: 0px solid #ffff…" at bounding box center [784, 414] width 1568 height 659
click at [760, 463] on div "Gmail 3 of 9 Integrate with you Gmail" at bounding box center [819, 461] width 223 height 45
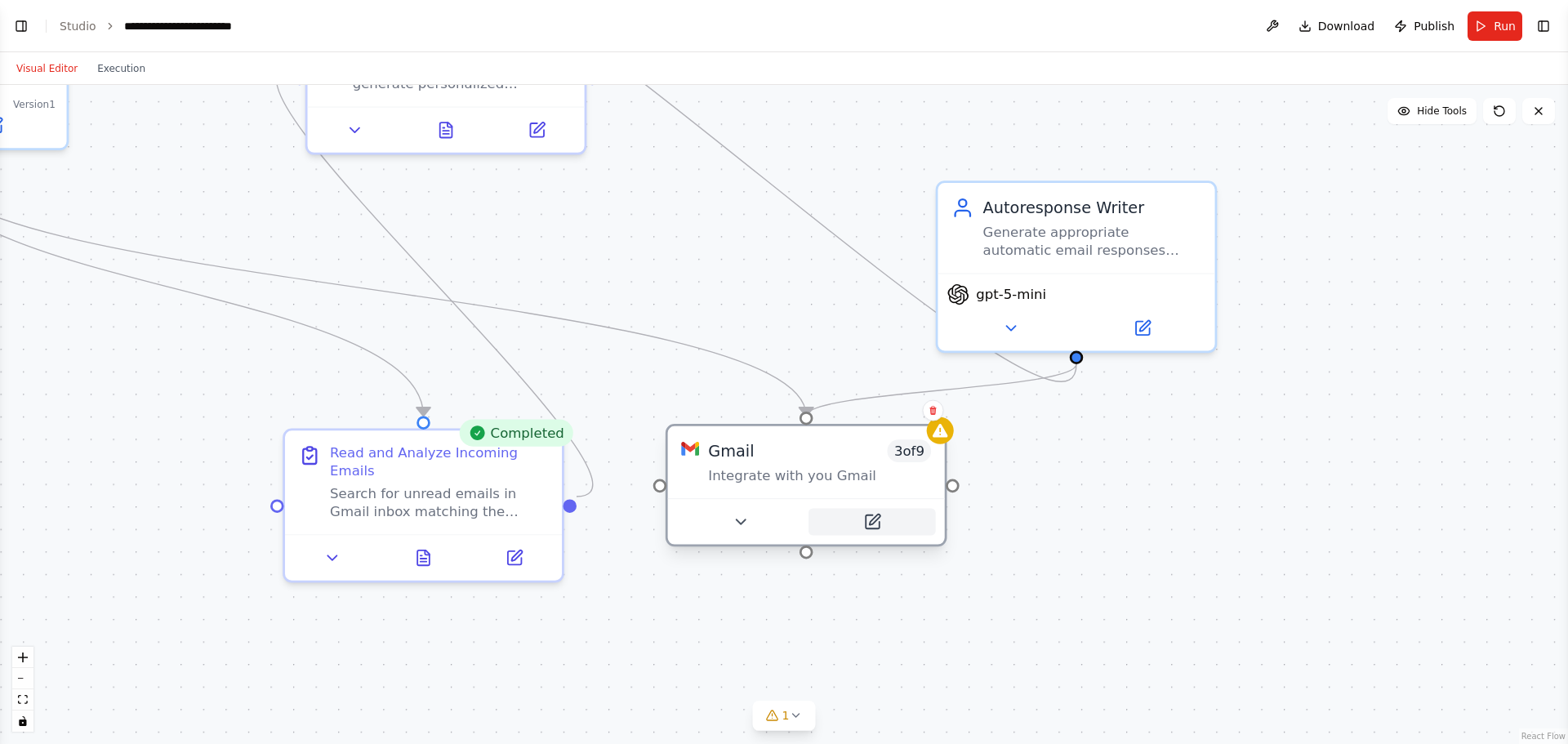
click at [882, 534] on button at bounding box center [872, 521] width 128 height 27
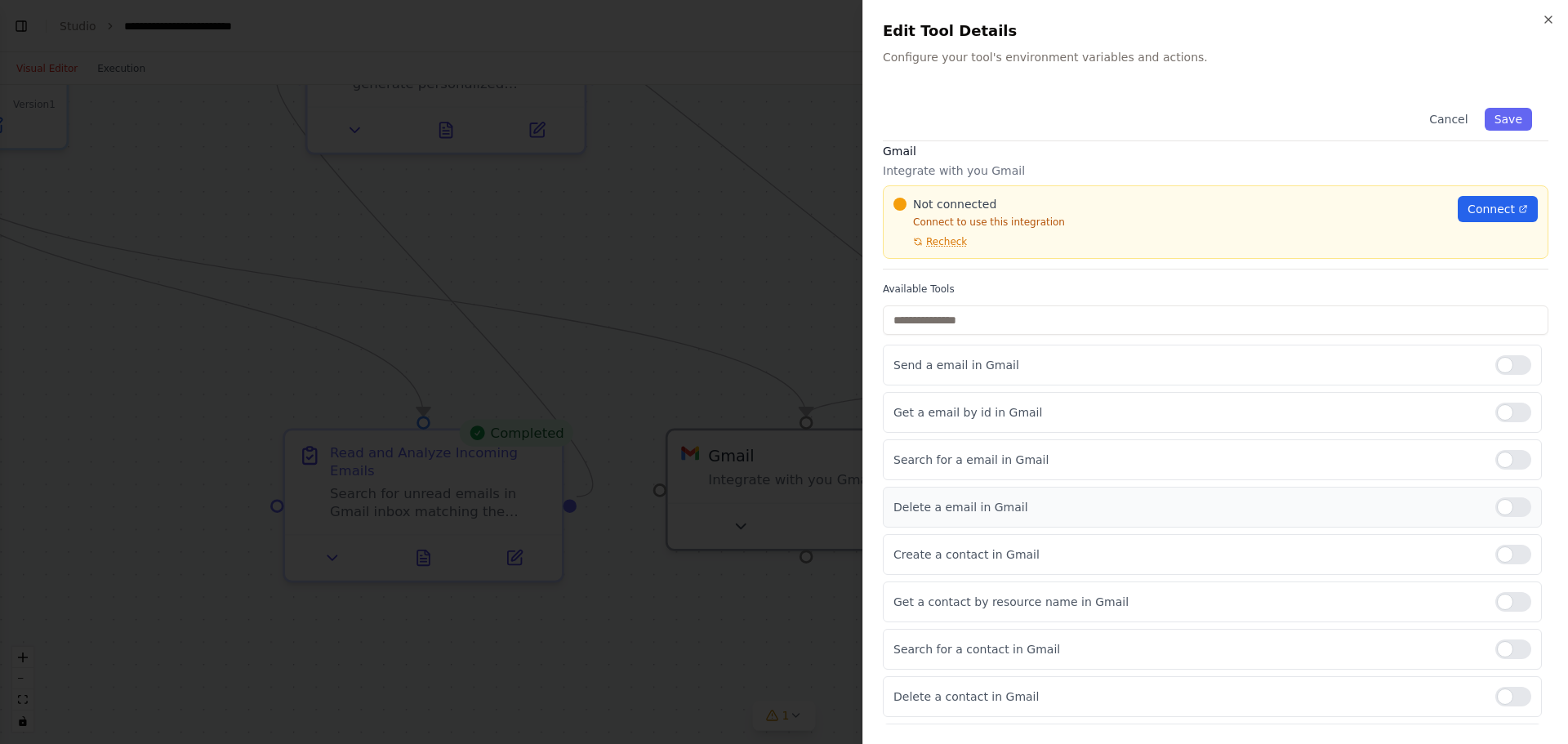
scroll to position [0, 0]
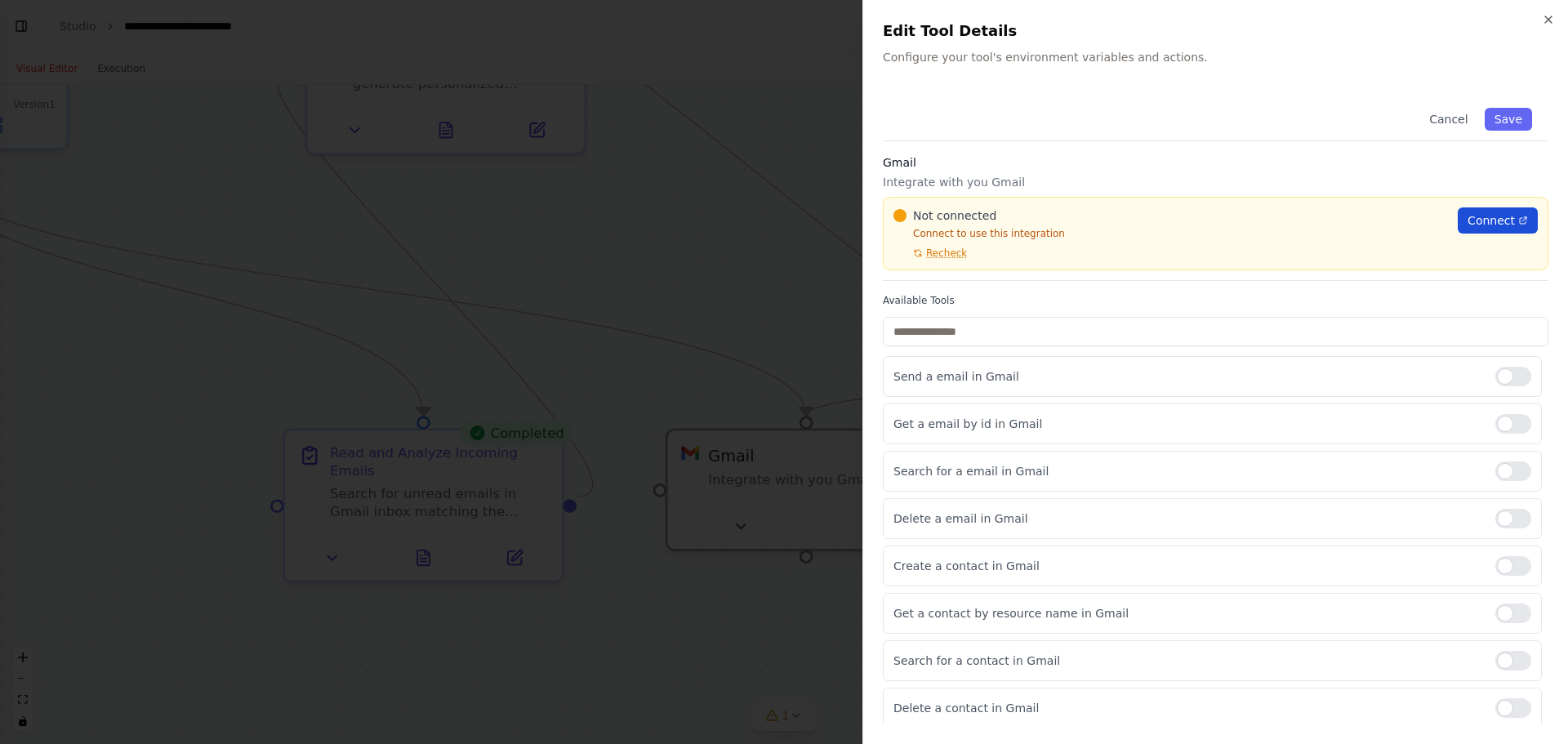
click at [1254, 218] on icon at bounding box center [1523, 220] width 6 height 6
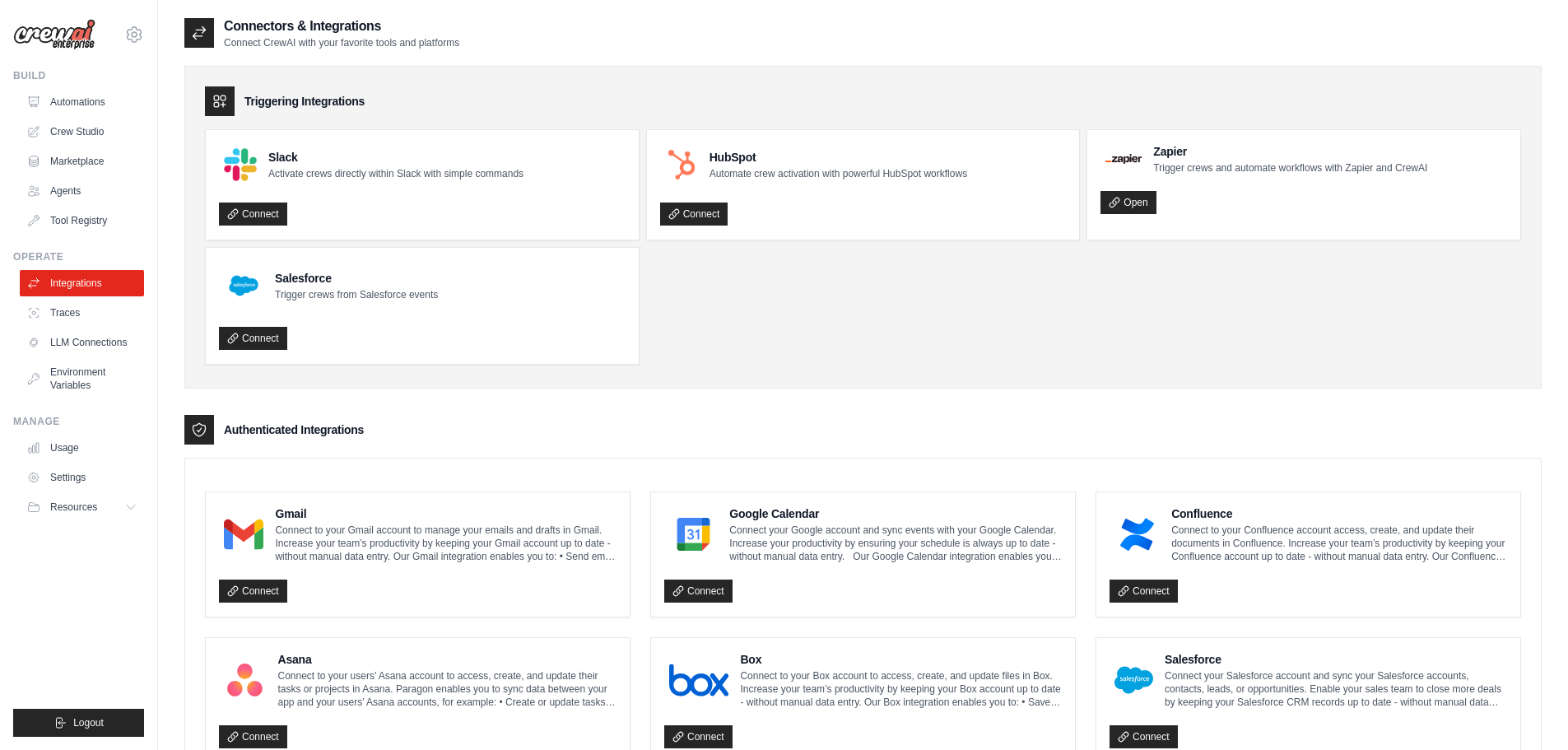
click at [373, 537] on p "Connect to your Gmail account to manage your emails and drafts in Gmail. Increa…" at bounding box center [445, 543] width 342 height 40
click at [246, 589] on link "Connect" at bounding box center [254, 591] width 68 height 23
click at [1082, 200] on ul "Slack Activate crews directly within Slack with simple commands Connect HubSpot…" at bounding box center [868, 247] width 1328 height 235
click at [1082, 200] on ul "Slack Activate crews directly within Slack with simple commands Connect HubSpot…" at bounding box center [863, 247] width 1316 height 235
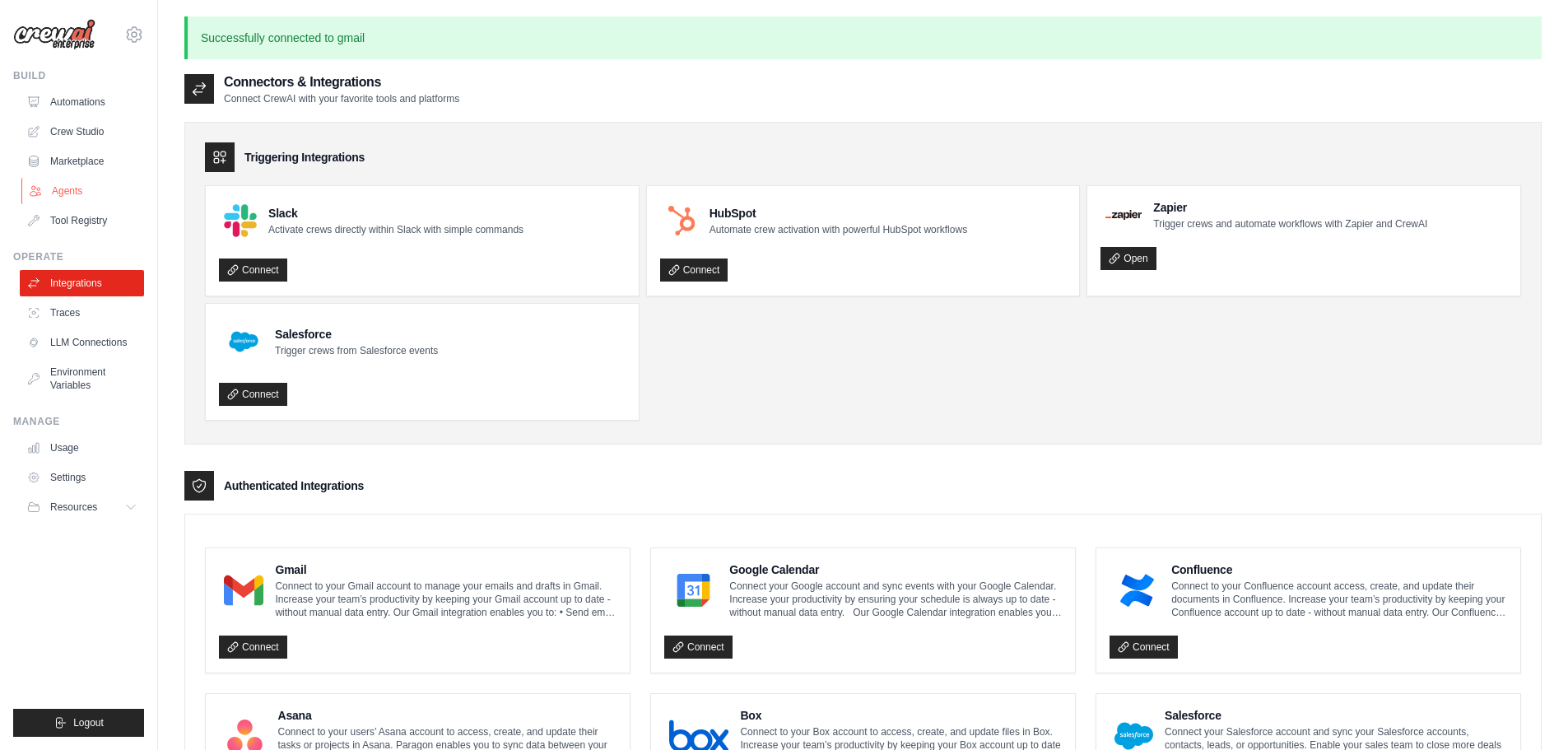
click at [63, 190] on link "Agents" at bounding box center [83, 191] width 124 height 26
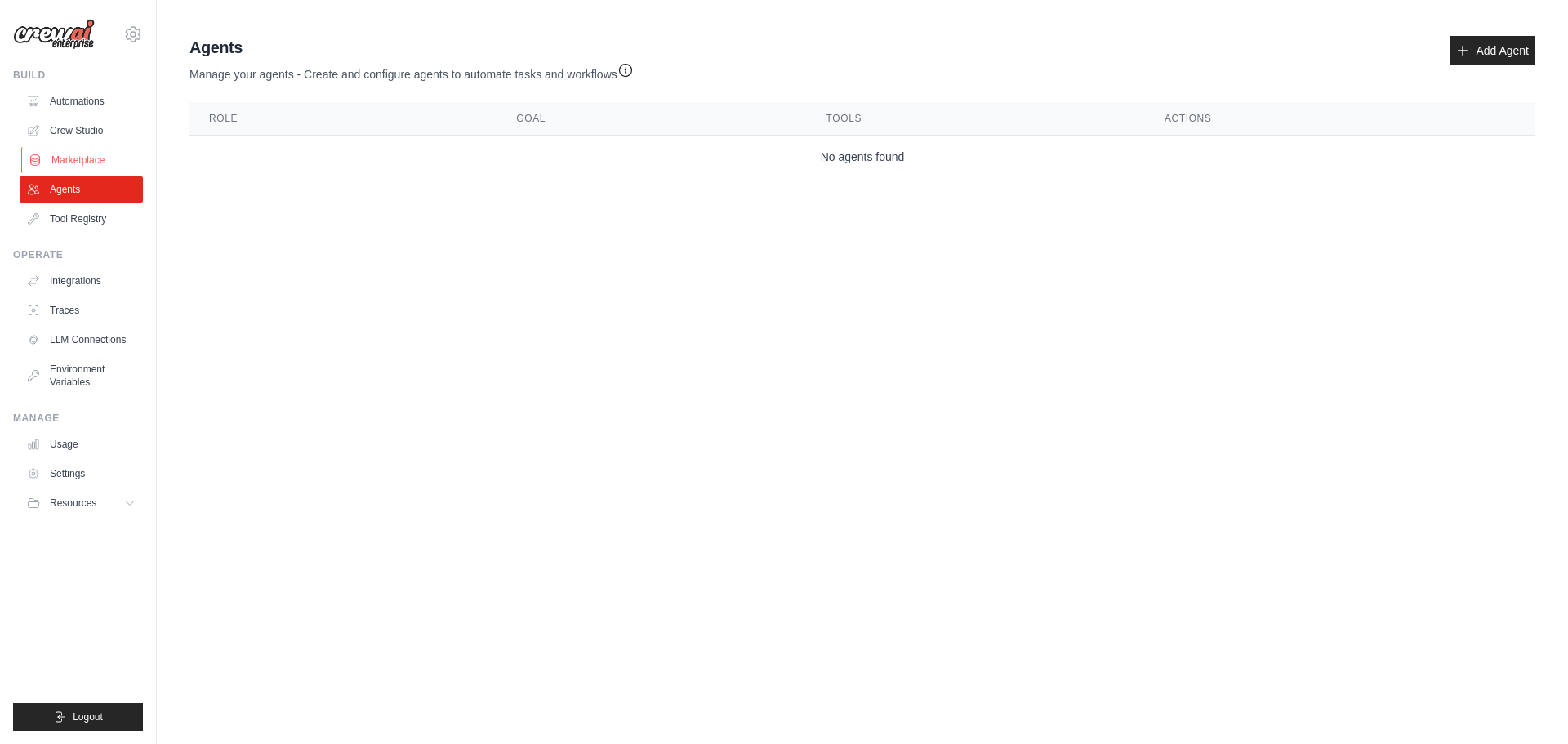
click at [62, 165] on link "Marketplace" at bounding box center [83, 160] width 123 height 26
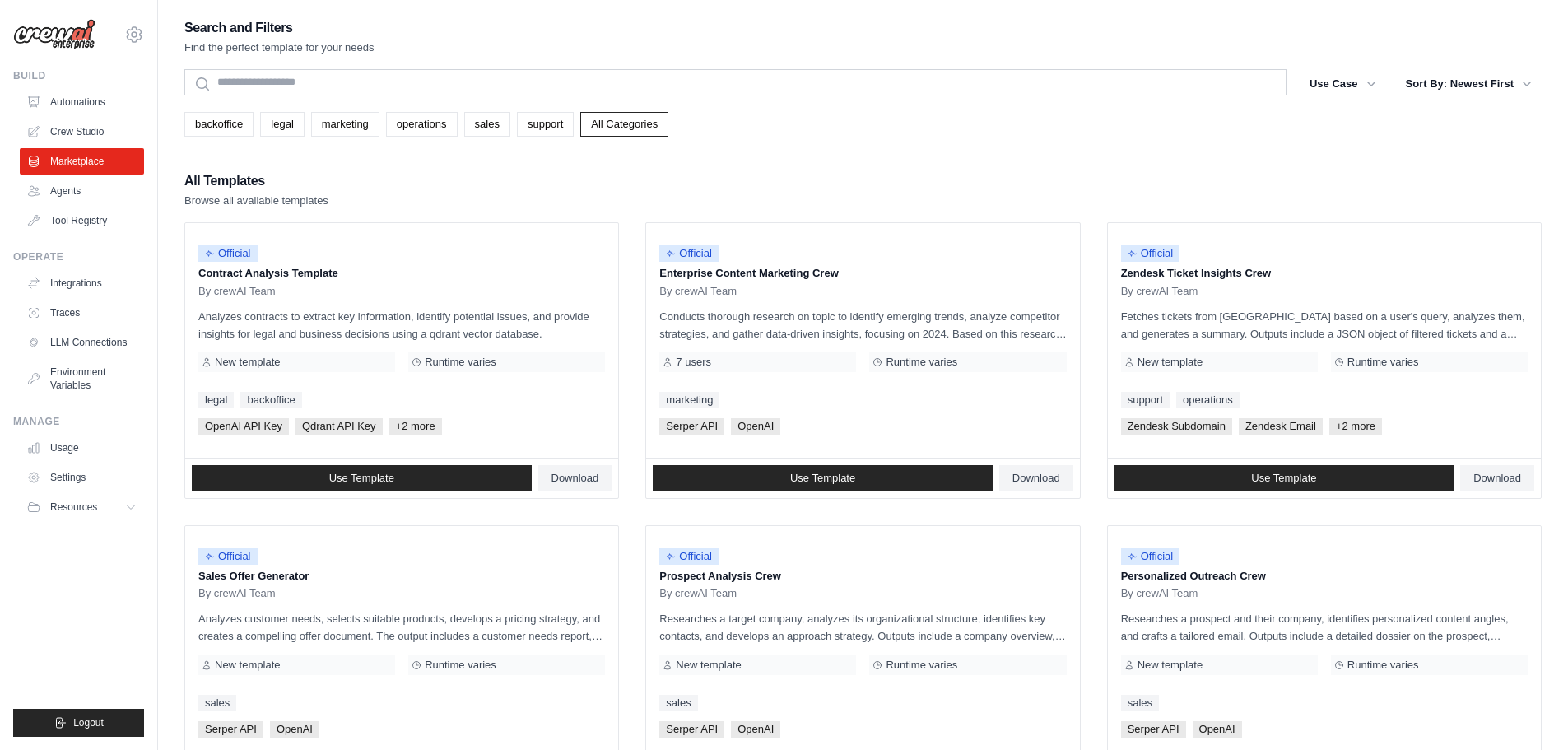
click at [78, 128] on link "Crew Studio" at bounding box center [81, 131] width 124 height 26
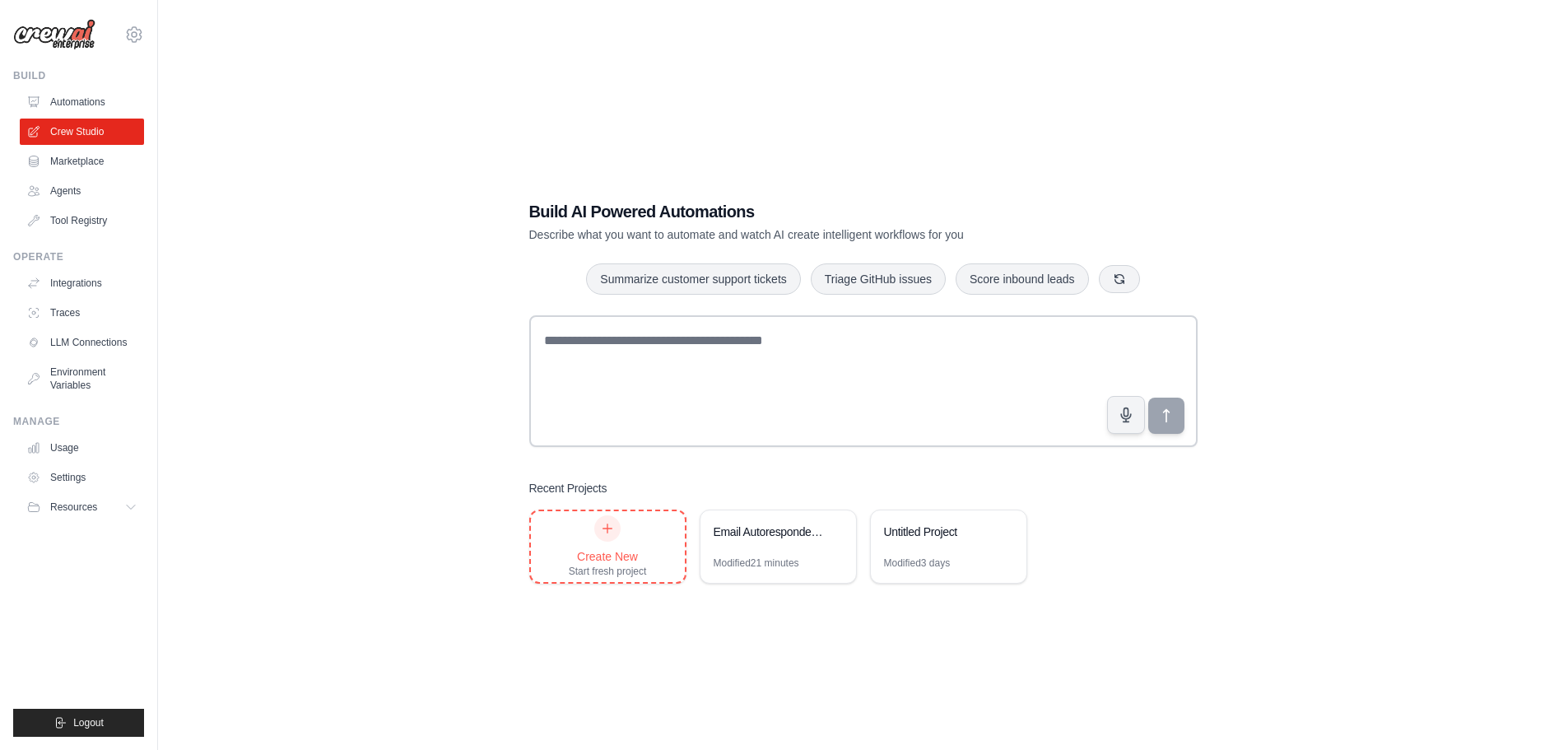
click at [607, 534] on icon at bounding box center [607, 529] width 13 height 13
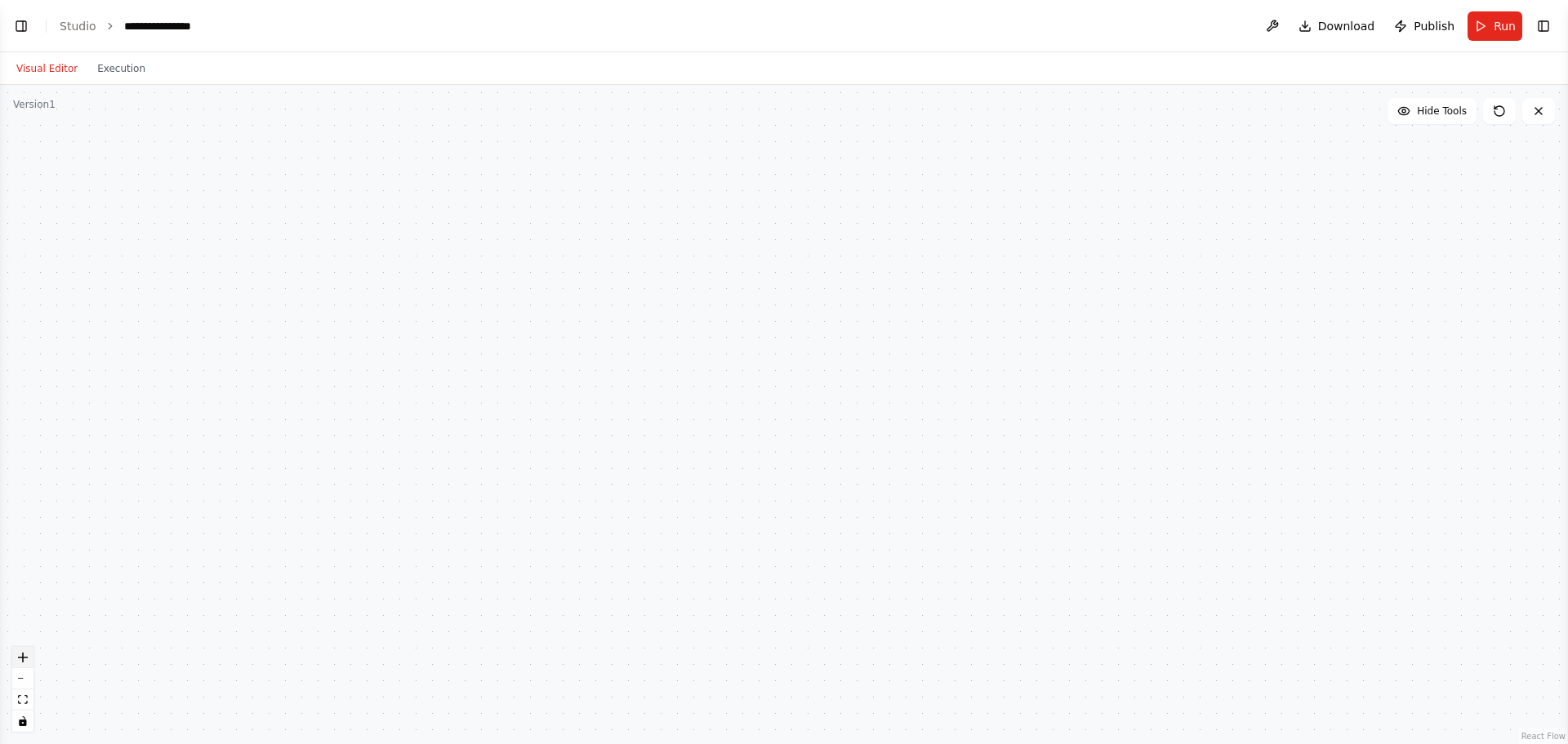
click at [18, 651] on button "zoom in" at bounding box center [22, 657] width 21 height 21
click at [27, 656] on icon "zoom in" at bounding box center [23, 657] width 10 height 10
click at [22, 659] on icon "zoom in" at bounding box center [23, 657] width 10 height 10
click at [22, 659] on div "React Flow controls" at bounding box center [22, 689] width 21 height 85
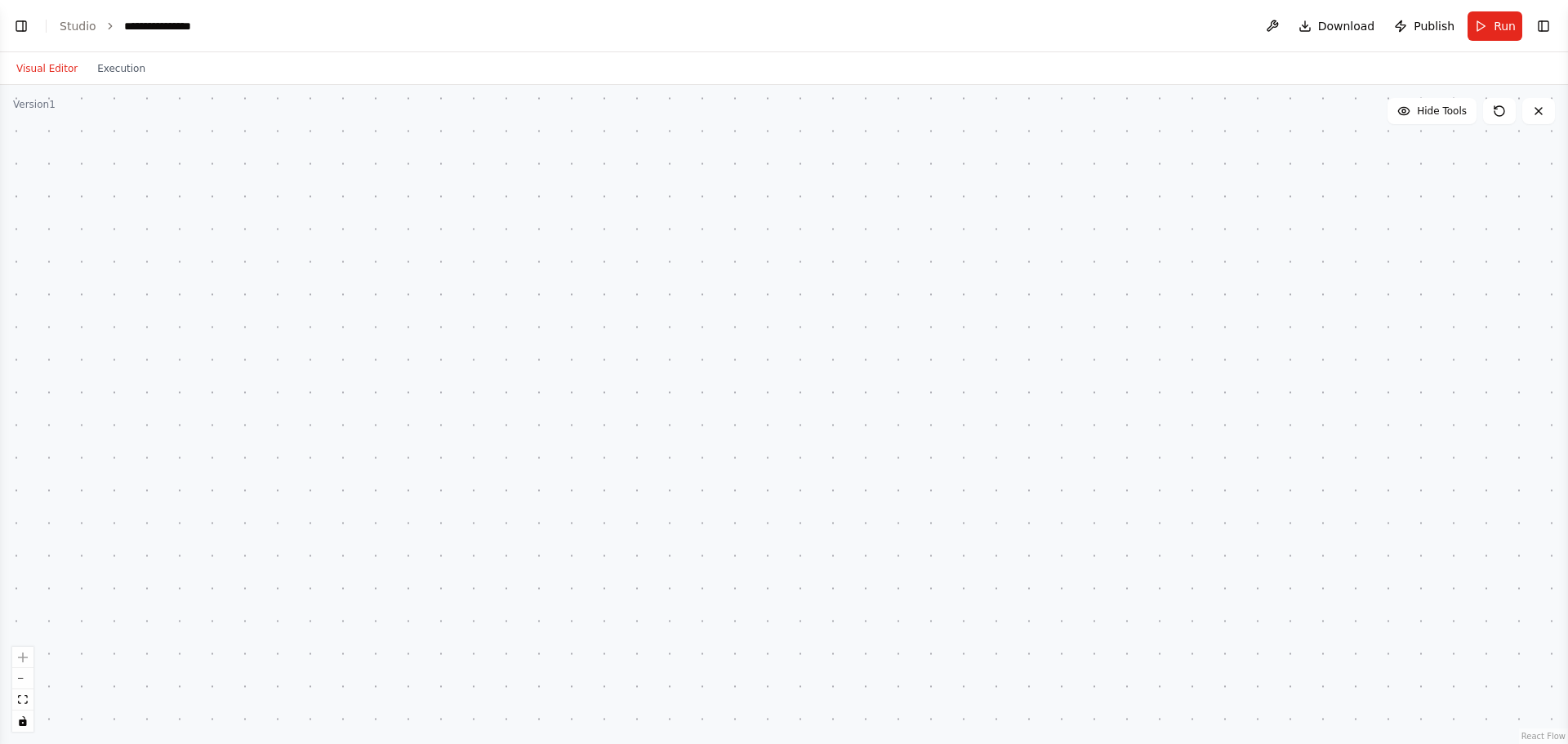
click at [154, 17] on header "**********" at bounding box center [784, 26] width 1568 height 52
click at [155, 35] on header "**********" at bounding box center [784, 26] width 1568 height 52
click at [217, 26] on icon "breadcrumb" at bounding box center [218, 26] width 13 height 13
click at [213, 26] on icon "breadcrumb" at bounding box center [219, 26] width 11 height 11
click at [151, 27] on div "**********" at bounding box center [164, 27] width 82 height 17
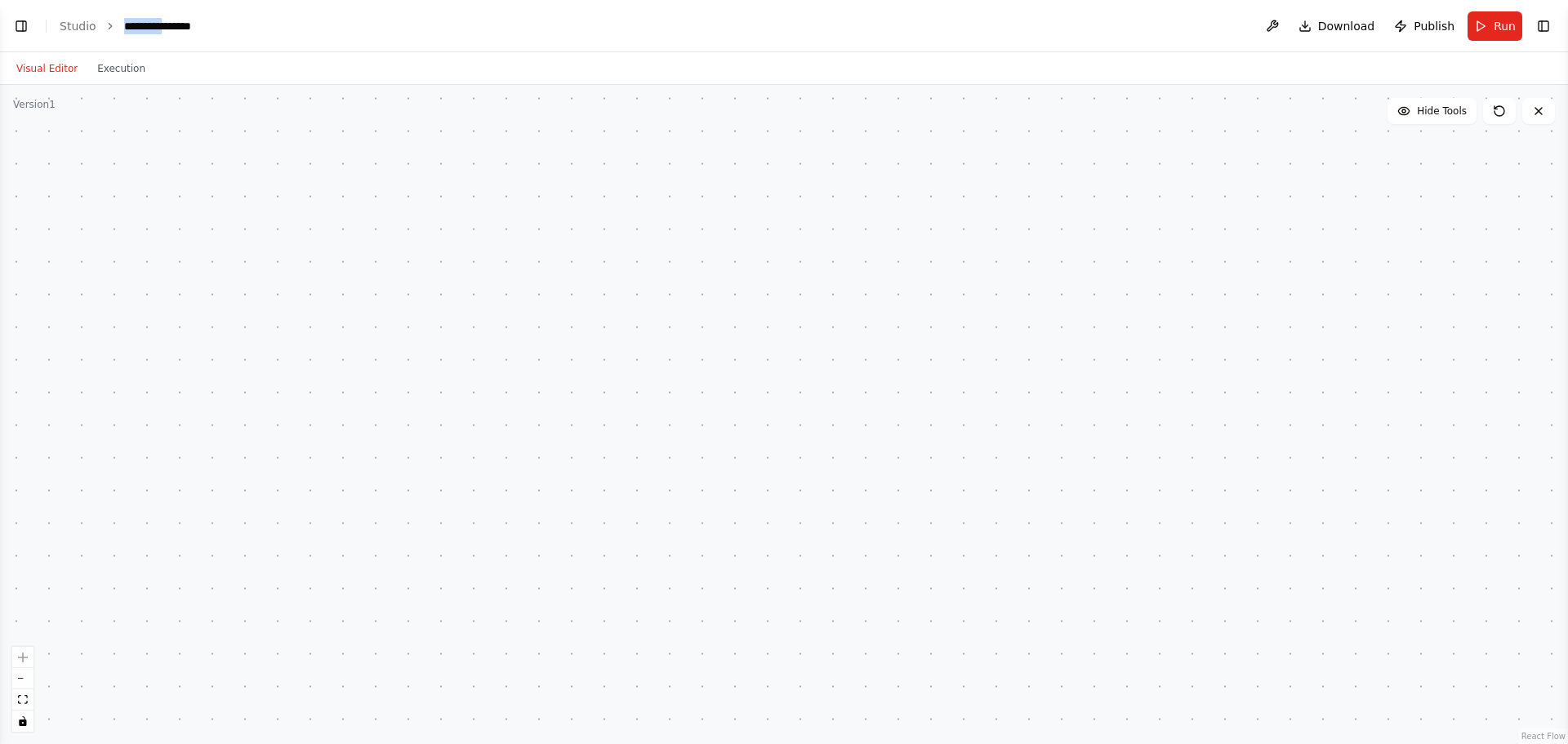
click at [151, 27] on div "**********" at bounding box center [185, 27] width 122 height 17
click at [40, 113] on div at bounding box center [784, 414] width 1568 height 659
click at [26, 660] on div "React Flow controls" at bounding box center [22, 689] width 21 height 85
click at [25, 659] on div "React Flow controls" at bounding box center [22, 689] width 21 height 85
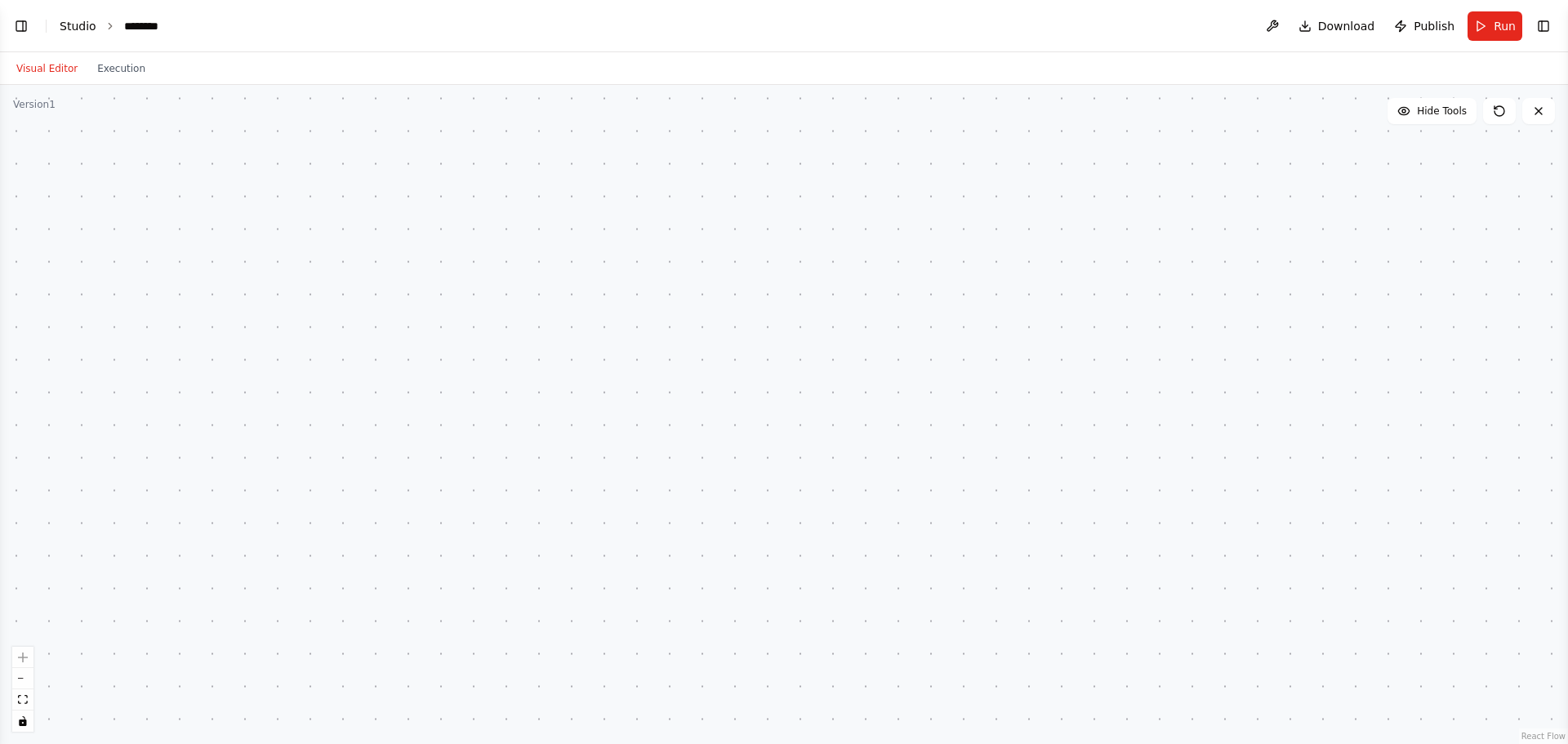
click at [75, 22] on link "Studio" at bounding box center [78, 26] width 37 height 13
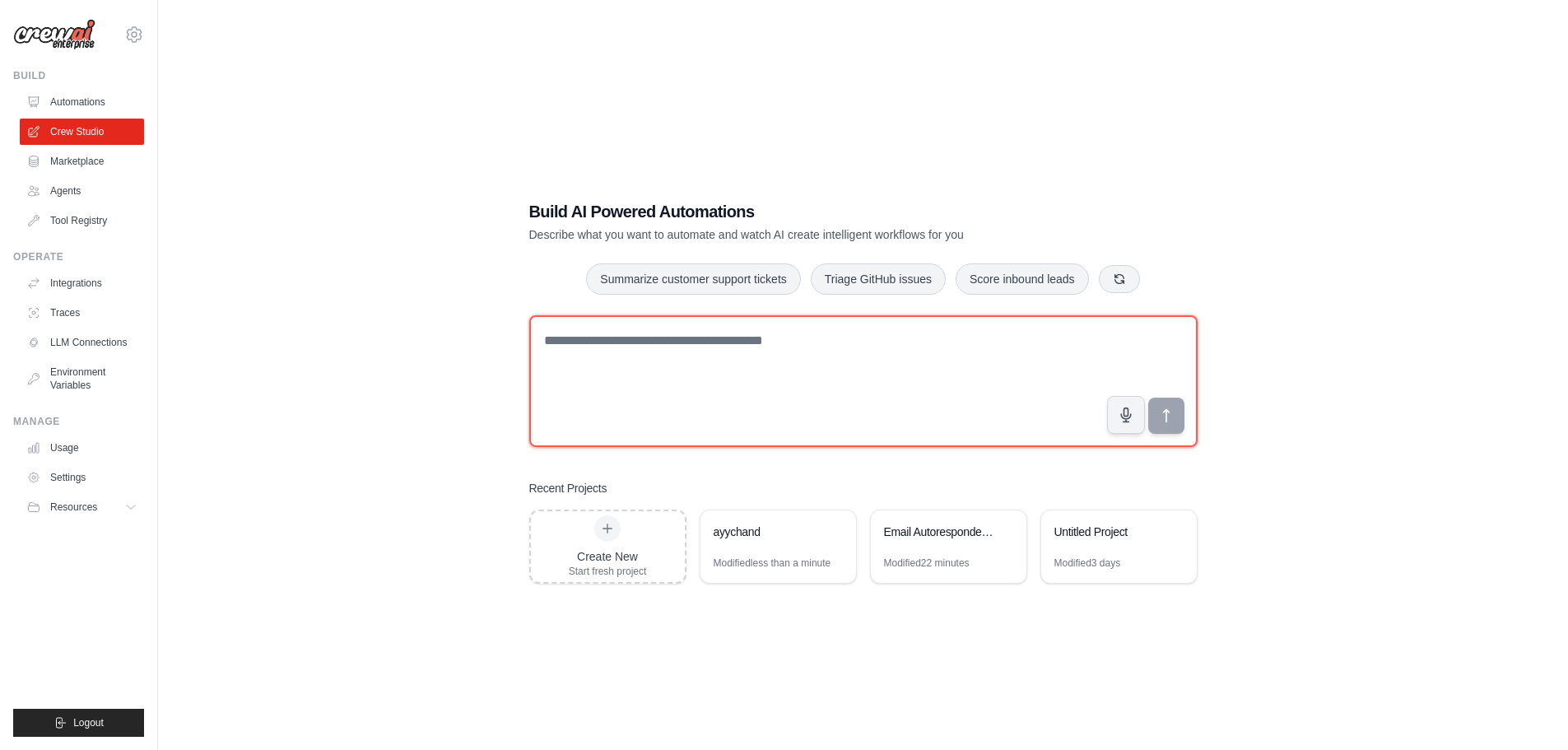
click at [639, 326] on textarea at bounding box center [864, 381] width 668 height 131
type textarea "**********"
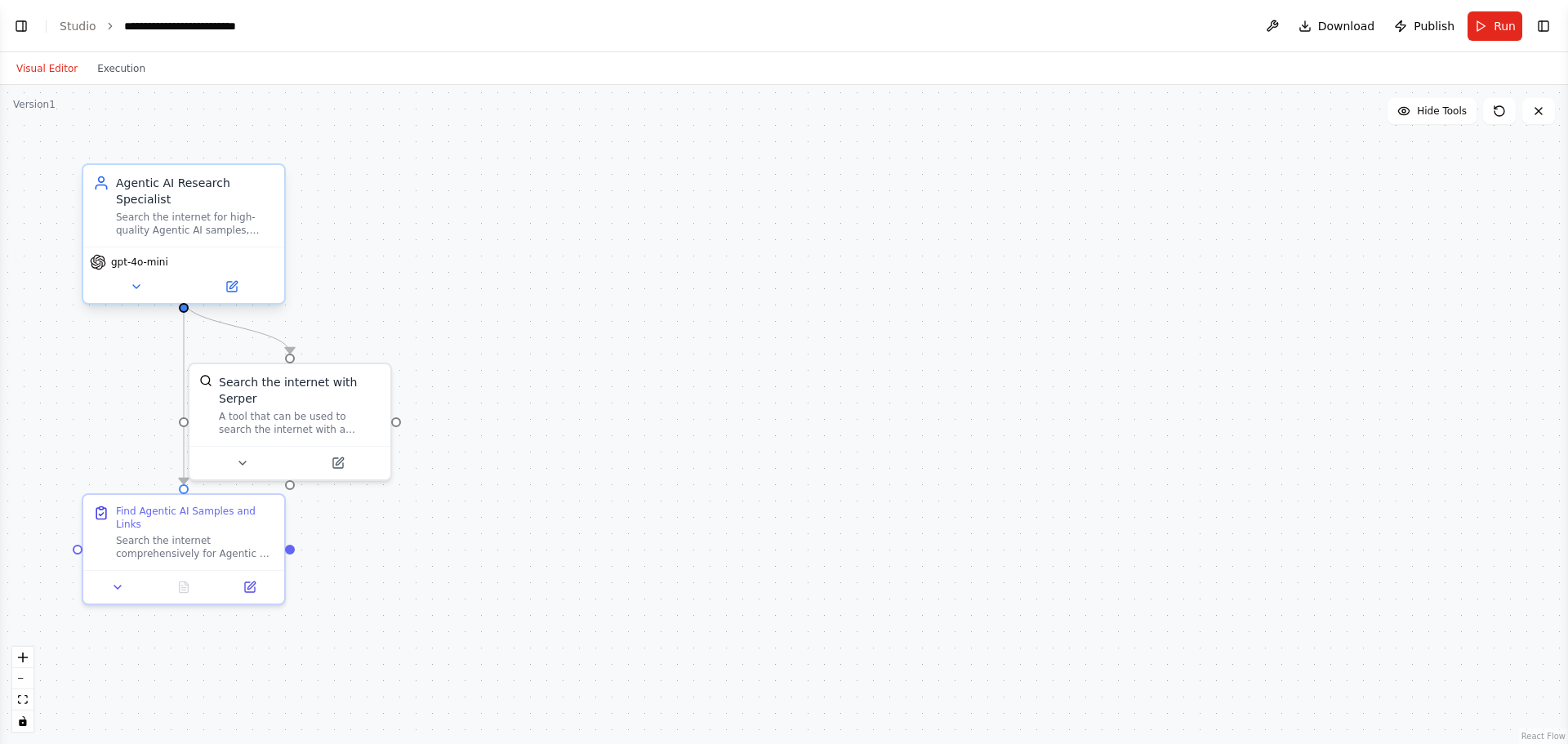
click at [144, 255] on span "gpt-4o-mini" at bounding box center [140, 262] width 57 height 13
click at [243, 276] on button at bounding box center [231, 286] width 92 height 19
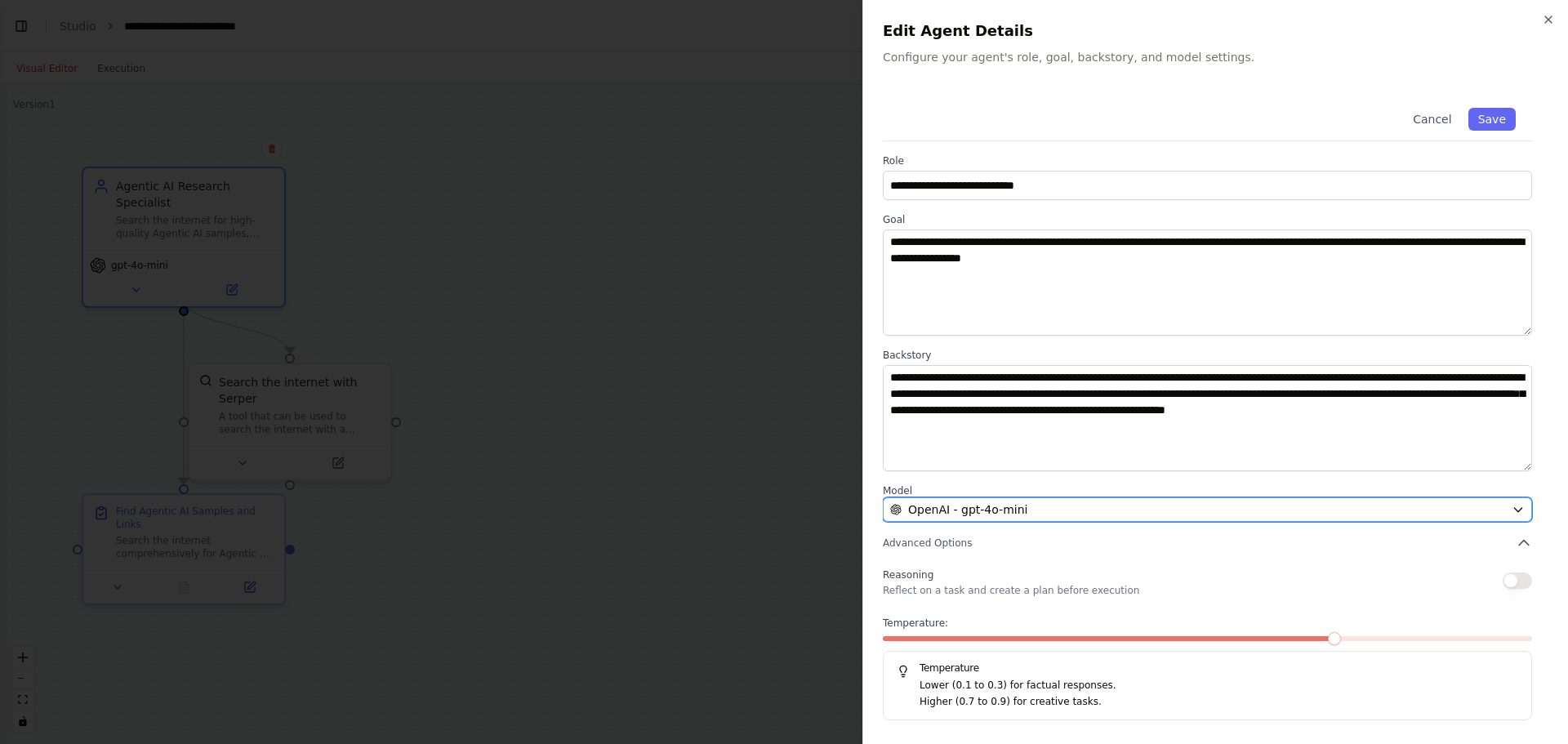
click at [1034, 508] on div "OpenAI - gpt-4o-mini" at bounding box center [1198, 510] width 615 height 17
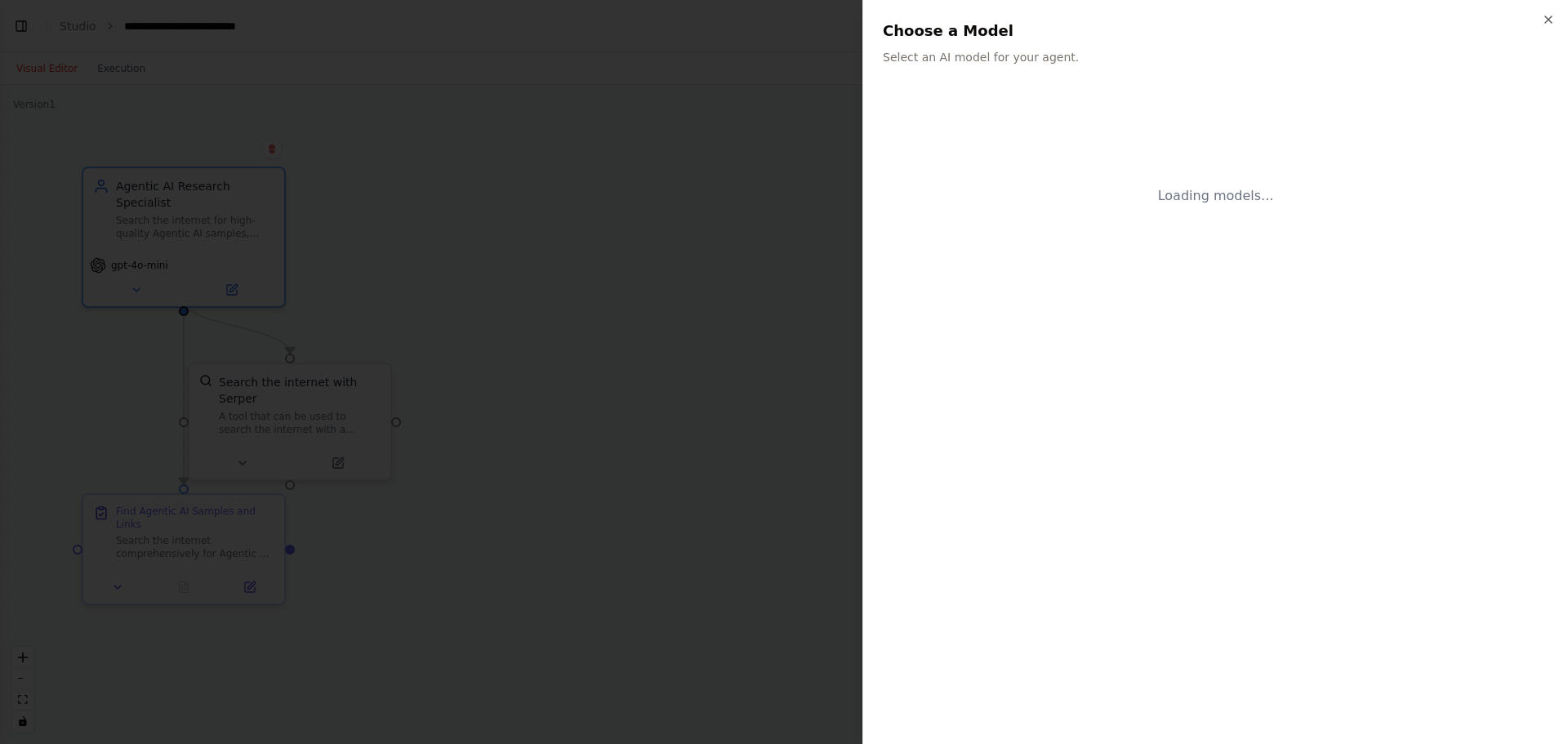
scroll to position [314, 0]
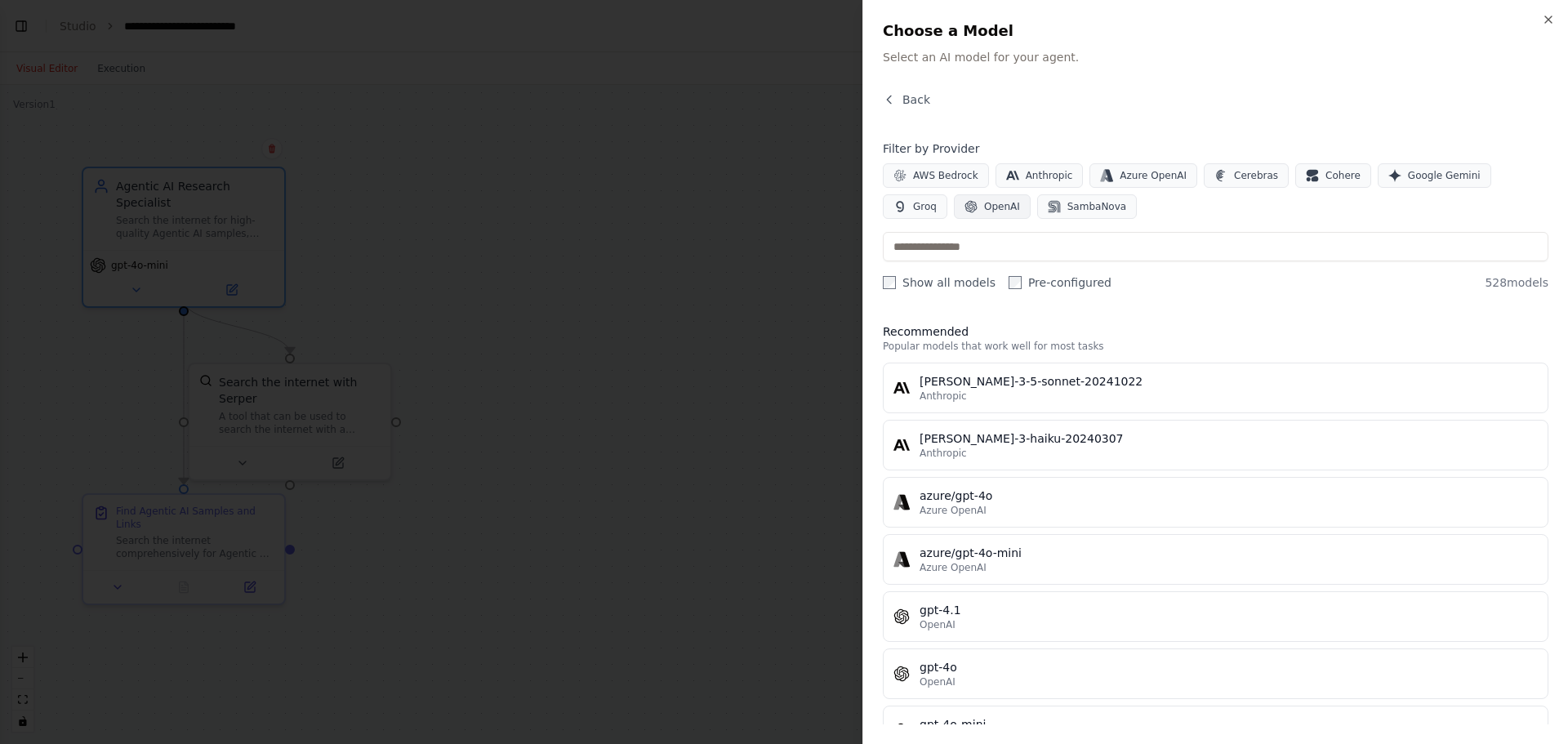
click at [984, 203] on span "OpenAI" at bounding box center [1001, 207] width 36 height 13
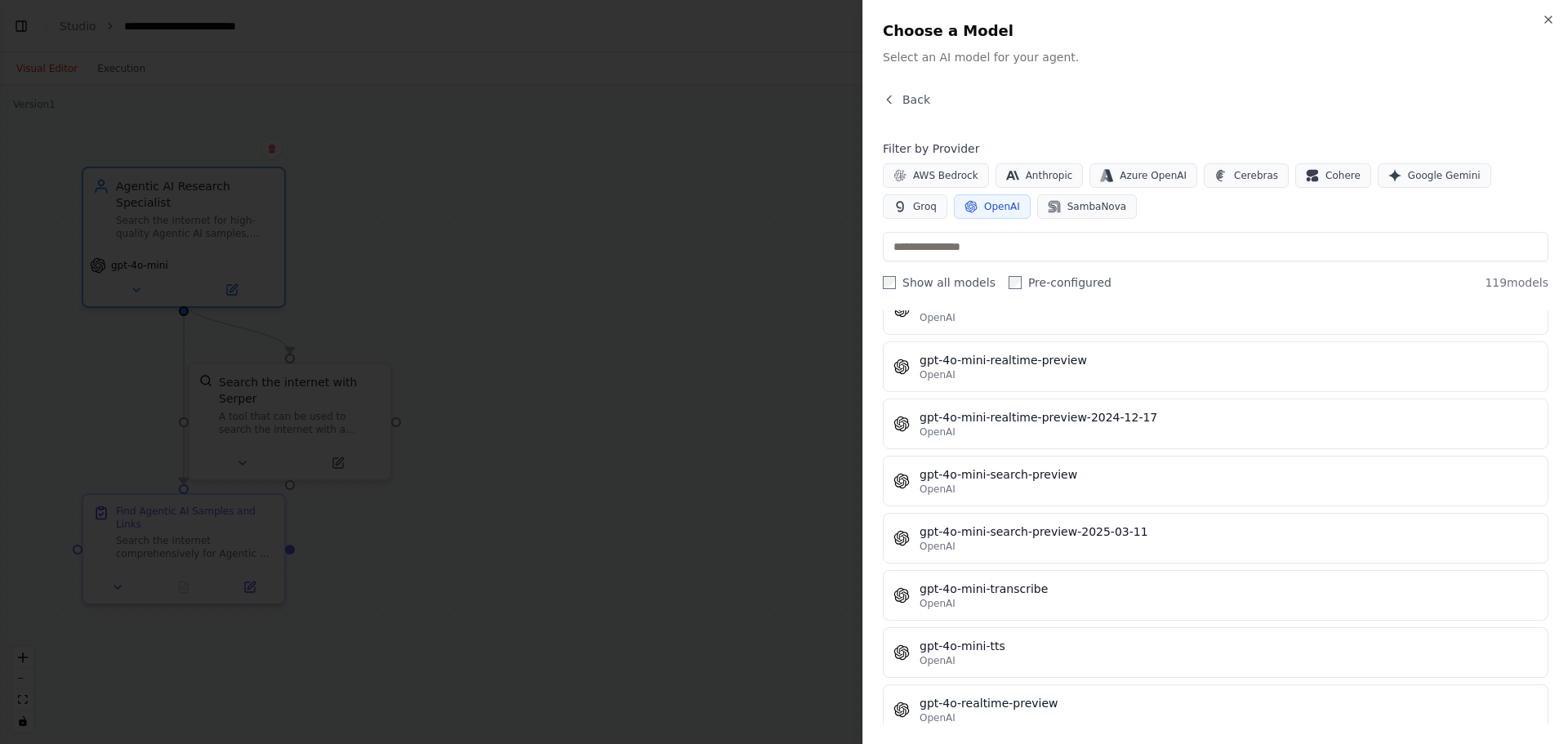
scroll to position [3430, 0]
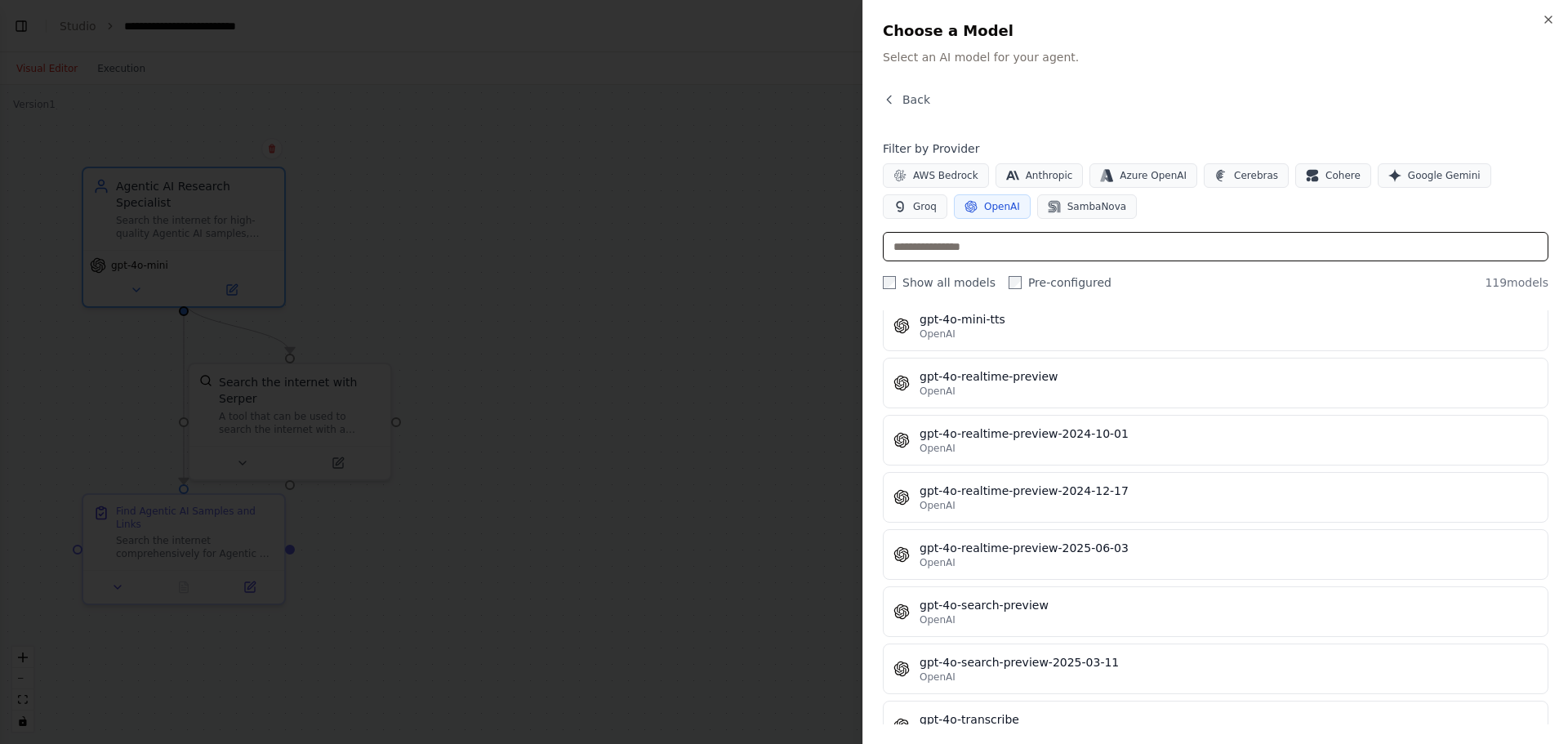
click at [941, 254] on input "text" at bounding box center [1215, 247] width 666 height 29
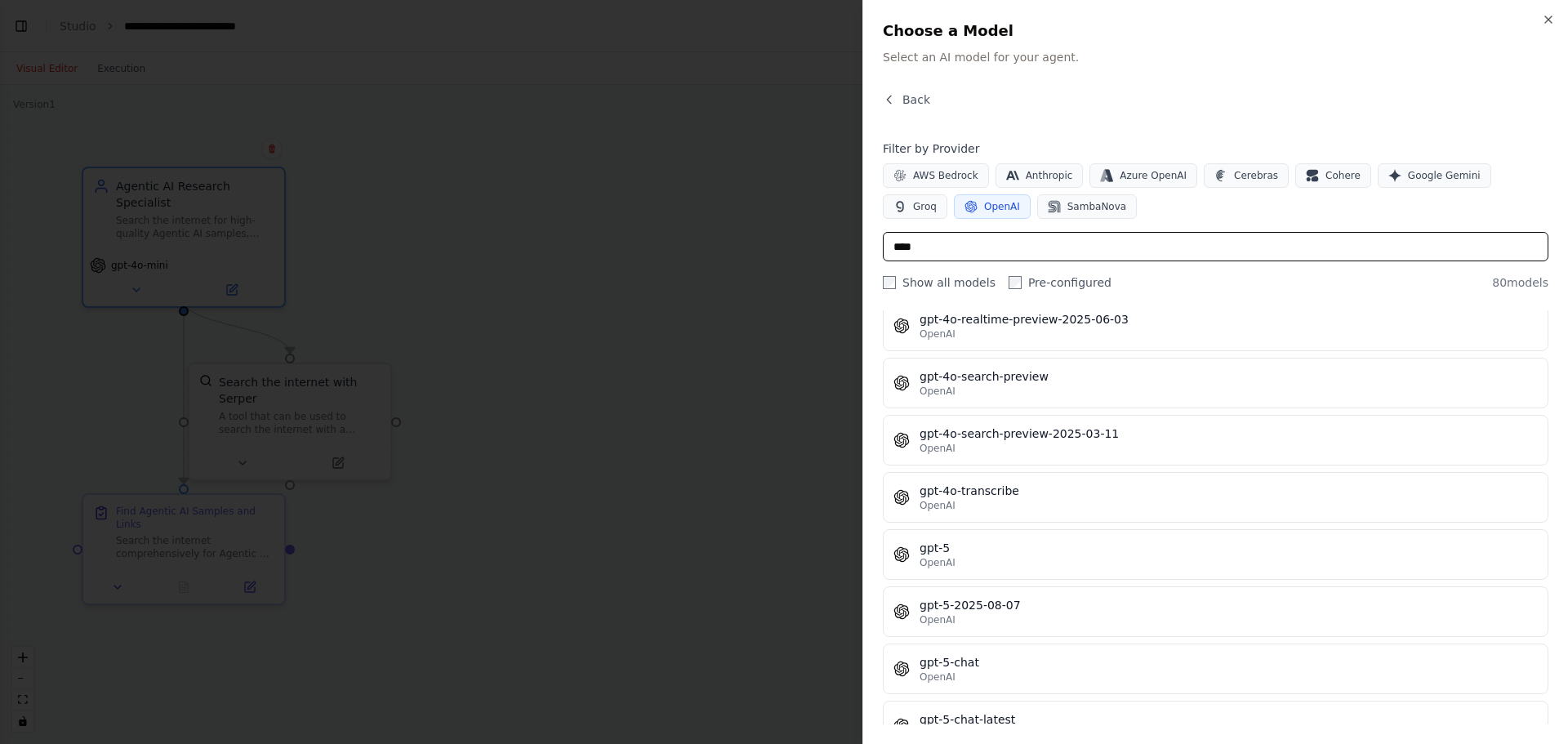
scroll to position [0, 0]
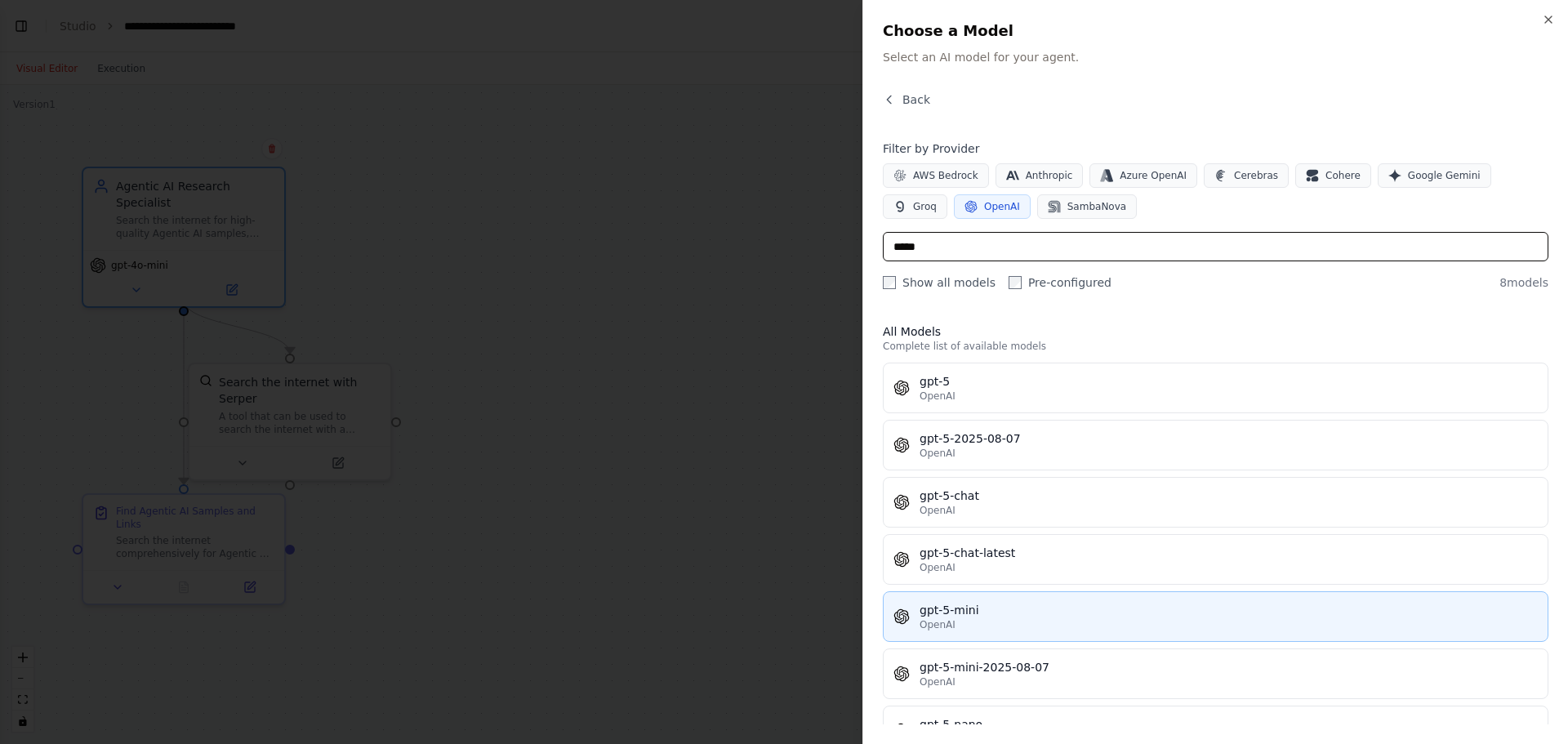
type input "*****"
click at [955, 614] on div "gpt-5-mini" at bounding box center [1228, 610] width 618 height 17
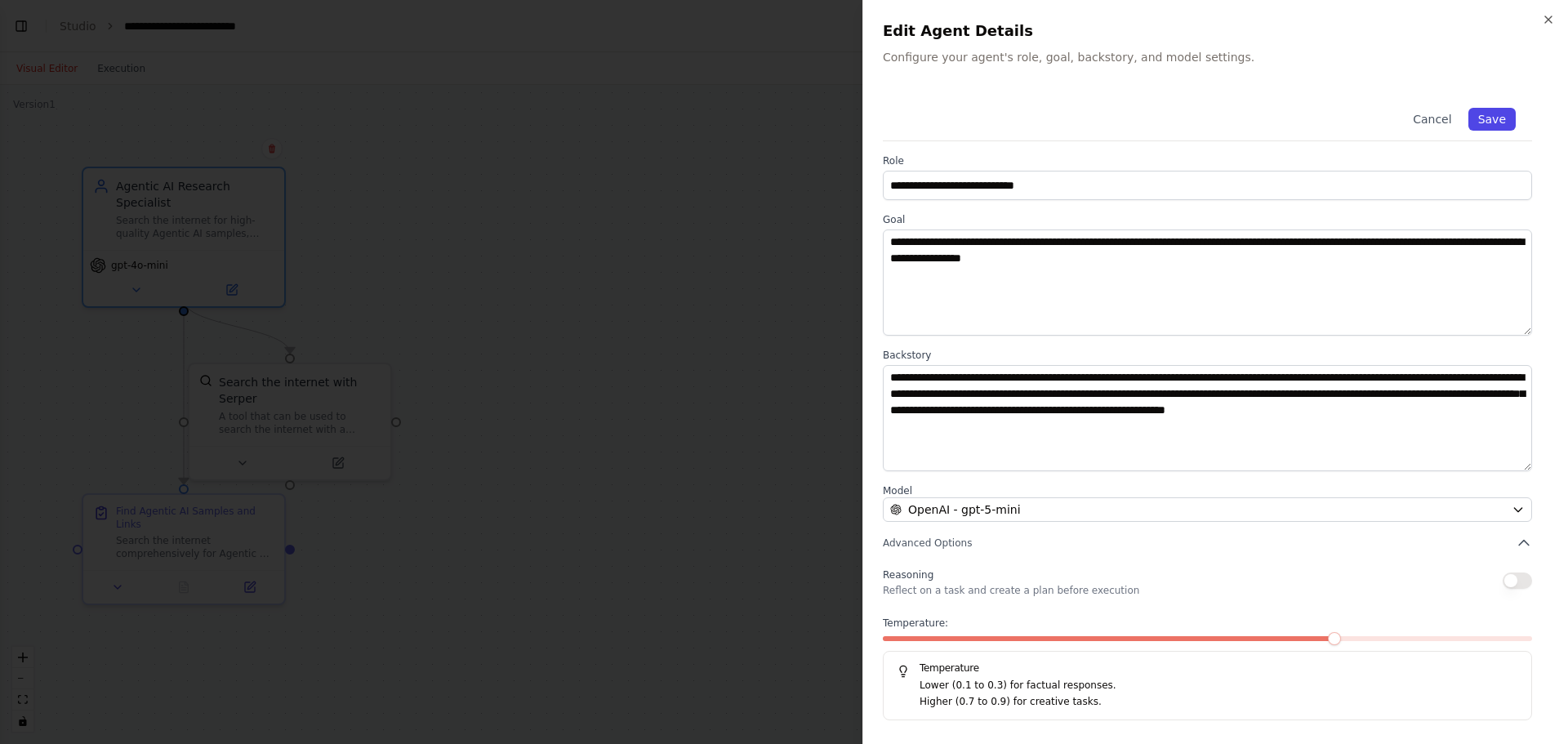
click at [1499, 114] on button "Save" at bounding box center [1493, 118] width 48 height 23
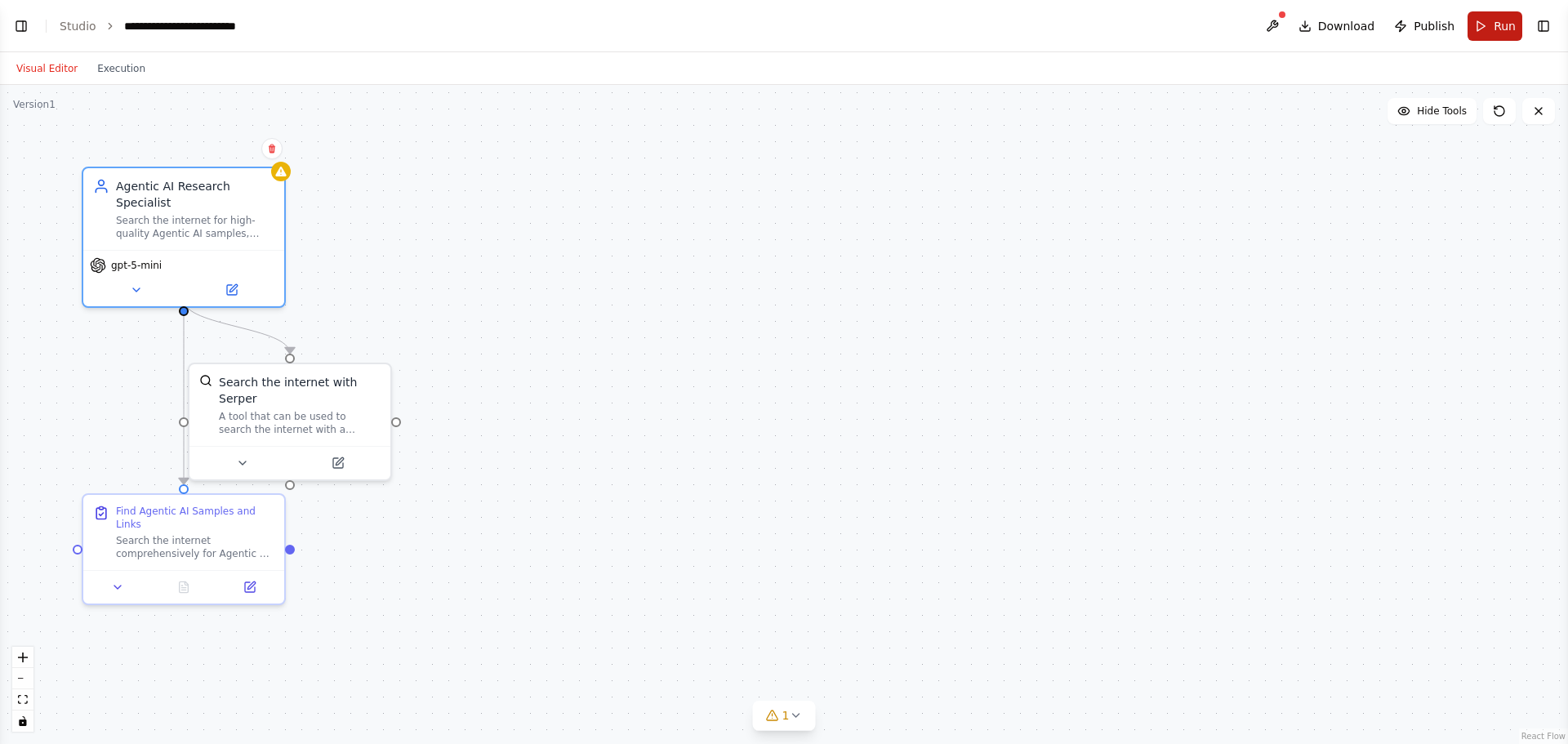
click at [1506, 28] on span "Run" at bounding box center [1505, 27] width 22 height 17
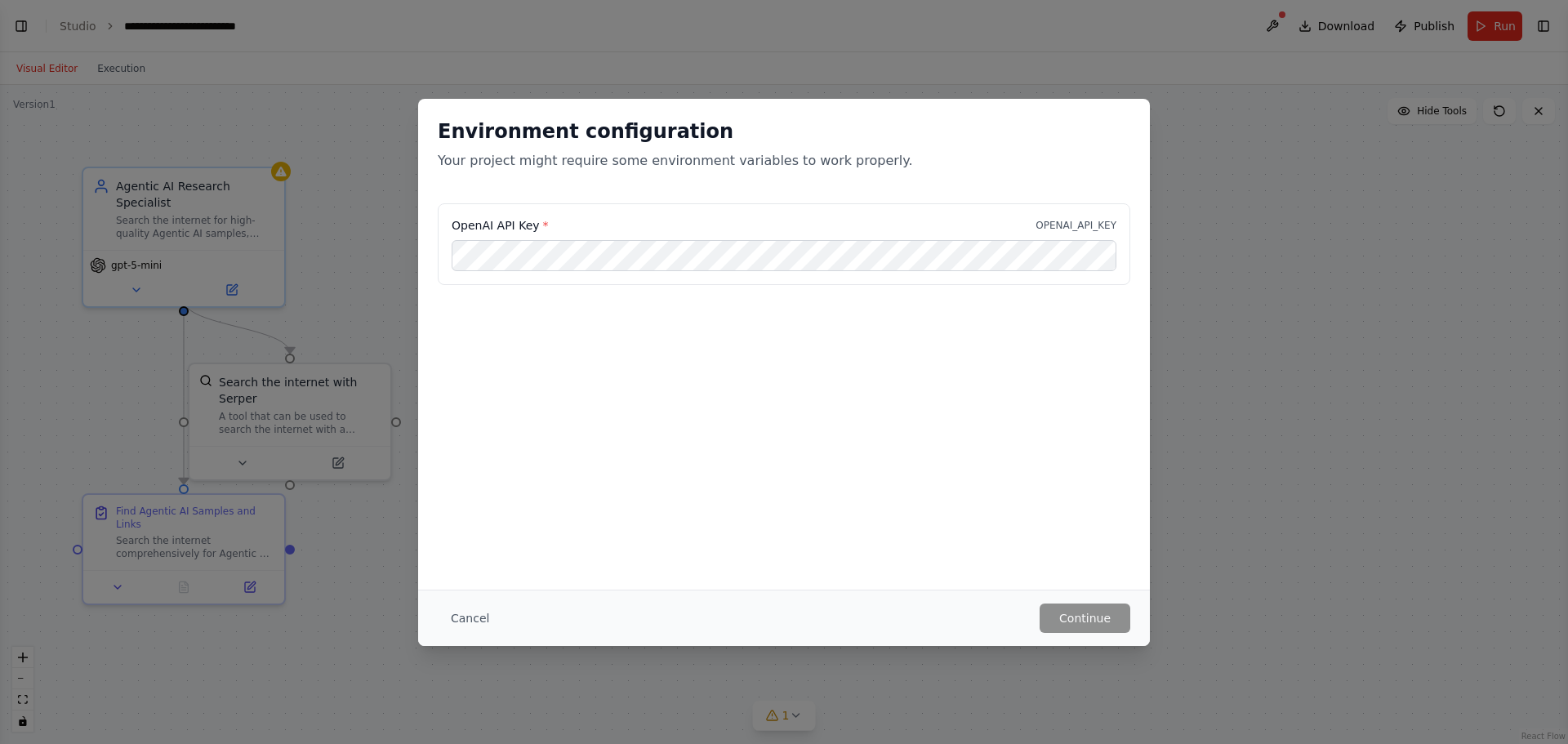
click at [1094, 223] on p "OPENAI_API_KEY" at bounding box center [1076, 225] width 81 height 13
drag, startPoint x: 534, startPoint y: 224, endPoint x: 441, endPoint y: 228, distance: 93.1
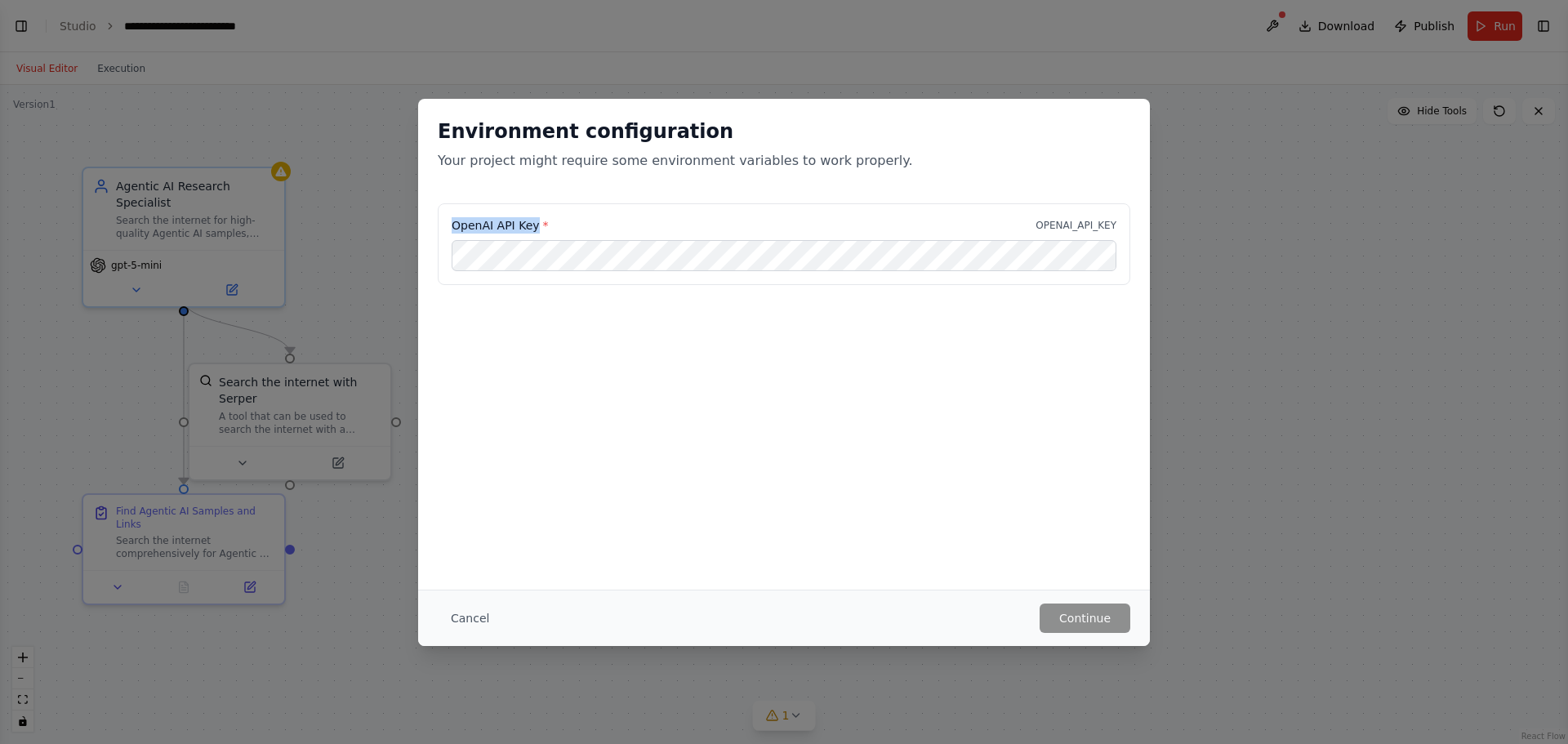
click at [441, 228] on div "OpenAI API Key * OPENAI_API_KEY" at bounding box center [784, 243] width 693 height 82
copy label "OpenAI API Key"
click at [1087, 613] on button "Continue" at bounding box center [1085, 618] width 91 height 29
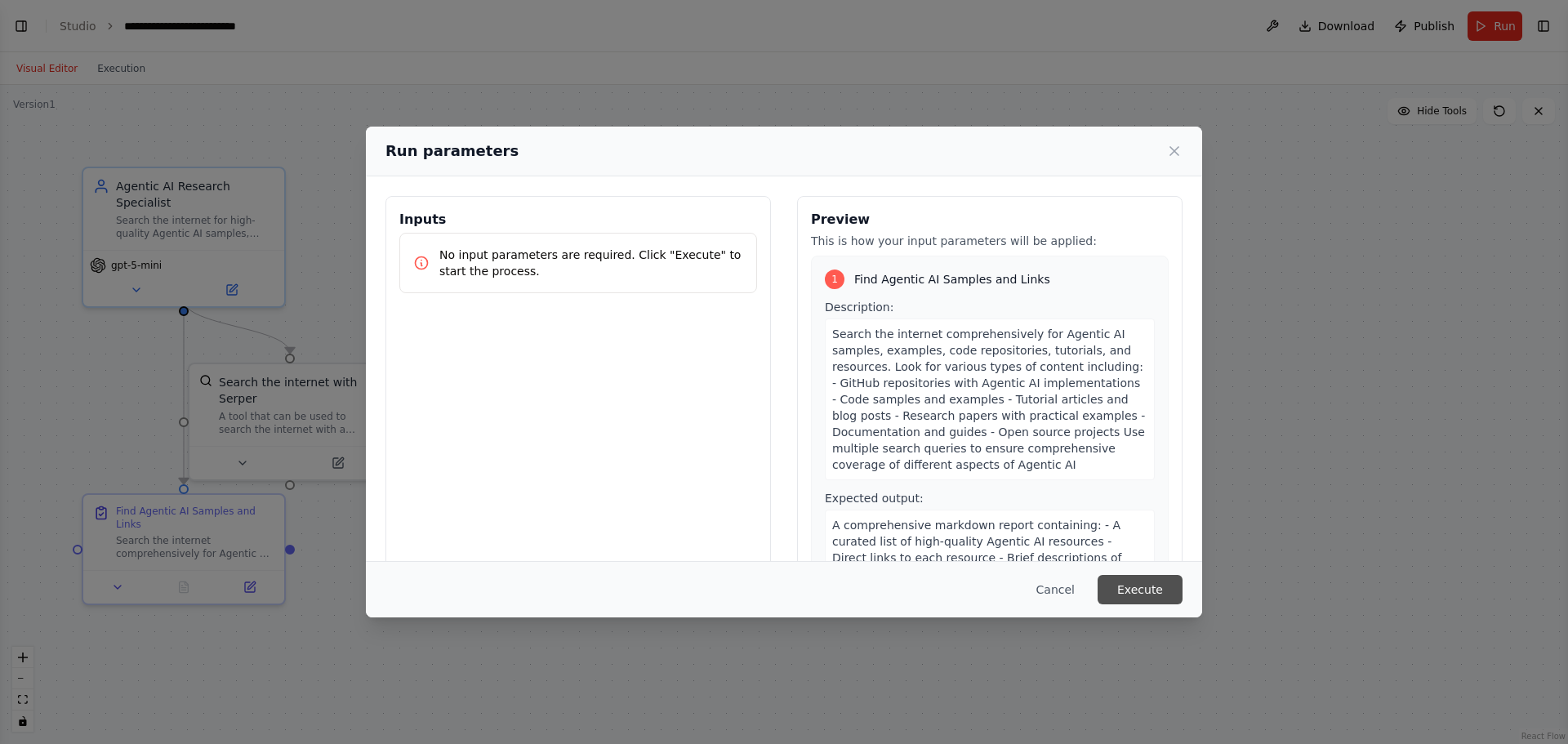
click at [1154, 594] on button "Execute" at bounding box center [1140, 590] width 85 height 29
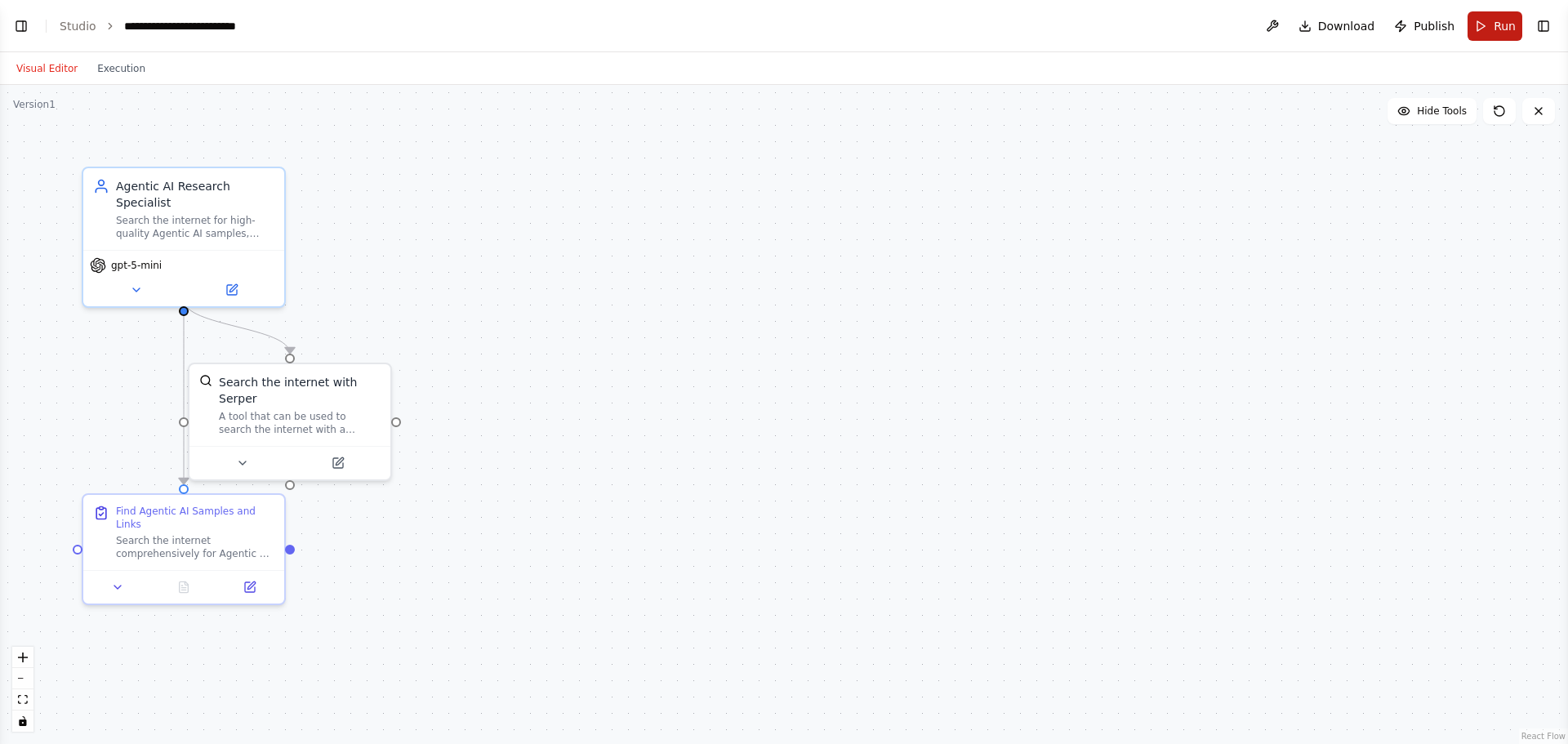
click at [1500, 24] on span "Run" at bounding box center [1505, 27] width 22 height 17
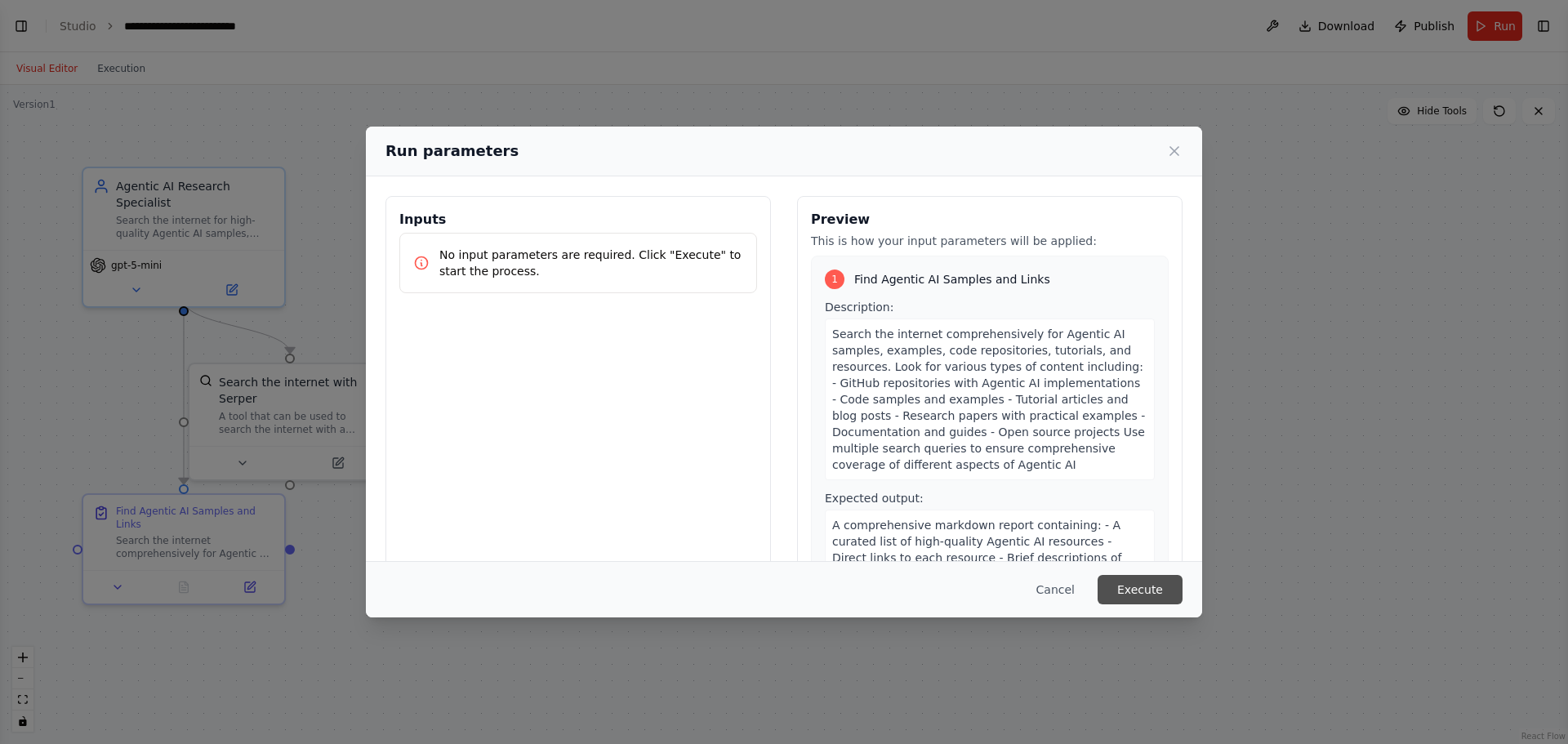
click at [1149, 586] on button "Execute" at bounding box center [1140, 590] width 85 height 29
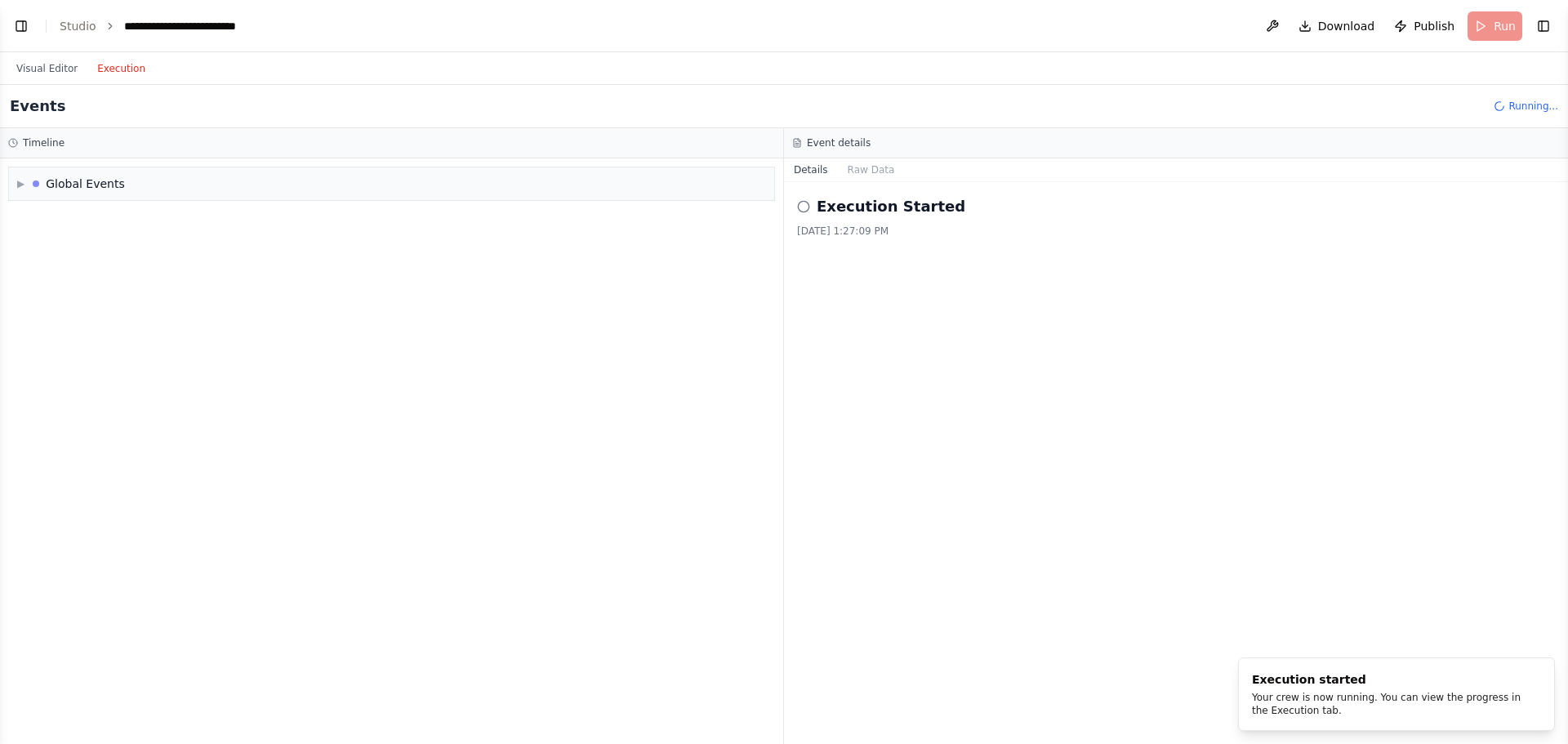
click at [118, 70] on button "Execution" at bounding box center [121, 68] width 68 height 19
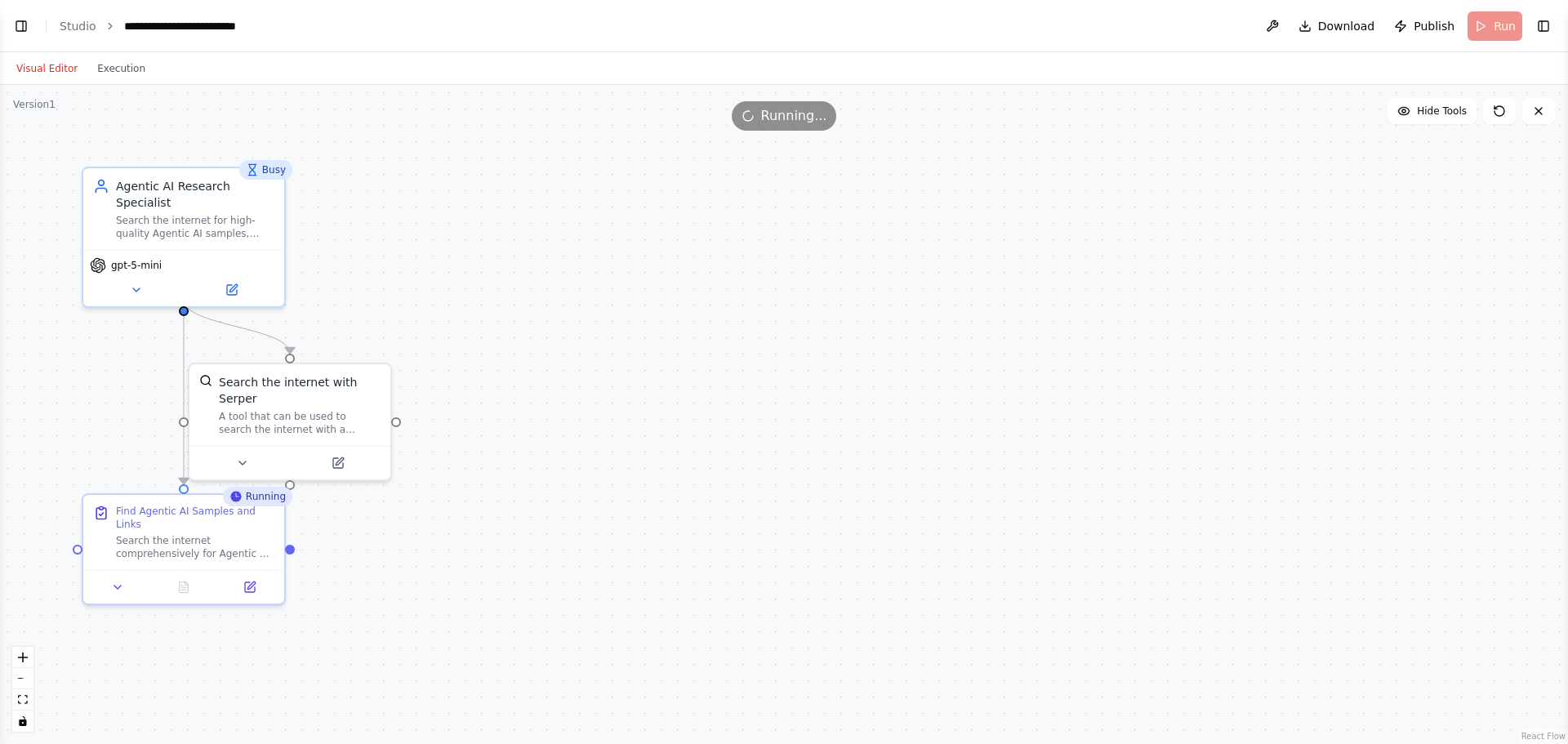
click at [41, 70] on button "Visual Editor" at bounding box center [47, 68] width 81 height 19
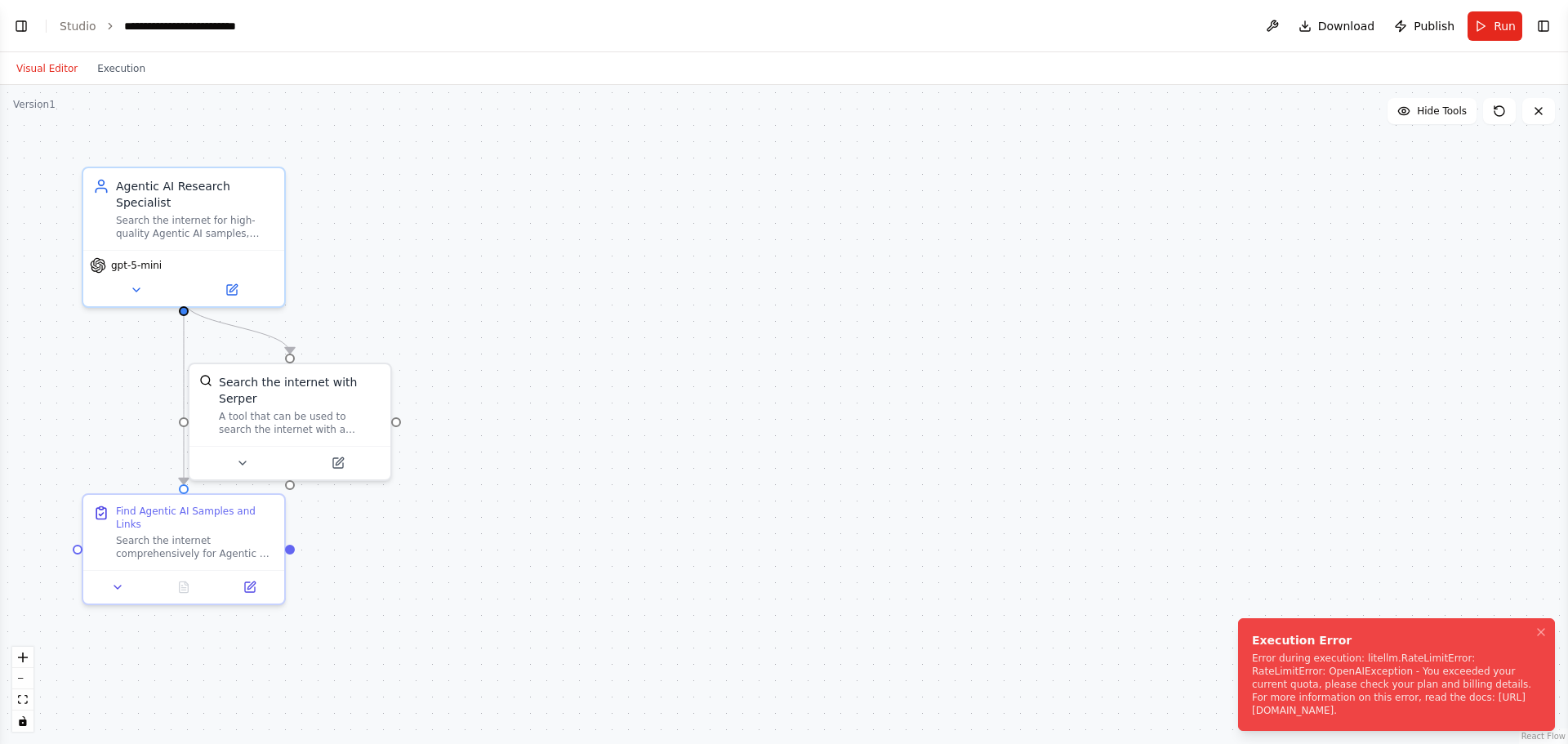
click at [1402, 677] on div "Error during execution: litellm.RateLimitError: RateLimitError: OpenAIException…" at bounding box center [1393, 684] width 283 height 65
click at [1283, 26] on button at bounding box center [1272, 26] width 26 height 29
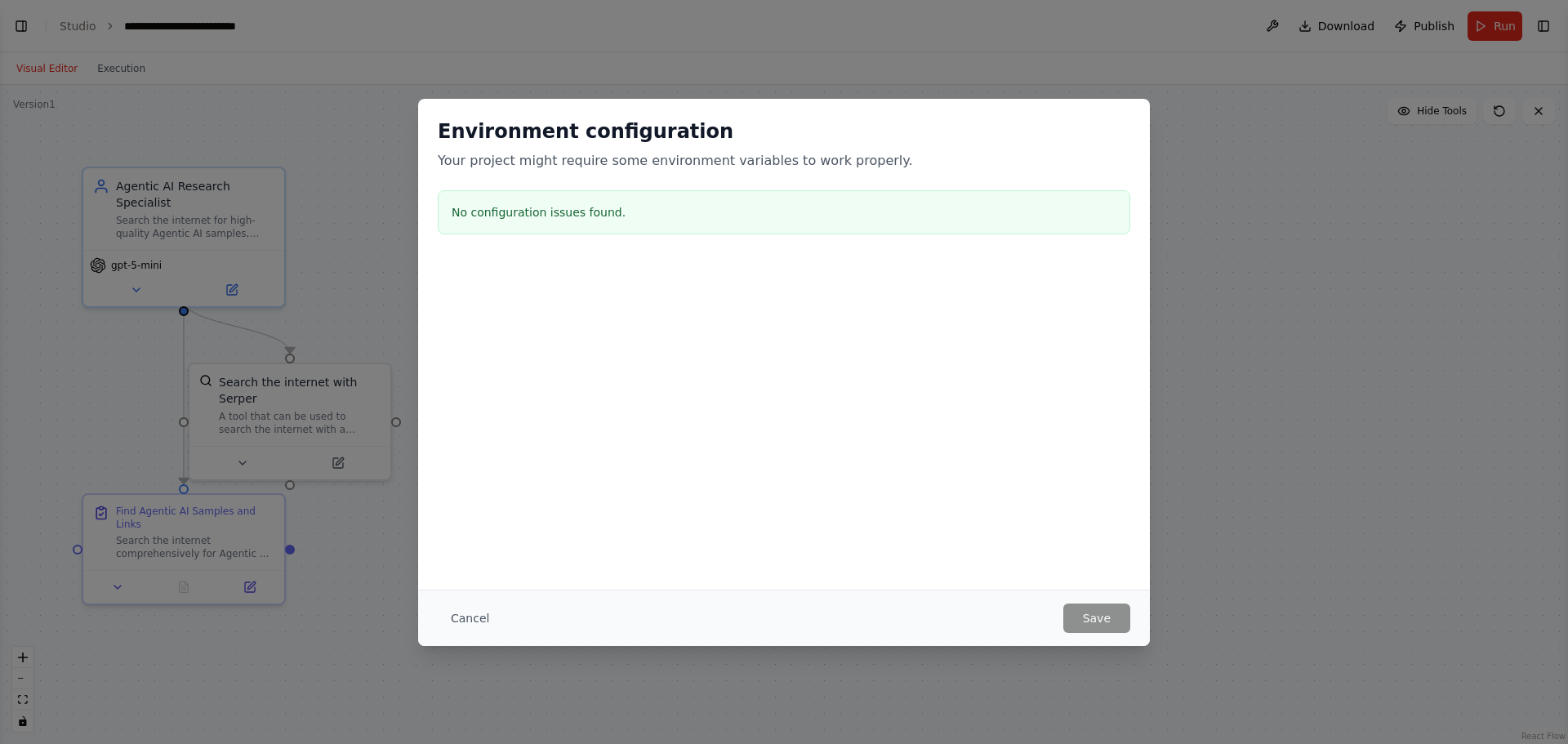
click at [1281, 520] on div "Environment configuration Your project might require some environment variables…" at bounding box center [784, 372] width 1568 height 744
click at [468, 620] on button "Cancel" at bounding box center [470, 618] width 64 height 29
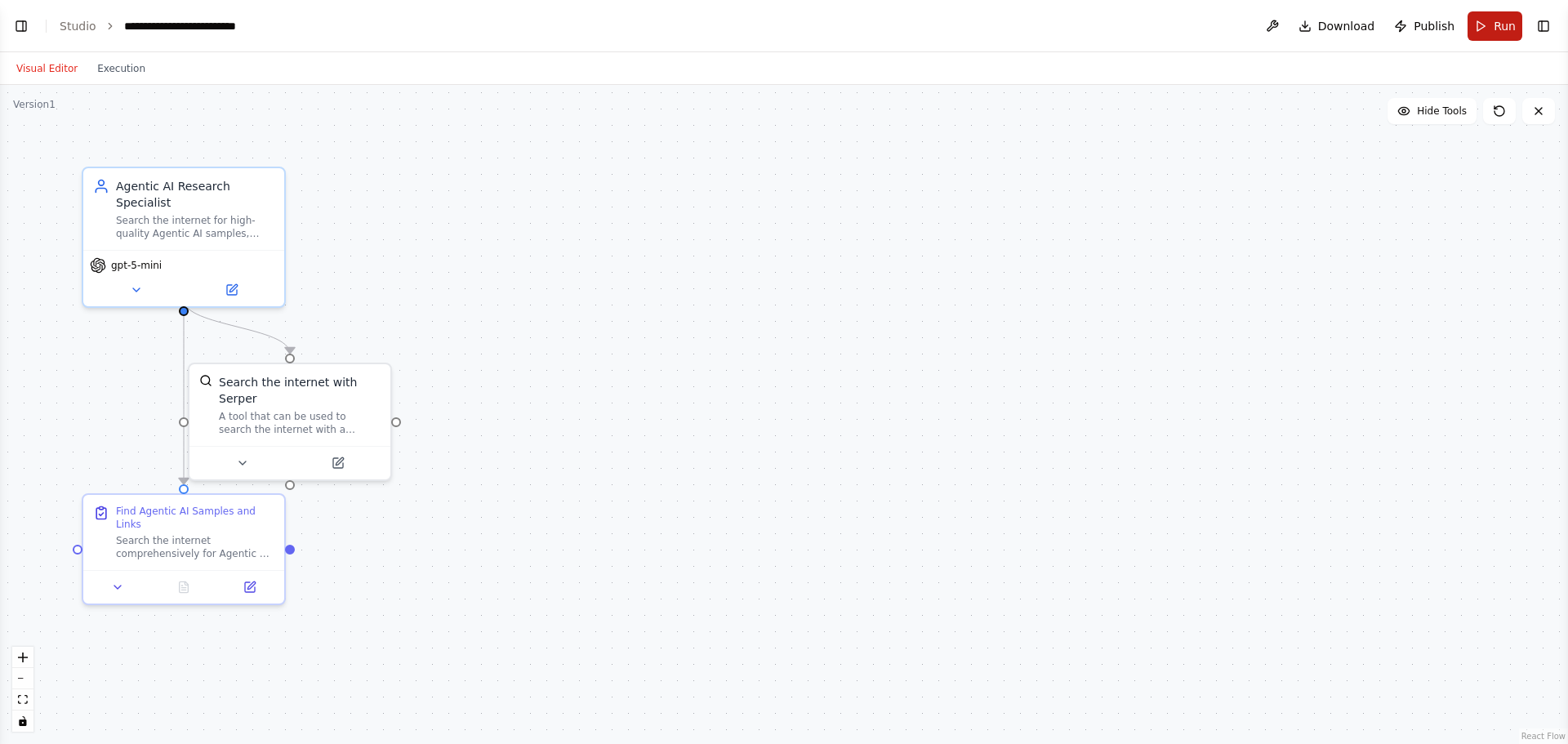
click at [1500, 36] on button "Run" at bounding box center [1495, 26] width 55 height 29
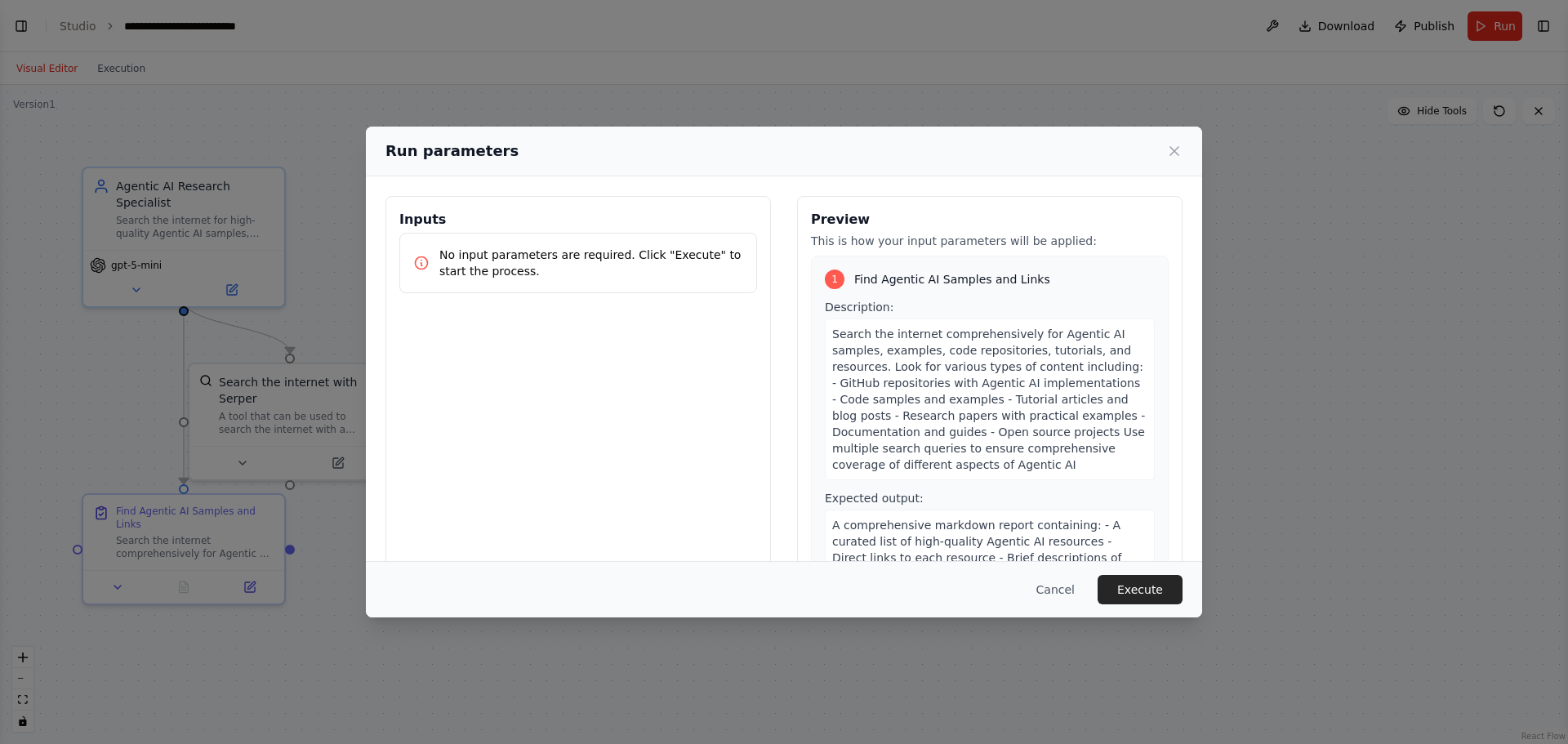
click at [558, 274] on p "No input parameters are required. Click "Execute" to start the process." at bounding box center [591, 264] width 304 height 33
click at [1142, 582] on button "Execute" at bounding box center [1140, 590] width 85 height 29
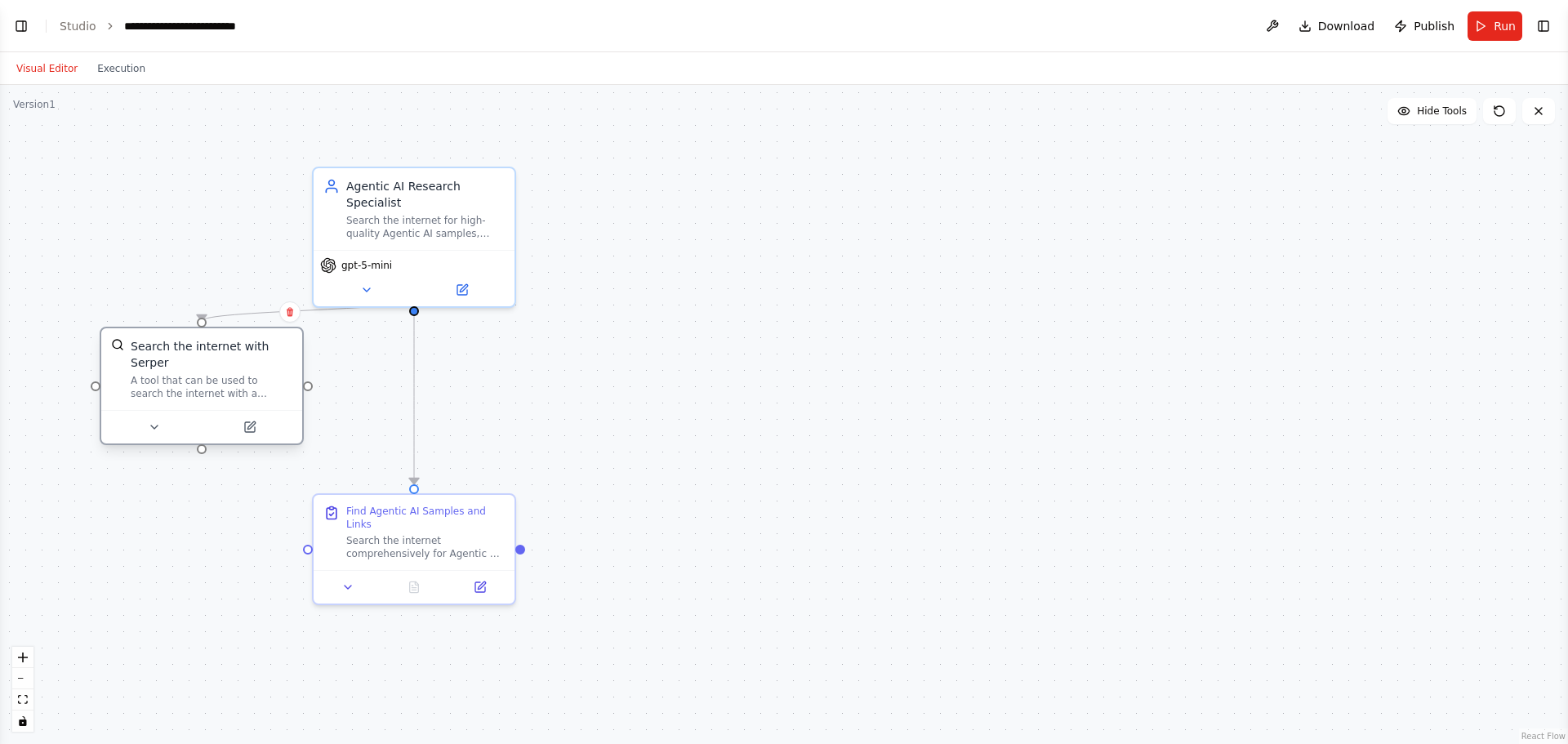
drag, startPoint x: 290, startPoint y: 413, endPoint x: 196, endPoint y: 373, distance: 102.2
click at [196, 374] on div "A tool that can be used to search the internet with a search_query. Supports di…" at bounding box center [211, 387] width 162 height 26
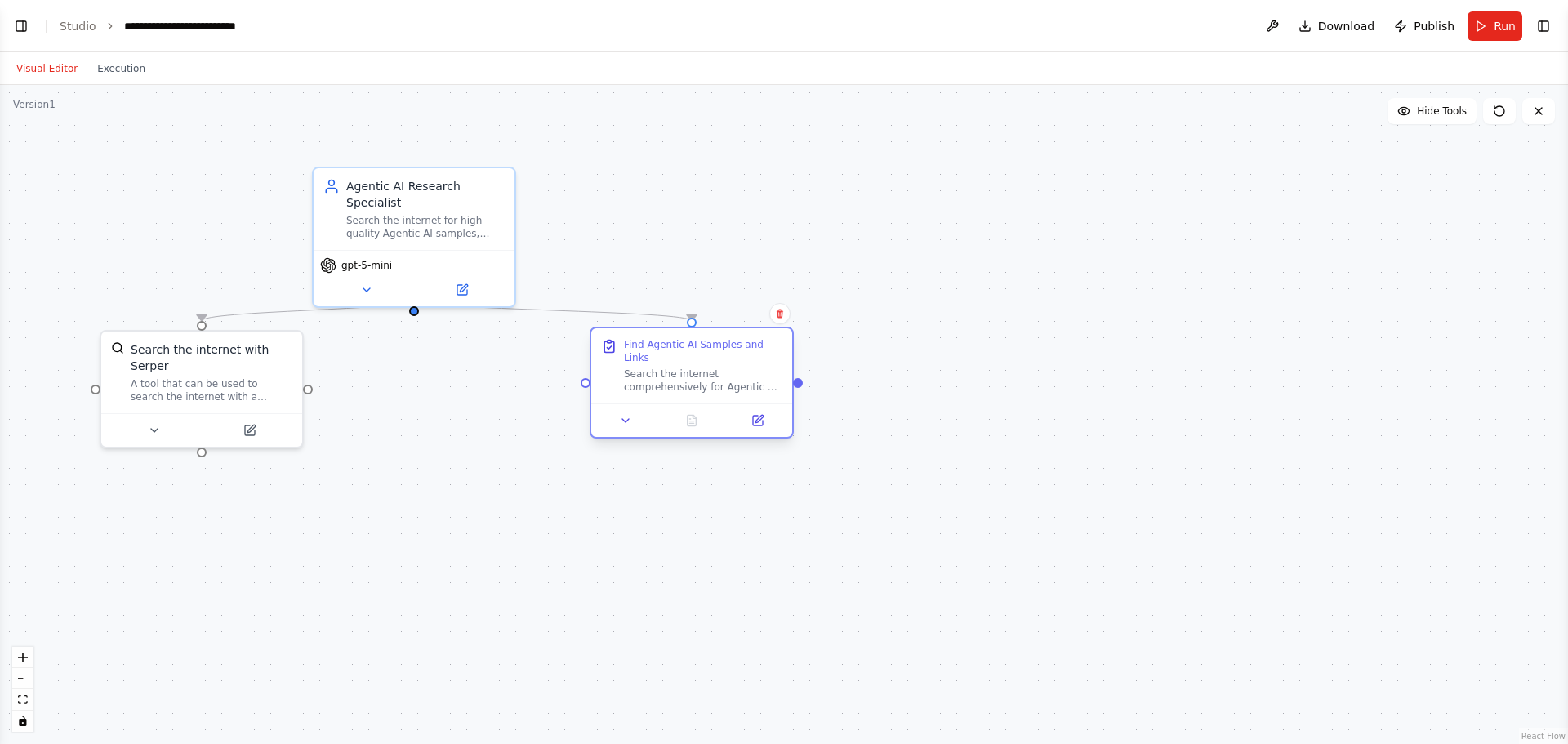
drag, startPoint x: 418, startPoint y: 547, endPoint x: 693, endPoint y: 384, distance: 319.7
click at [693, 384] on div "Find Agentic AI Samples and Links Search the internet comprehensively for Agent…" at bounding box center [692, 366] width 201 height 75
click at [608, 488] on div ".deletable-edge-delete-btn { width: 20px; height: 20px; border: 0px solid #ffff…" at bounding box center [784, 414] width 1568 height 659
click at [1492, 31] on button "Run" at bounding box center [1495, 26] width 55 height 29
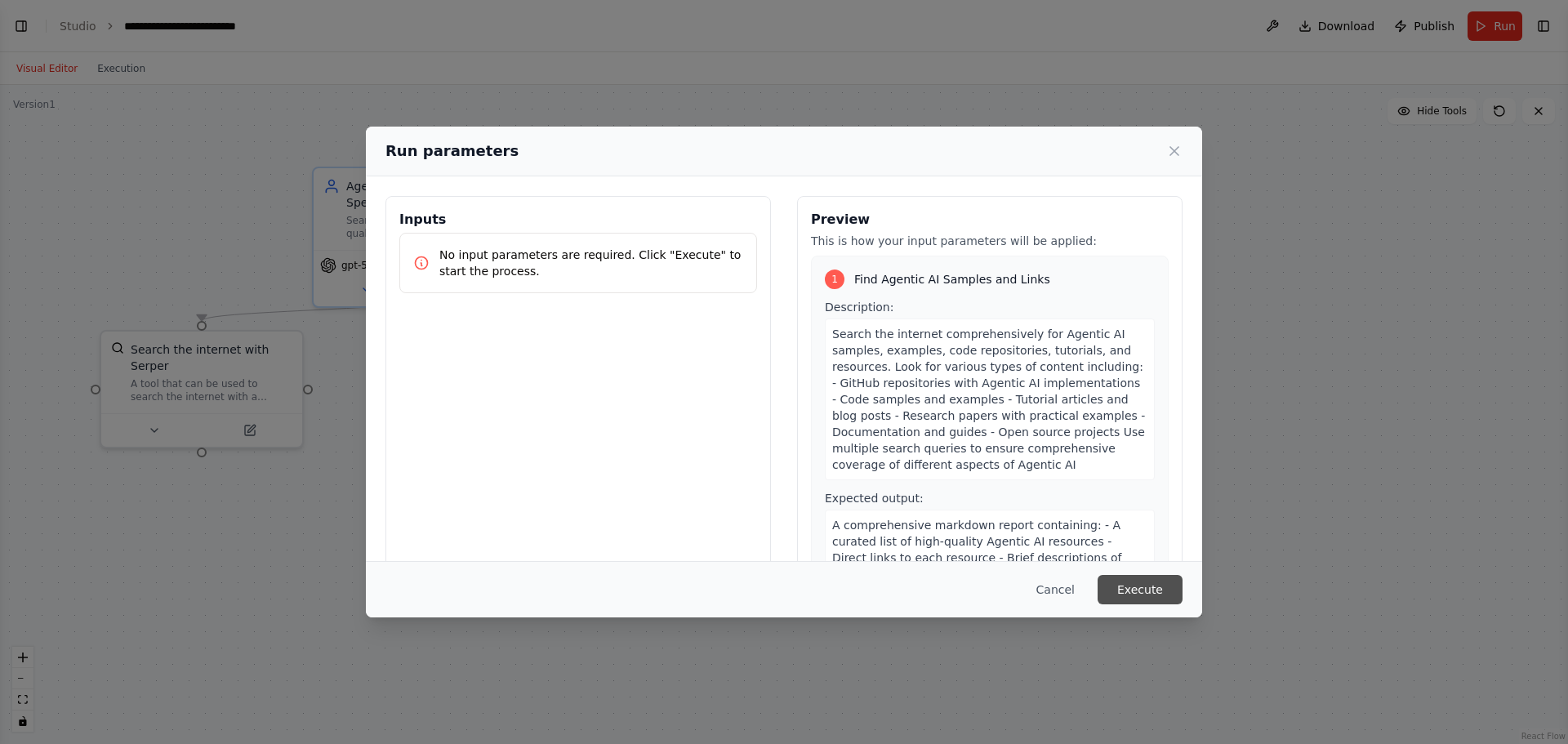
click at [1151, 589] on button "Execute" at bounding box center [1140, 590] width 85 height 29
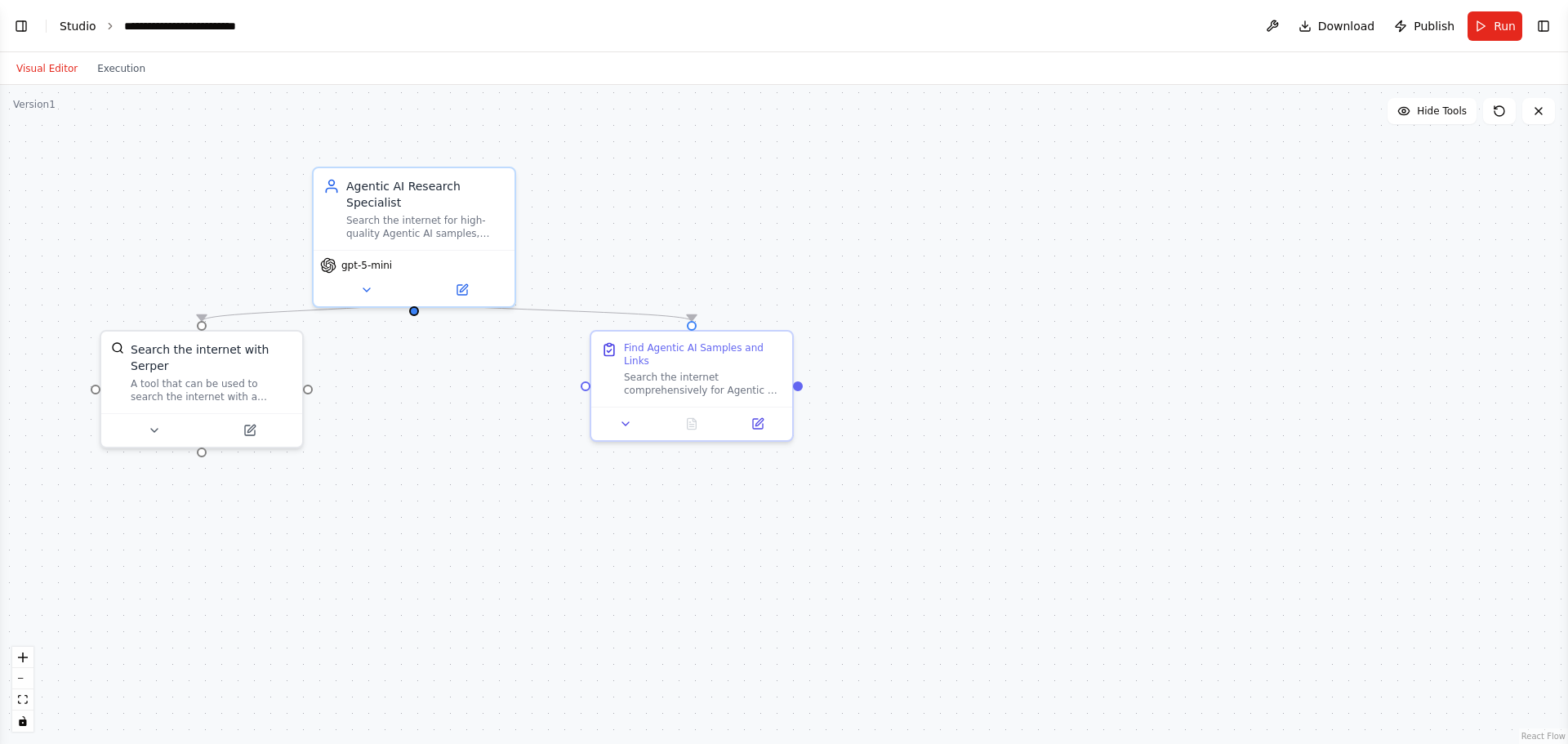
click at [79, 30] on link "Studio" at bounding box center [78, 26] width 37 height 13
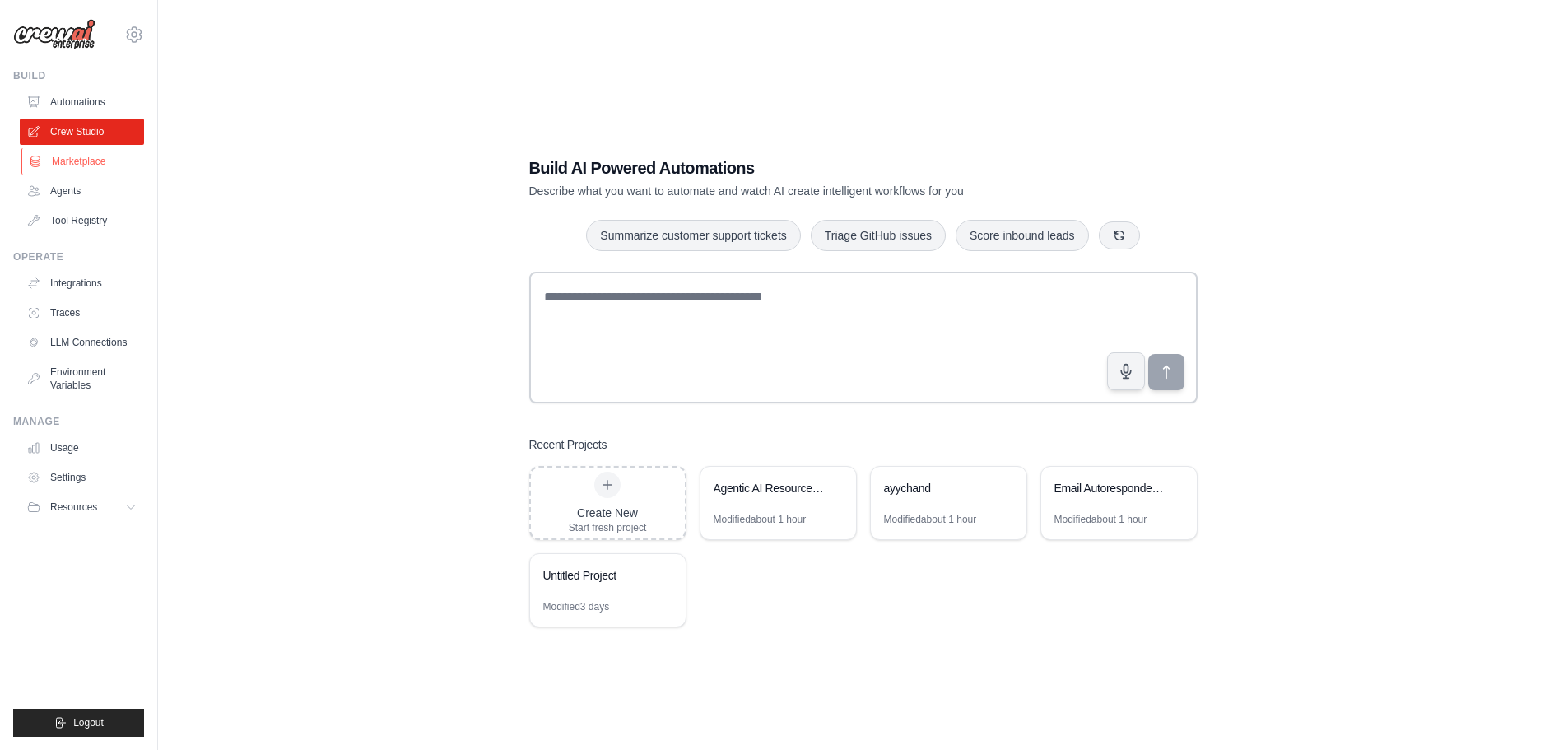
click at [73, 163] on link "Marketplace" at bounding box center [83, 161] width 124 height 26
